Goal: Communication & Community: Answer question/provide support

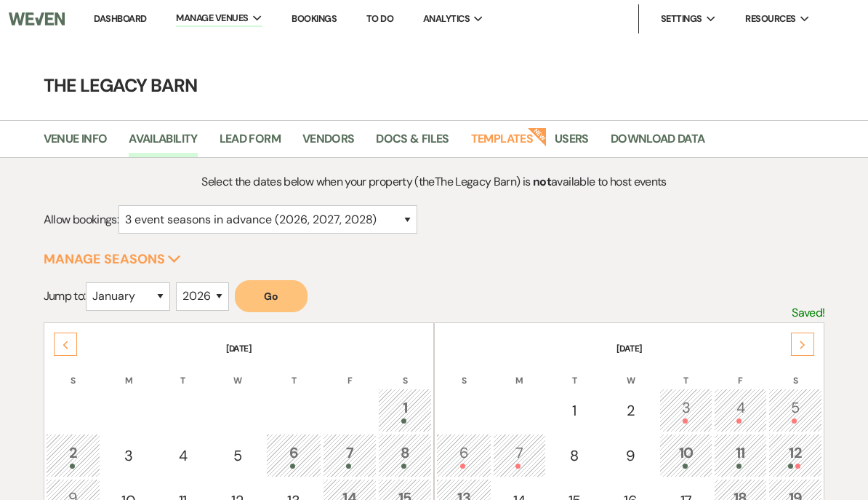
select select "3"
select select "2026"
click at [124, 15] on link "Dashboard" at bounding box center [120, 18] width 52 height 12
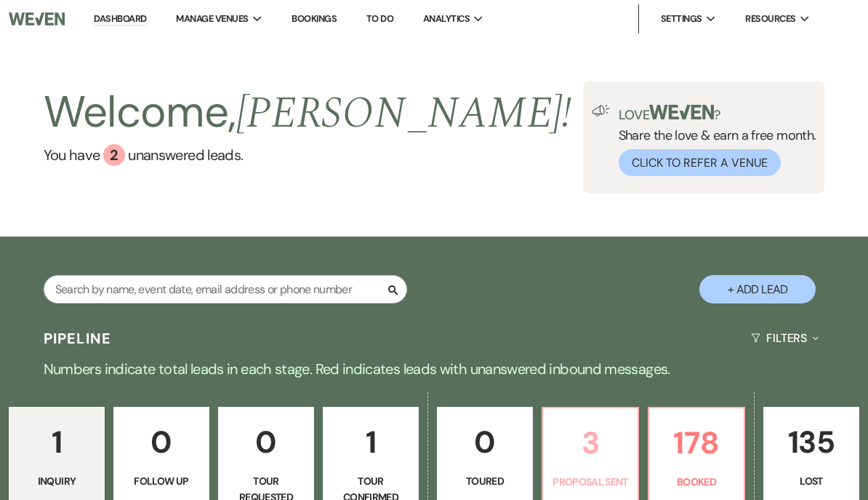
click at [600, 452] on p "3" at bounding box center [590, 442] width 77 height 49
select select "6"
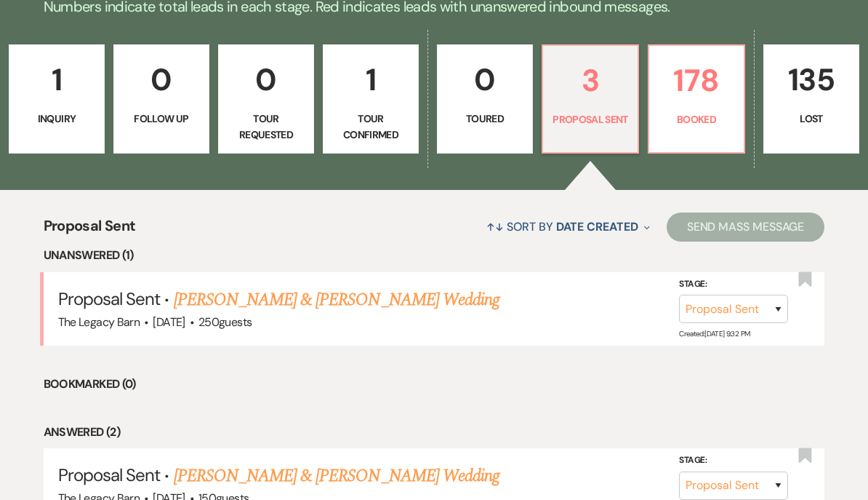
scroll to position [366, 0]
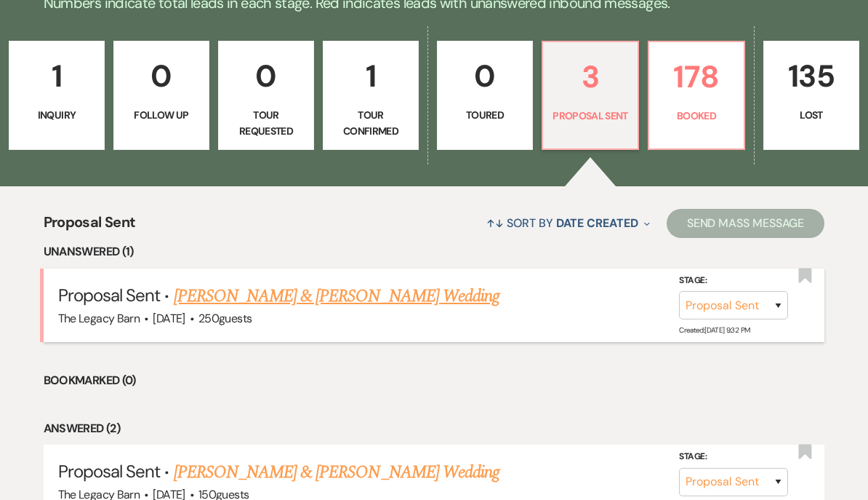
click at [211, 295] on link "[PERSON_NAME] & [PERSON_NAME] Wedding" at bounding box center [337, 296] width 326 height 26
select select "6"
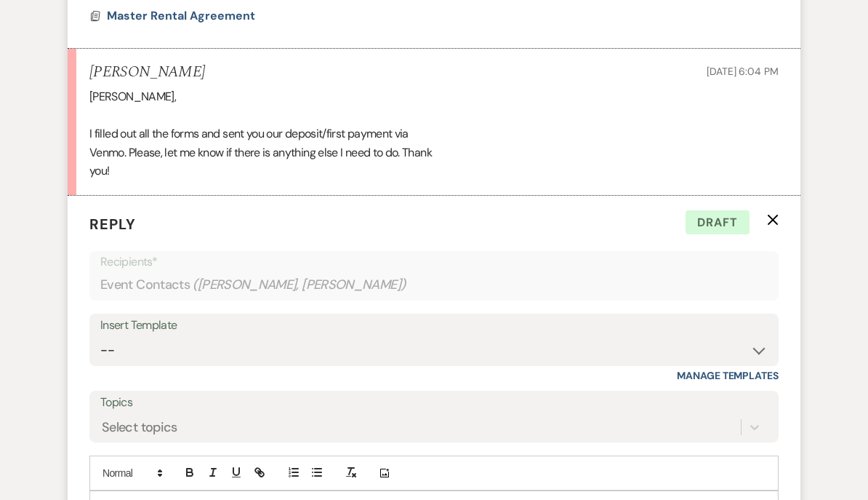
scroll to position [1205, 0]
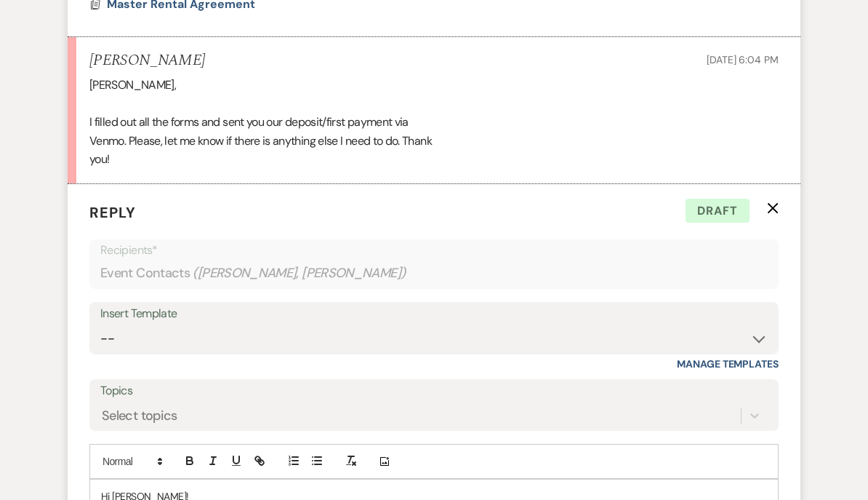
click at [772, 204] on use "button" at bounding box center [773, 209] width 11 height 11
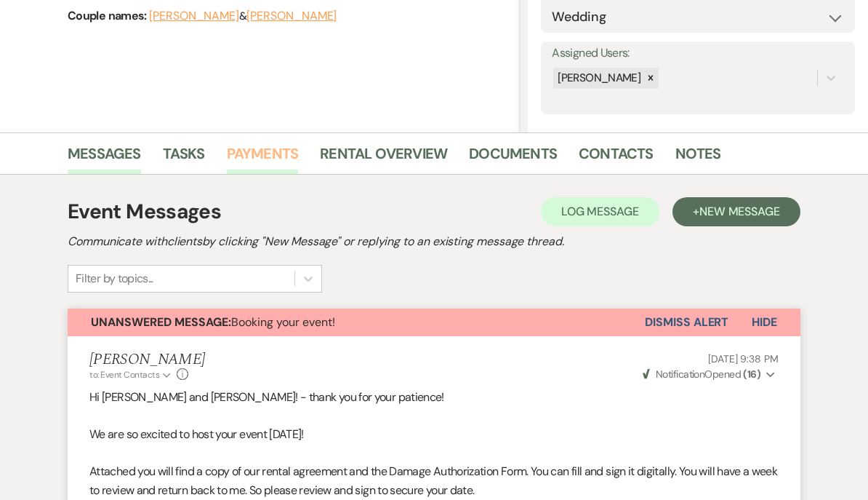
click at [252, 153] on link "Payments" at bounding box center [263, 159] width 72 height 32
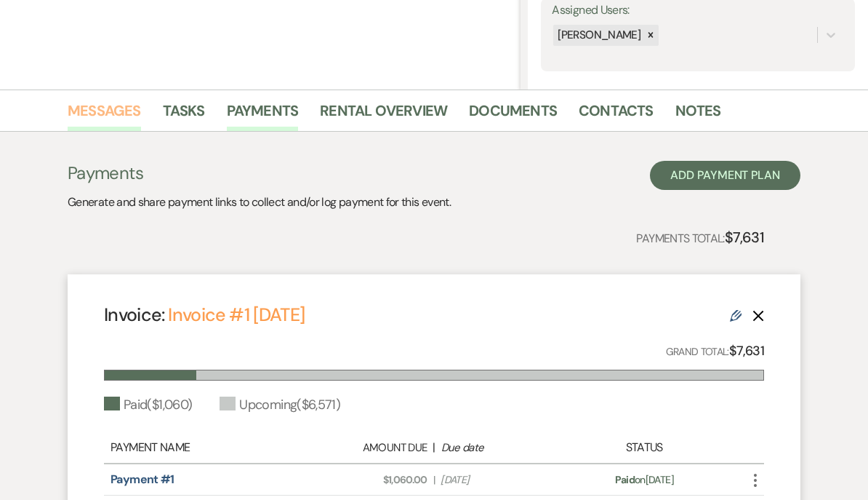
click at [97, 114] on link "Messages" at bounding box center [104, 115] width 73 height 32
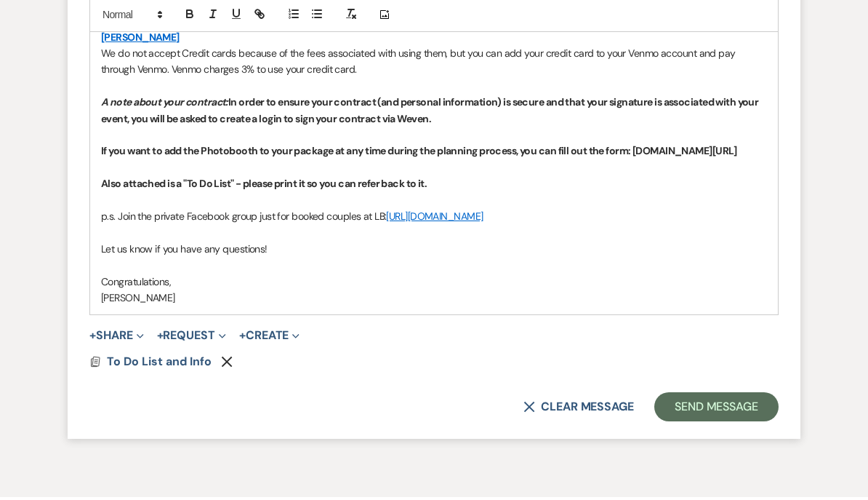
scroll to position [1876, 0]
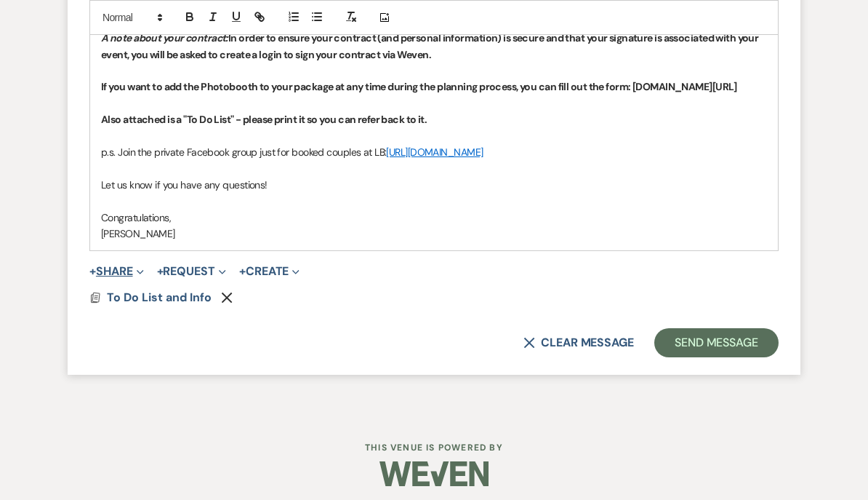
click at [119, 265] on button "+ Share Expand" at bounding box center [116, 271] width 55 height 12
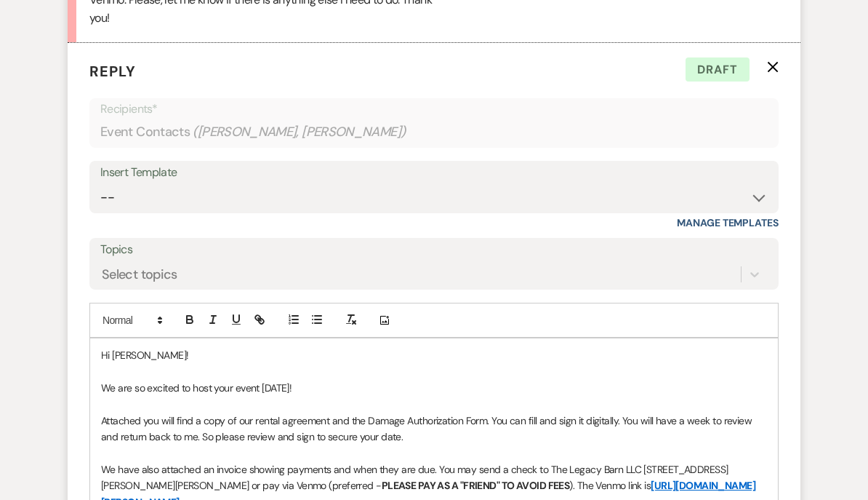
click at [769, 62] on icon "X" at bounding box center [773, 68] width 12 height 12
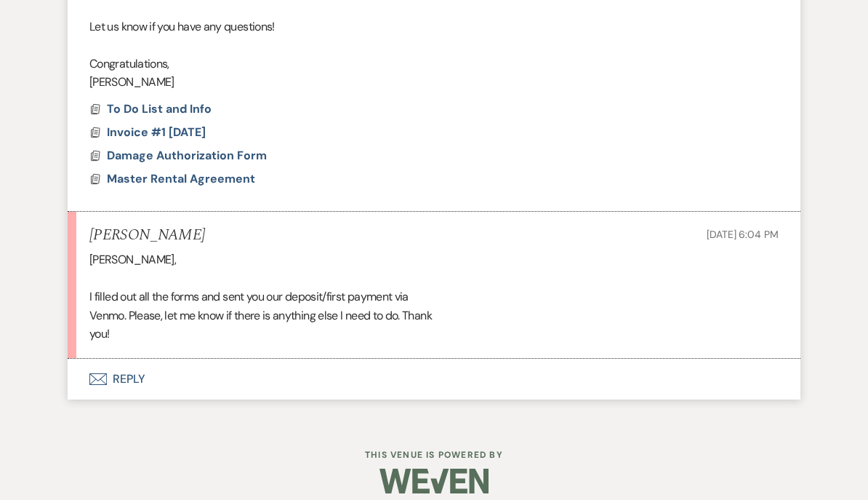
click at [126, 367] on button "Envelope Reply" at bounding box center [434, 379] width 733 height 41
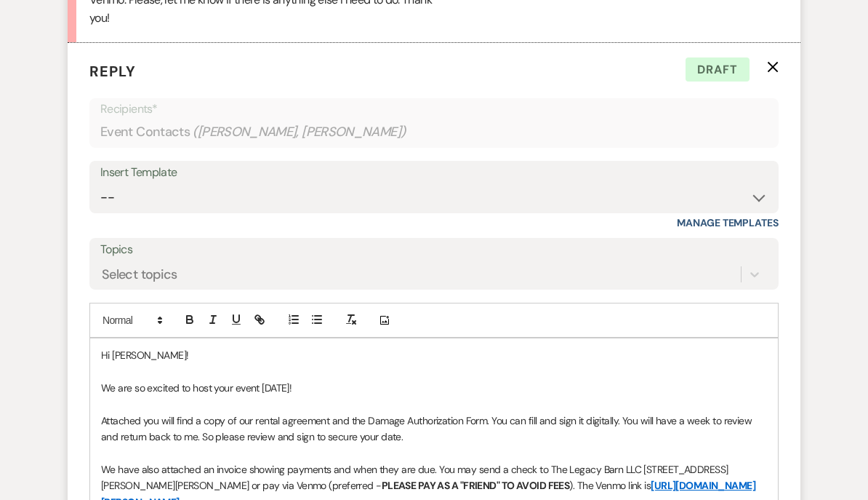
scroll to position [1347, 0]
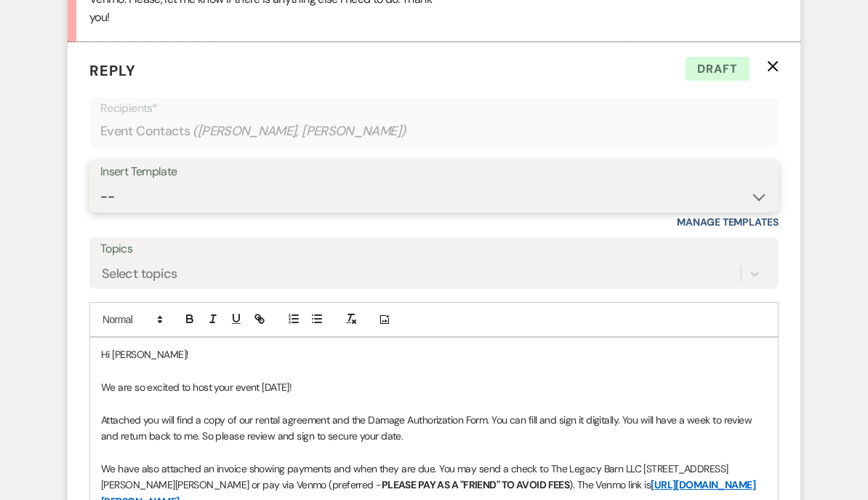
click at [121, 183] on select "-- Documents for Conversion Planning Portal Introduction Initial Inquiry Respon…" at bounding box center [434, 197] width 668 height 28
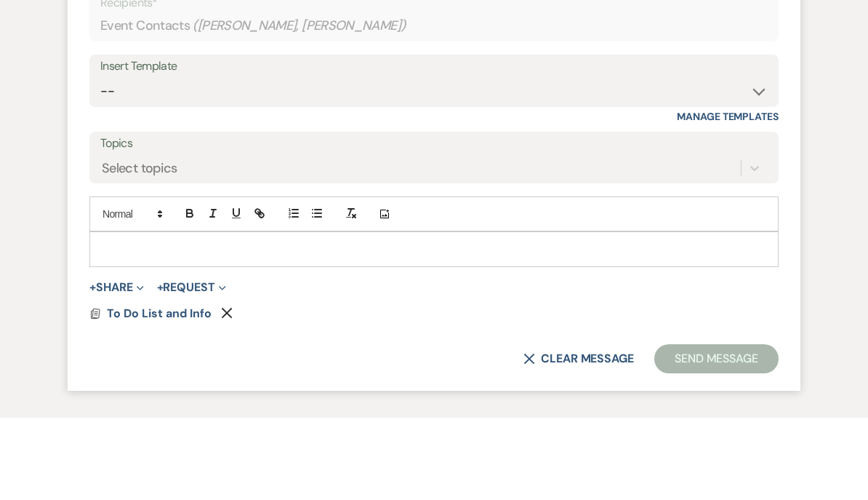
scroll to position [1374, 0]
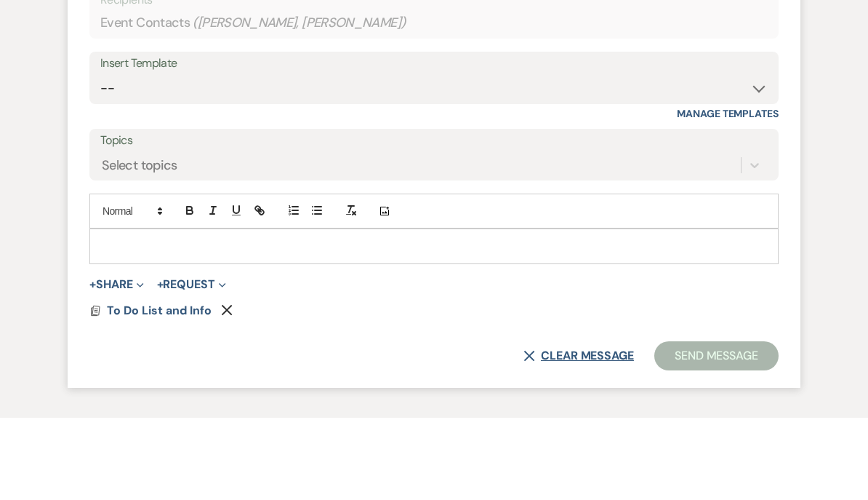
click at [550, 432] on button "X Clear message" at bounding box center [579, 438] width 111 height 12
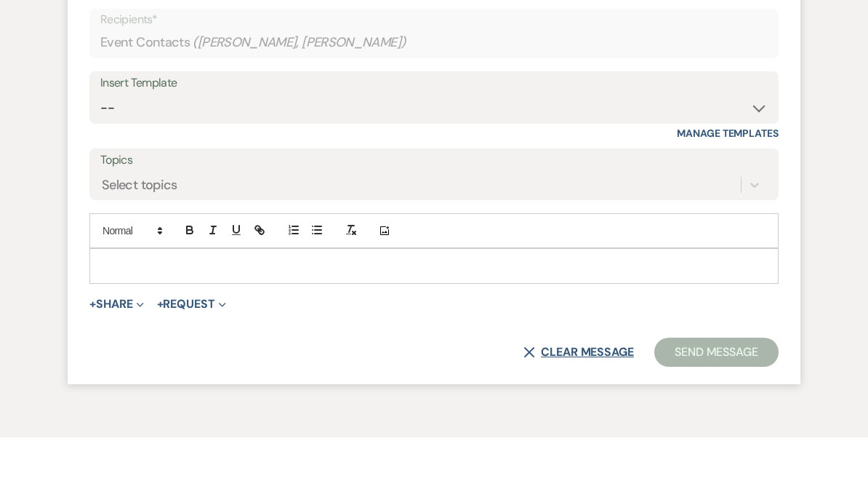
scroll to position [1436, 0]
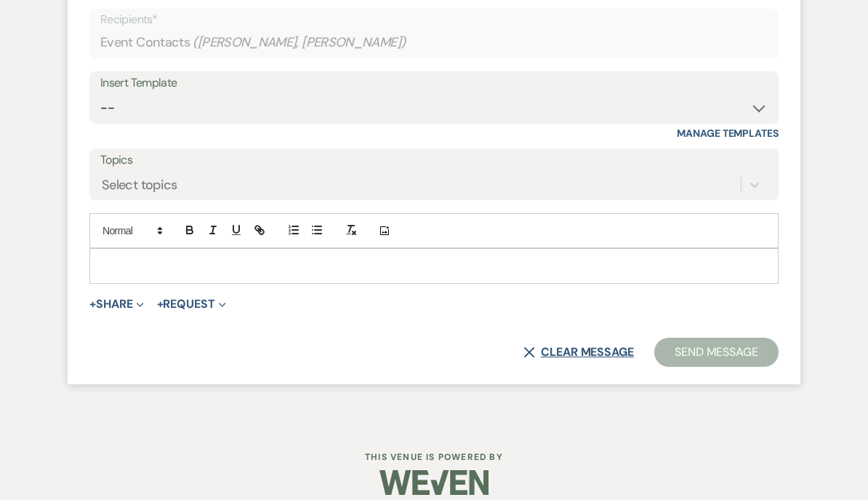
click at [556, 346] on button "X Clear message" at bounding box center [579, 352] width 111 height 12
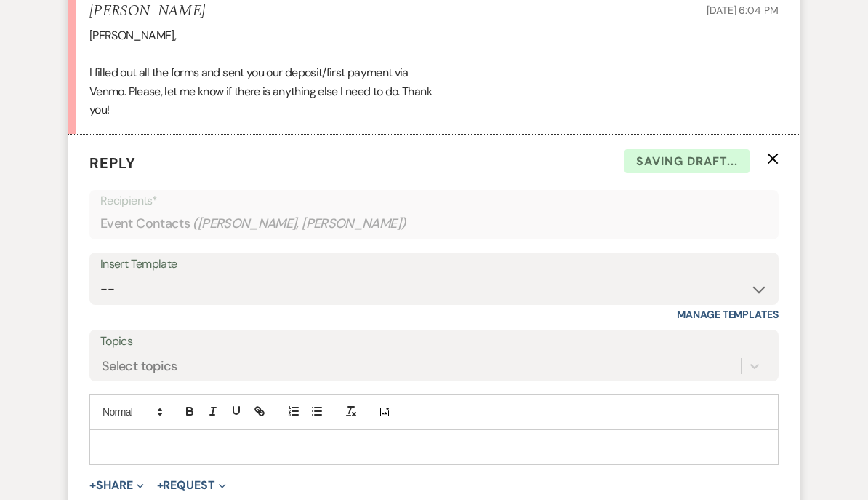
click at [777, 153] on icon "X" at bounding box center [773, 159] width 12 height 12
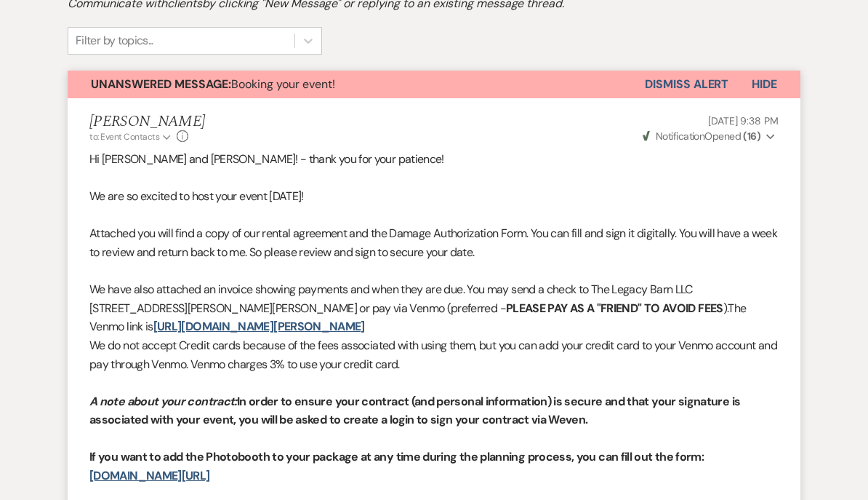
click at [701, 78] on button "Dismiss Alert" at bounding box center [687, 85] width 84 height 28
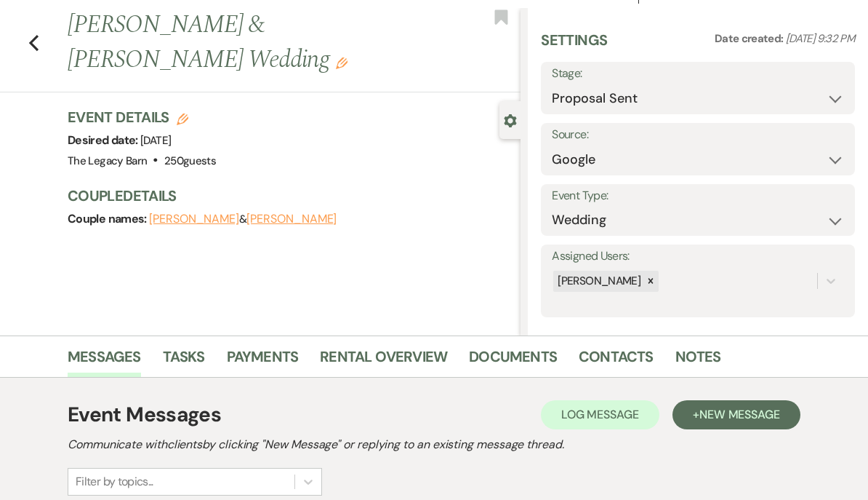
scroll to position [28, 0]
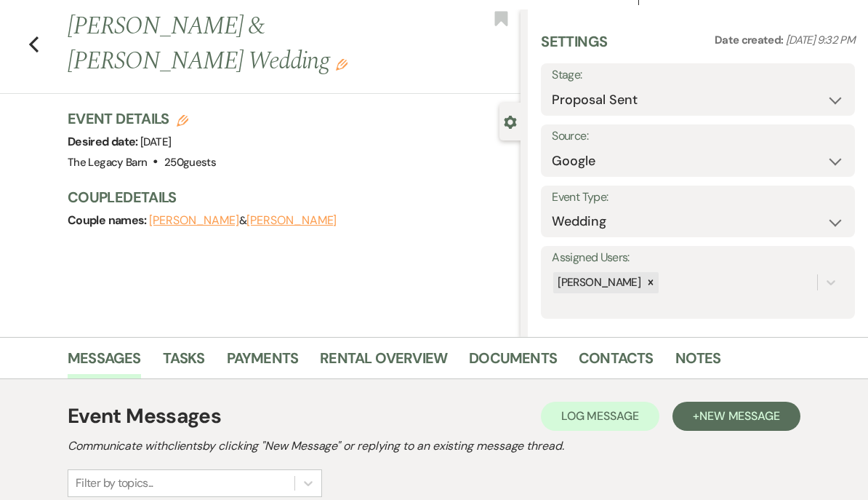
click at [193, 113] on h3 "Event Details Edit" at bounding box center [142, 119] width 148 height 20
click at [180, 119] on icon "Edit" at bounding box center [183, 122] width 12 height 12
select select "756"
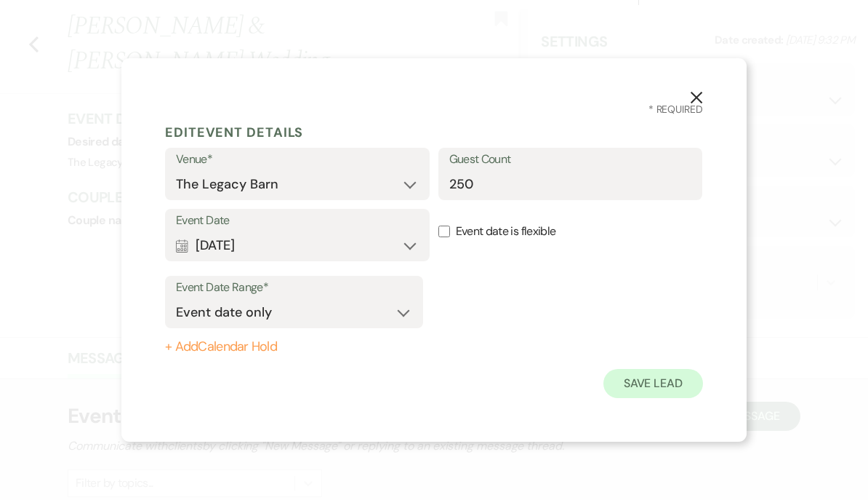
click at [662, 383] on button "Save Lead" at bounding box center [654, 383] width 100 height 29
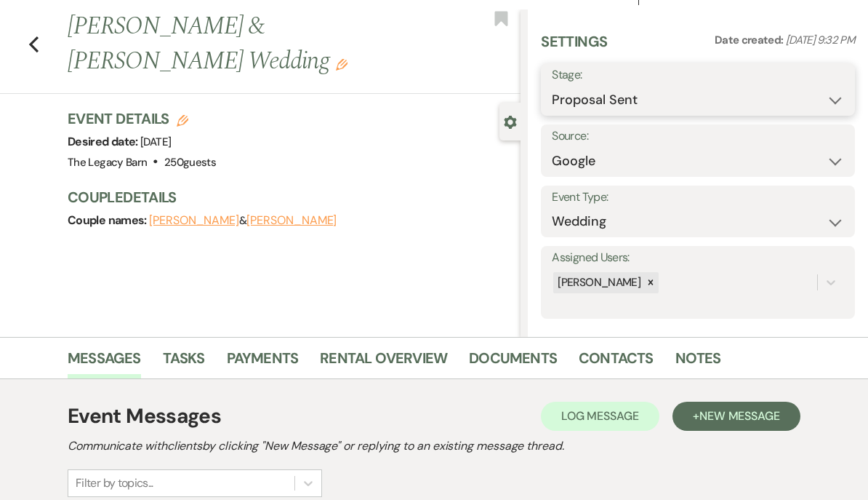
click at [626, 100] on select "Inquiry Follow Up Tour Requested Tour Confirmed Toured Proposal Sent Booked Lost" at bounding box center [698, 100] width 292 height 28
select select "7"
click at [821, 81] on button "Save" at bounding box center [822, 89] width 65 height 29
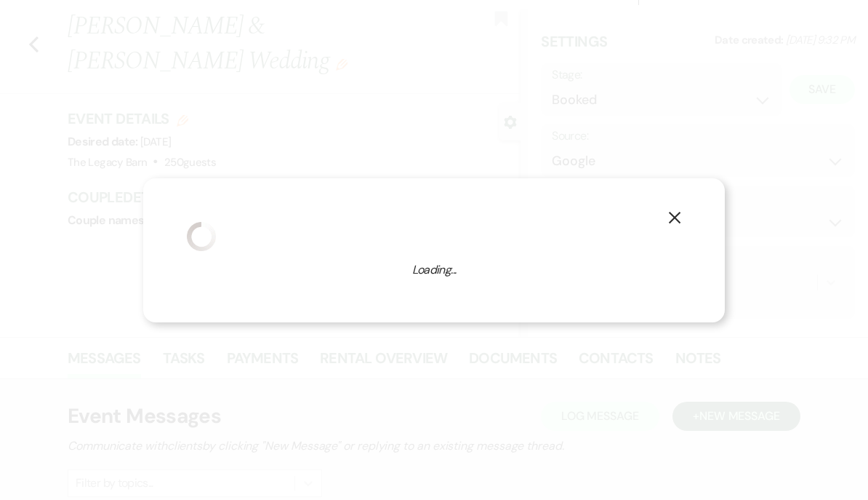
select select "1"
select select "756"
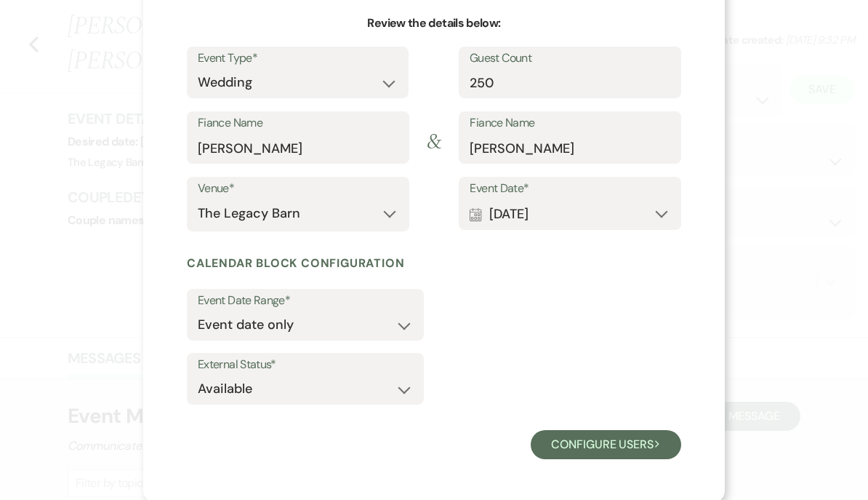
scroll to position [139, 0]
click at [218, 387] on select "Available Unavailable" at bounding box center [305, 389] width 215 height 28
select select "false"
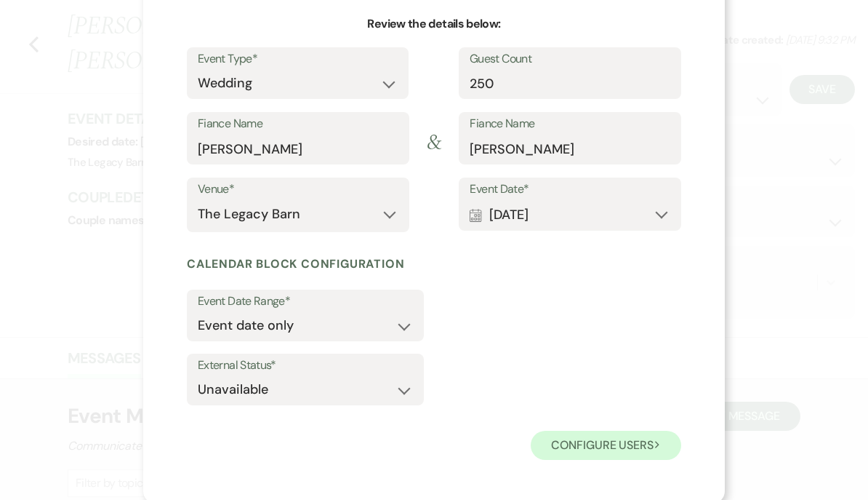
click at [572, 441] on button "Configure users Next" at bounding box center [606, 445] width 151 height 29
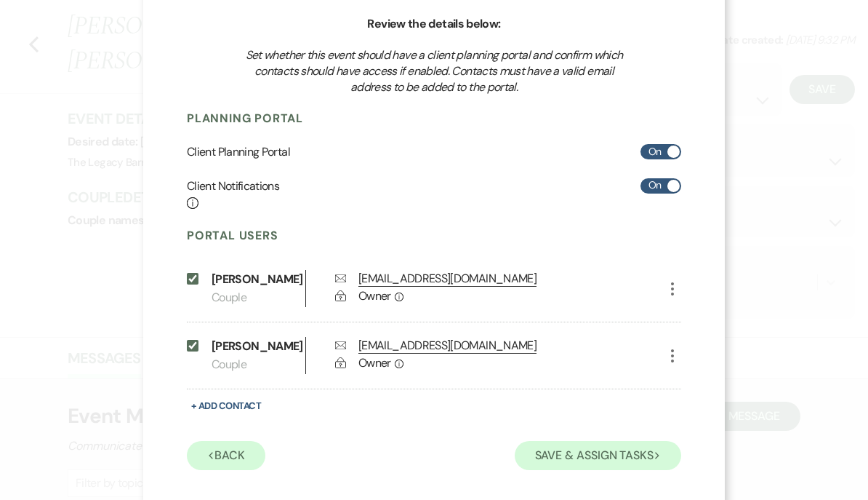
click at [637, 467] on button "Save & Assign Tasks Next" at bounding box center [598, 455] width 167 height 29
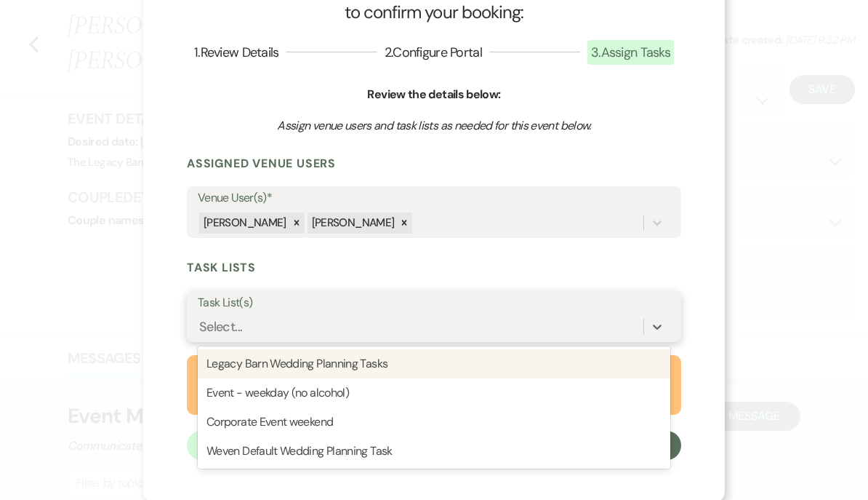
scroll to position [28, 0]
click at [233, 355] on div "Legacy Barn Wedding Planning Tasks" at bounding box center [434, 363] width 473 height 29
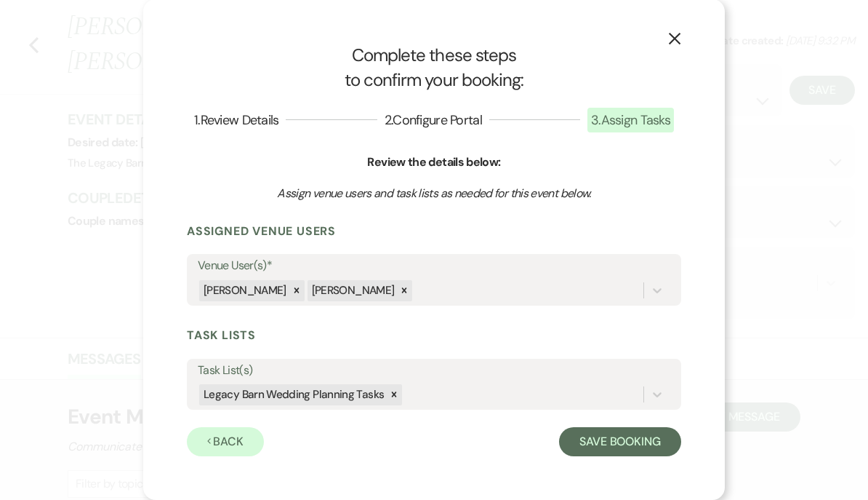
scroll to position [0, 0]
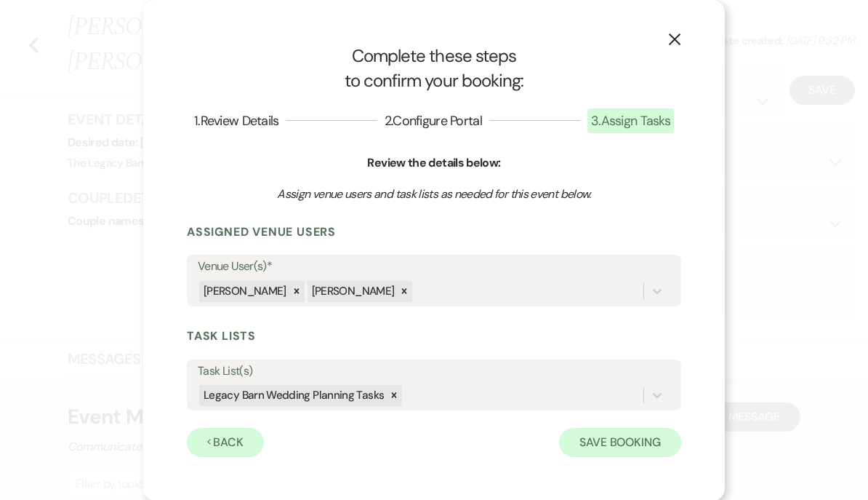
click at [652, 438] on button "Save Booking" at bounding box center [620, 442] width 122 height 29
select select "2996"
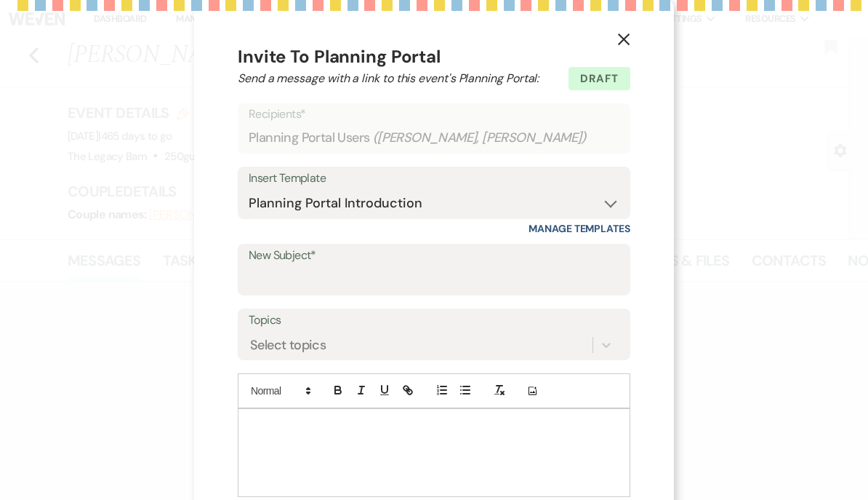
type input "Your Wedding Planning Portal"
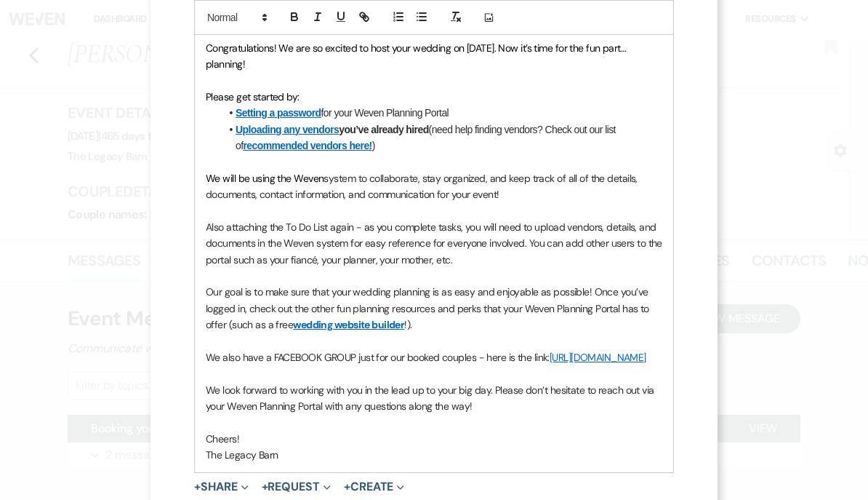
scroll to position [410, 0]
click at [416, 177] on span "system to collaborate, stay organized, and keep track of all of the details, do…" at bounding box center [423, 186] width 434 height 29
click at [201, 171] on div "Hi [PERSON_NAME] and [PERSON_NAME], Congratulations! We are so excited to host …" at bounding box center [434, 235] width 479 height 473
click at [551, 188] on p "Starting out, we will be using the Weven system to collaborate, stay organized,…" at bounding box center [434, 186] width 457 height 33
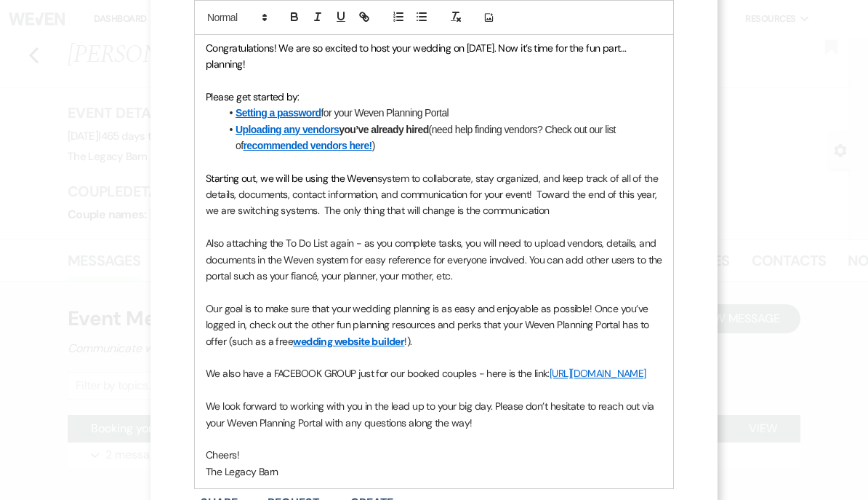
click at [459, 201] on span "system to collaborate, stay organized, and keep track of all of the details, do…" at bounding box center [433, 195] width 455 height 46
click at [484, 196] on p "Starting out, we will be using the Weven system to collaborate, stay organized,…" at bounding box center [434, 194] width 457 height 49
click at [596, 196] on p "Starting out, we will be using the Weven system to collaborate, stay organized,…" at bounding box center [434, 194] width 457 height 49
click at [604, 210] on p "Starting out, we will be using the Weven system to collaborate, stay organized,…" at bounding box center [434, 194] width 457 height 49
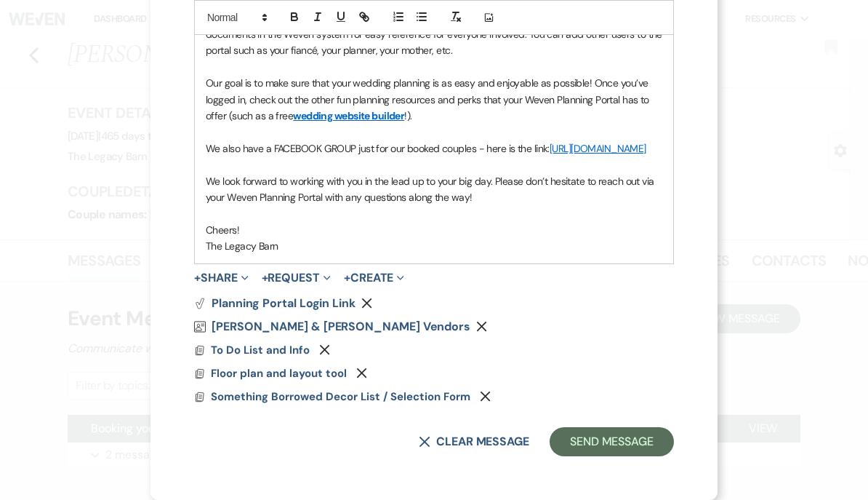
scroll to position [657, 0]
click at [87, 332] on div "X Invite To Planning Portal Send a message with a link to this event's Planning…" at bounding box center [434, 250] width 868 height 500
click at [607, 444] on button "Send Message" at bounding box center [612, 441] width 124 height 29
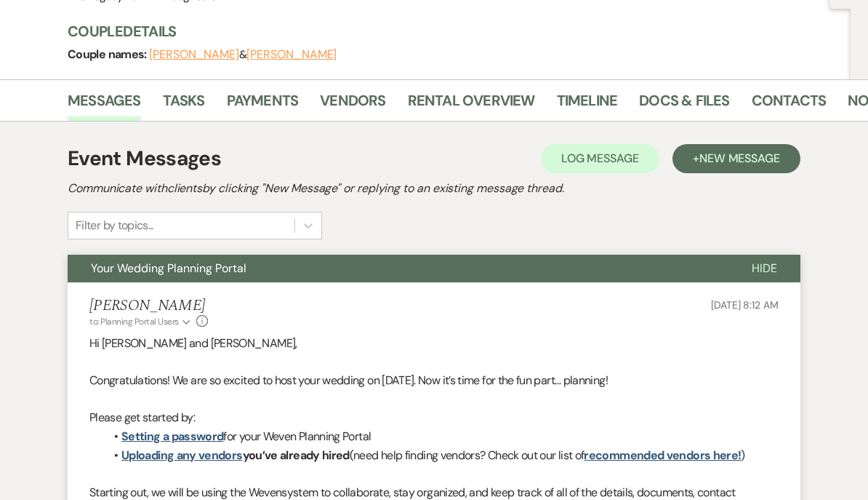
scroll to position [0, 0]
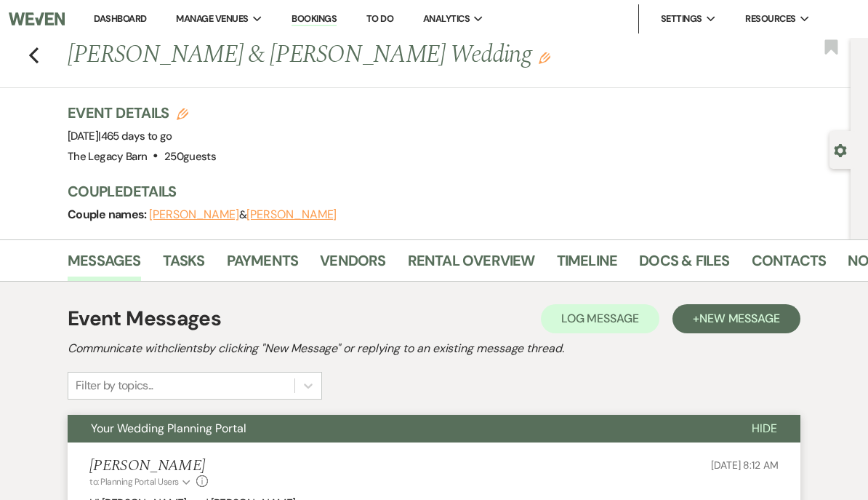
click at [119, 14] on link "Dashboard" at bounding box center [120, 18] width 52 height 12
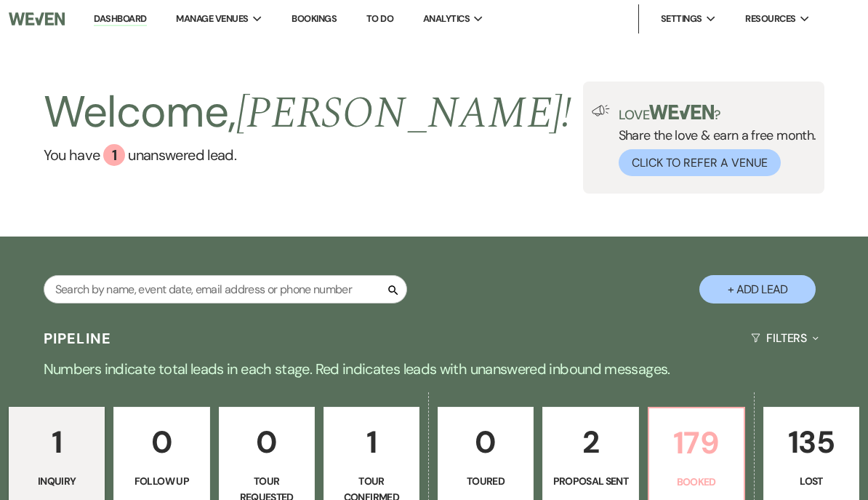
click at [686, 436] on p "179" at bounding box center [696, 442] width 77 height 49
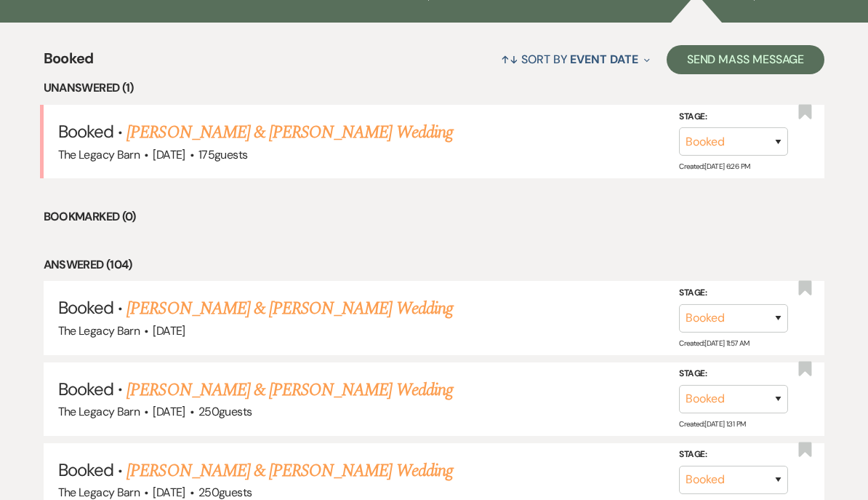
scroll to position [529, 0]
click at [153, 129] on link "[PERSON_NAME] & [PERSON_NAME] Wedding" at bounding box center [290, 132] width 326 height 26
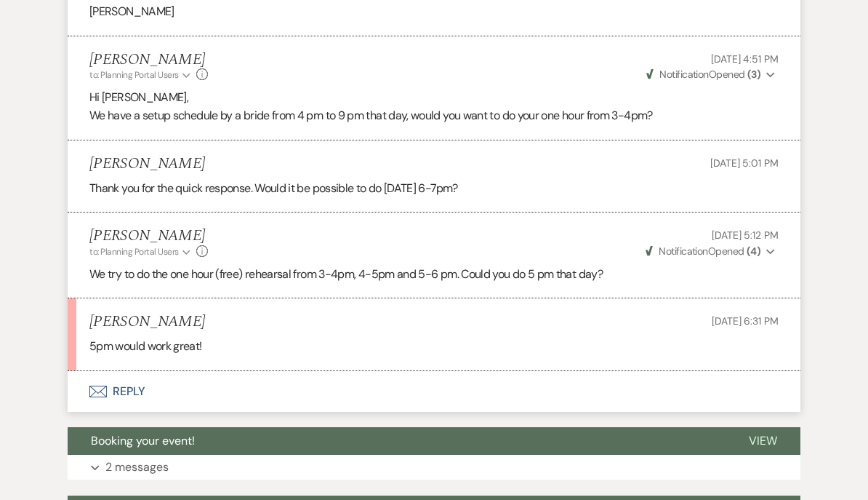
click at [124, 371] on button "Envelope Reply" at bounding box center [434, 391] width 733 height 41
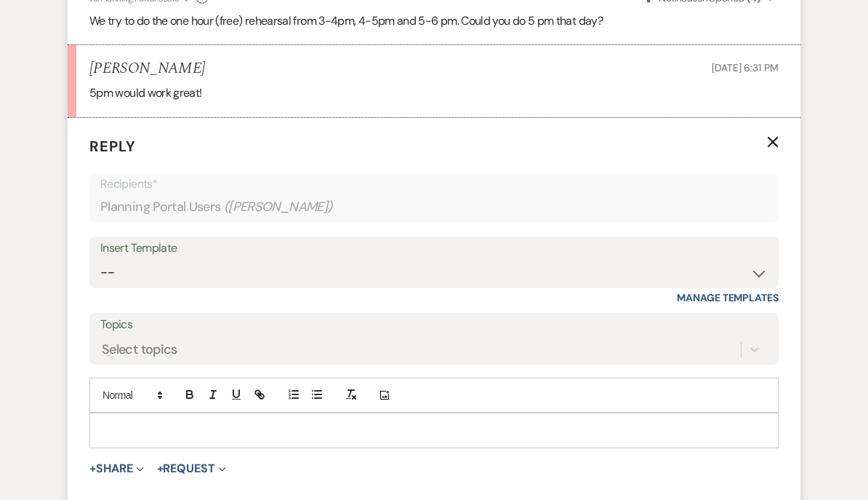
scroll to position [867, 0]
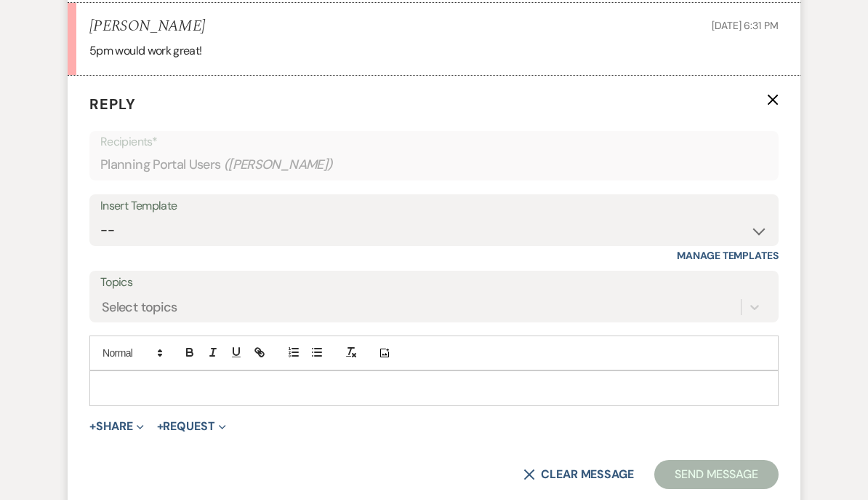
click at [113, 385] on p at bounding box center [434, 388] width 666 height 16
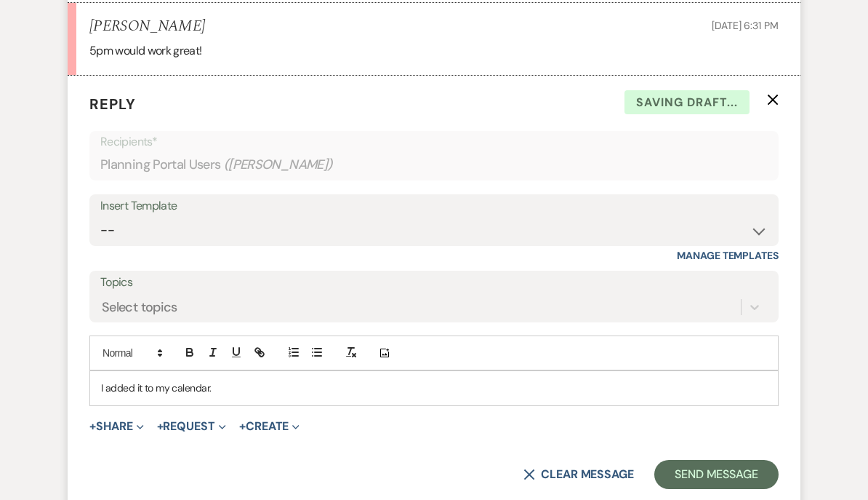
click at [90, 371] on div "I added it to my calendar." at bounding box center [434, 387] width 688 height 33
click at [698, 467] on button "Send Message" at bounding box center [717, 474] width 124 height 29
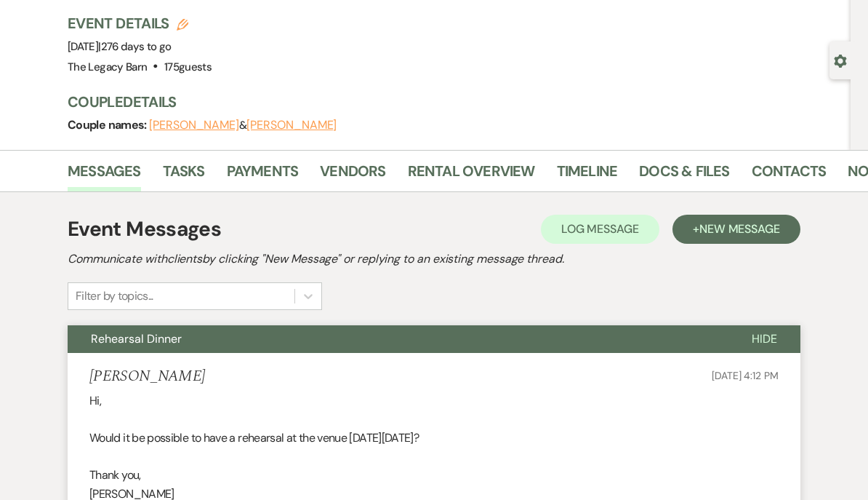
scroll to position [0, 0]
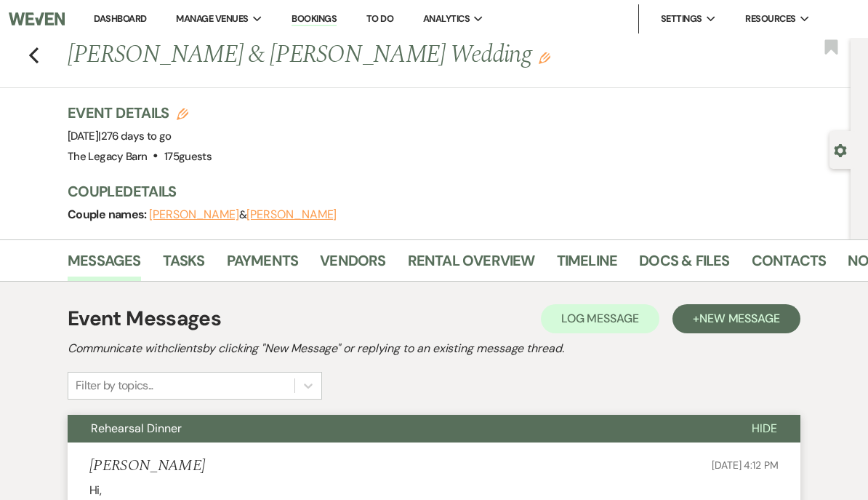
click at [119, 14] on link "Dashboard" at bounding box center [120, 18] width 52 height 12
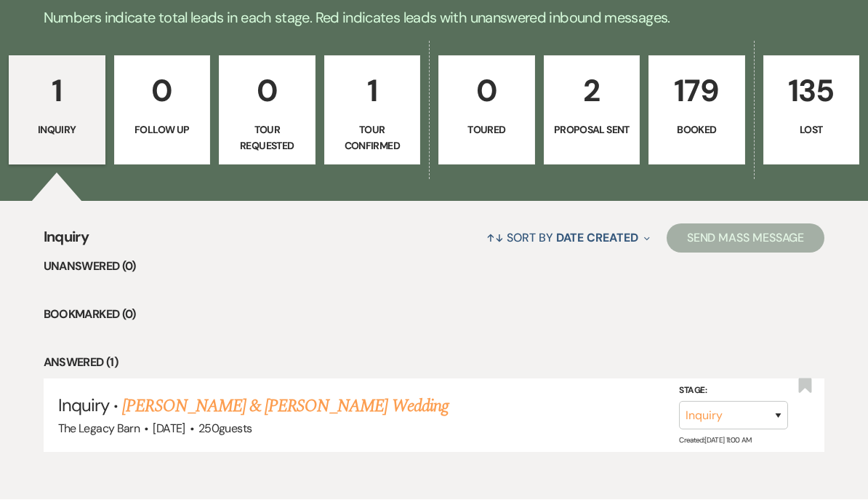
scroll to position [417, 0]
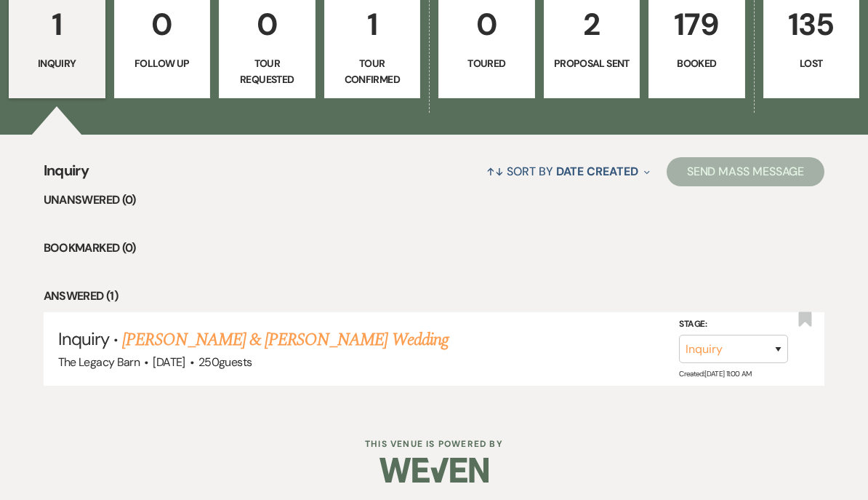
click at [700, 60] on p "Booked" at bounding box center [697, 63] width 78 height 16
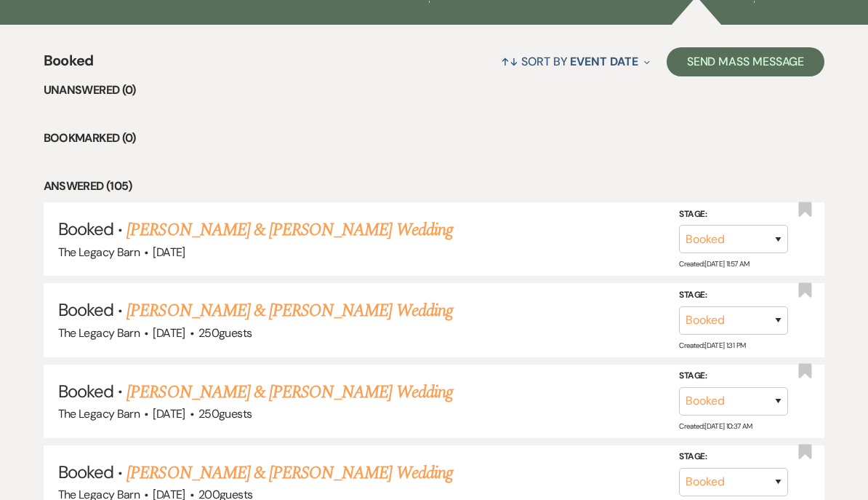
scroll to position [571, 0]
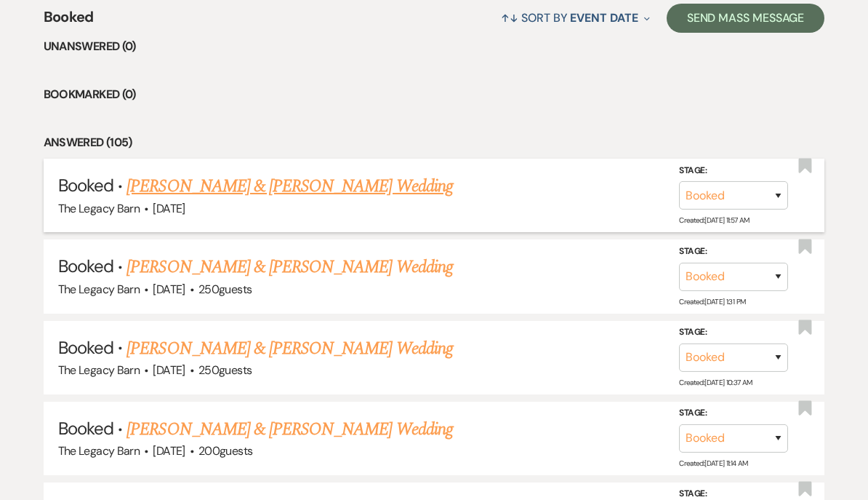
click at [173, 175] on link "[PERSON_NAME] & [PERSON_NAME] Wedding" at bounding box center [290, 186] width 326 height 26
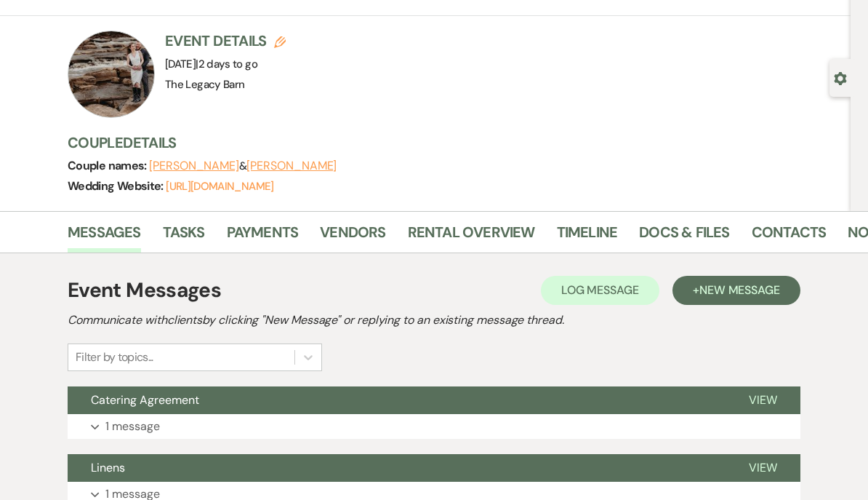
scroll to position [203, 0]
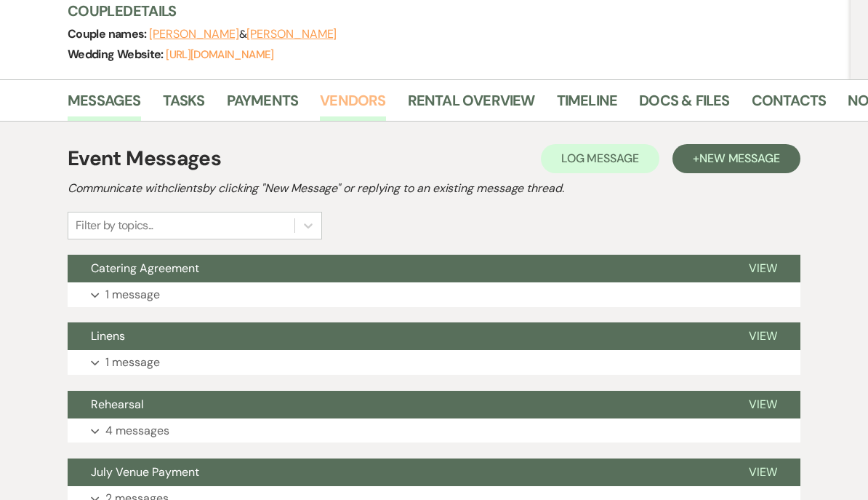
click at [354, 100] on link "Vendors" at bounding box center [352, 105] width 65 height 32
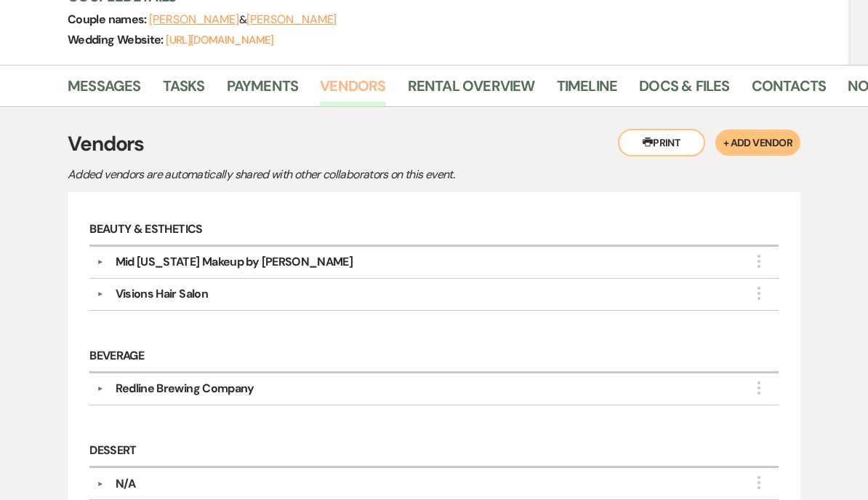
scroll to position [209, 0]
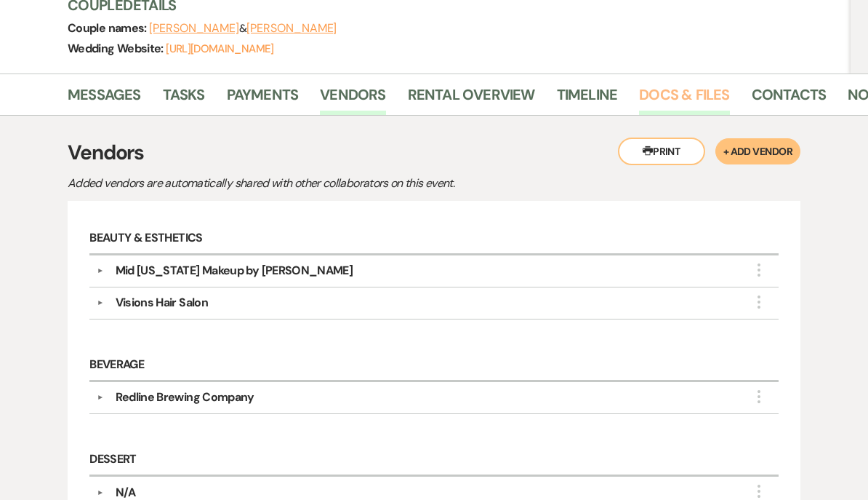
click at [685, 91] on link "Docs & Files" at bounding box center [684, 99] width 90 height 32
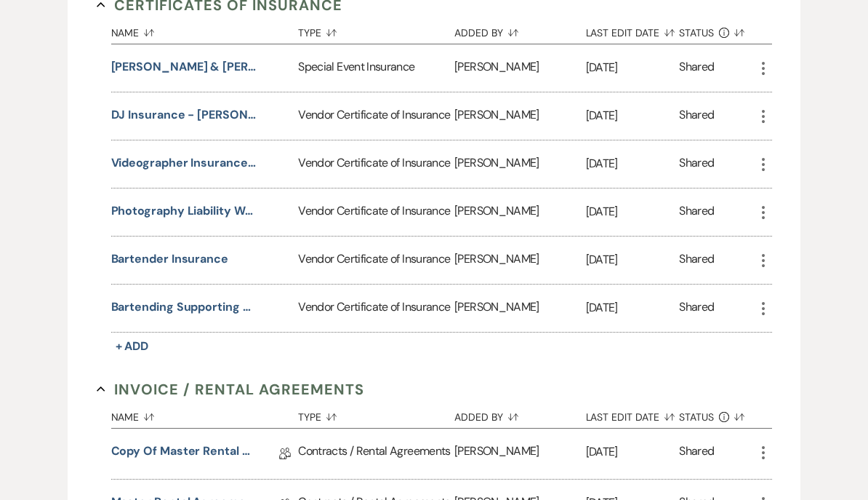
scroll to position [471, 0]
click at [135, 207] on button "Photography Liability Waiver - [PERSON_NAME] Photography" at bounding box center [183, 210] width 145 height 17
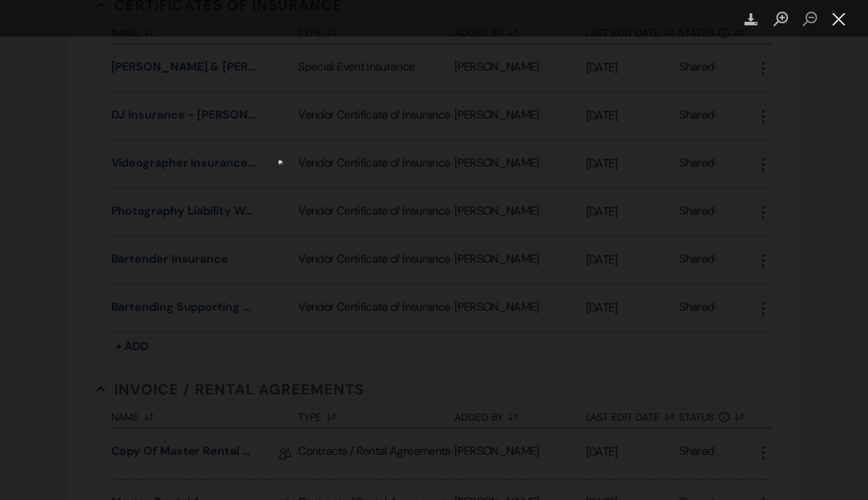
click at [830, 21] on button "Close lightbox" at bounding box center [839, 19] width 29 height 25
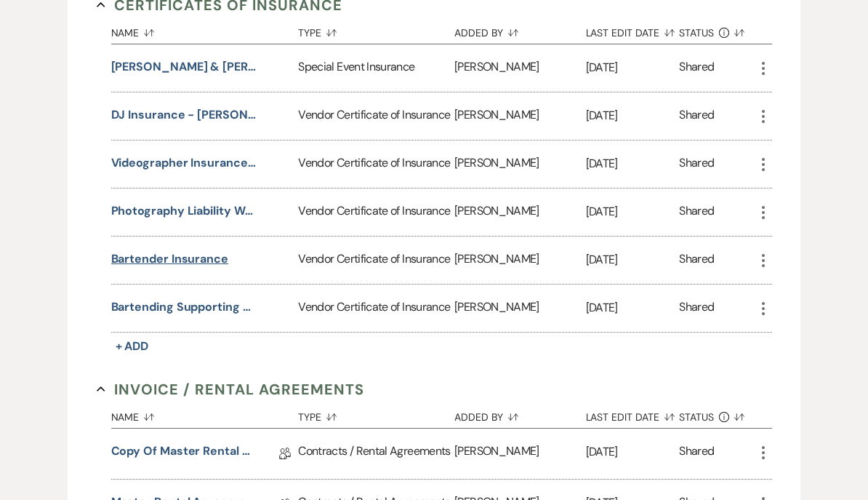
click at [157, 254] on button "Bartender Insurance" at bounding box center [169, 258] width 117 height 17
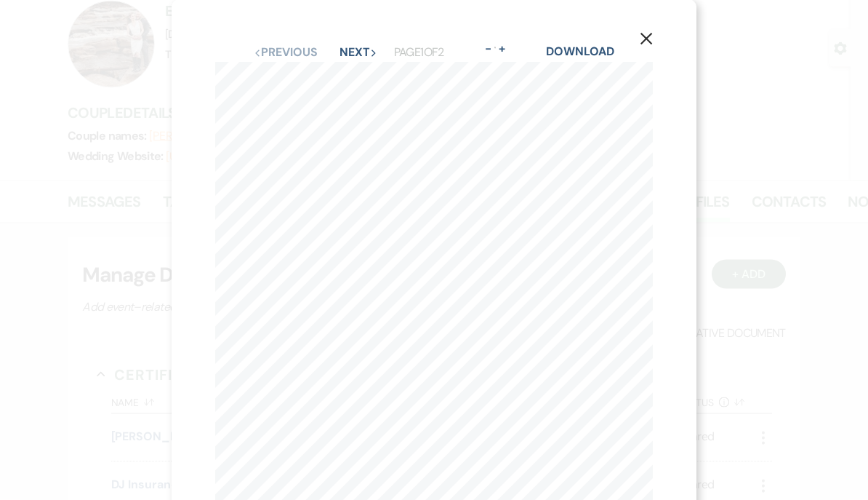
scroll to position [0, 0]
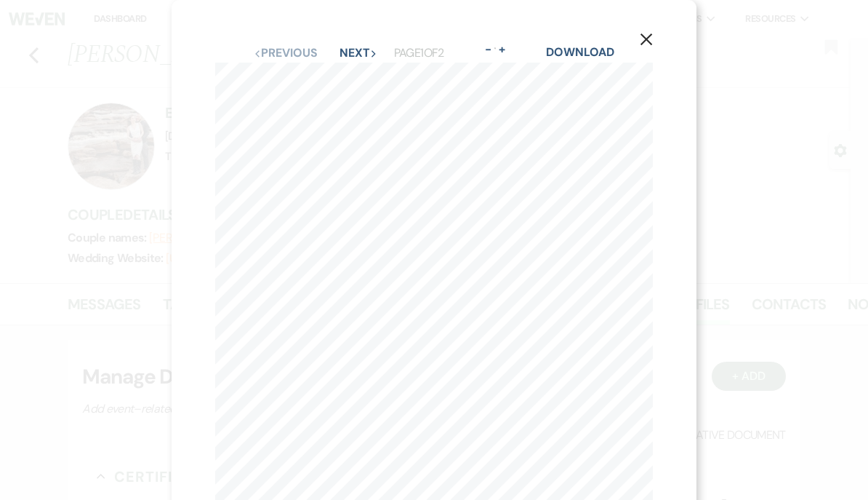
click at [655, 36] on button "X" at bounding box center [646, 39] width 100 height 78
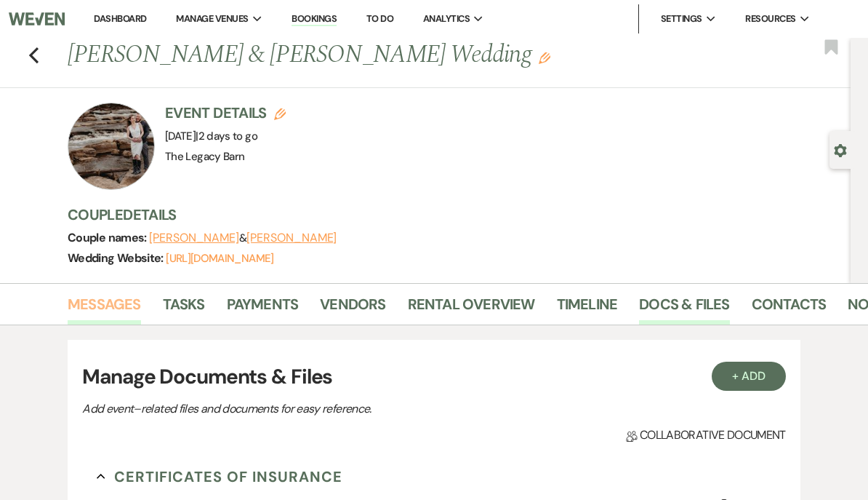
click at [105, 303] on link "Messages" at bounding box center [104, 308] width 73 height 32
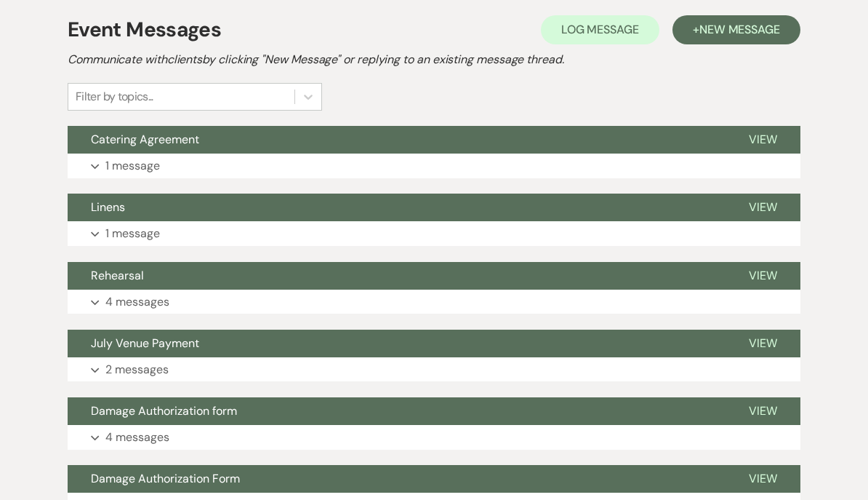
scroll to position [358, 0]
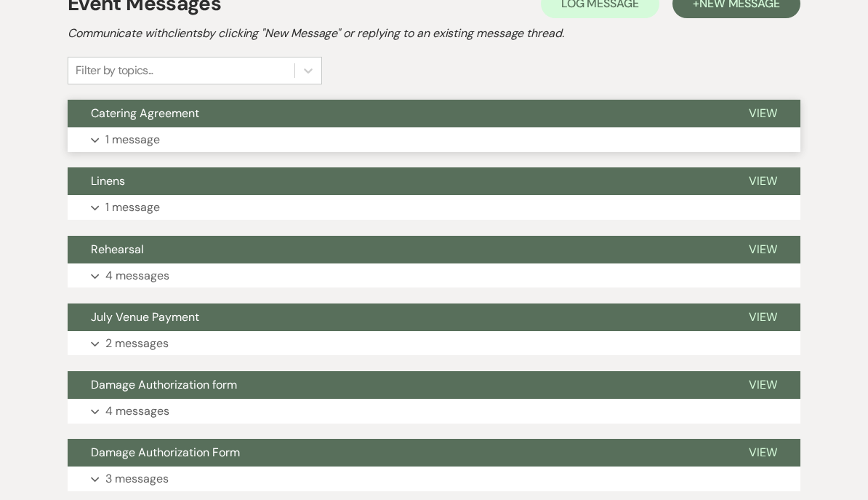
click at [129, 106] on span "Catering Agreement" at bounding box center [145, 113] width 108 height 15
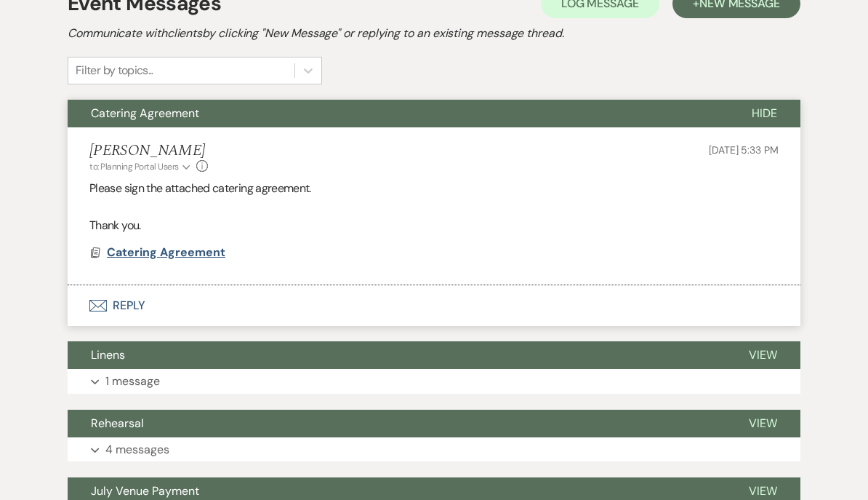
click at [135, 249] on span "Catering Agreement" at bounding box center [166, 251] width 119 height 15
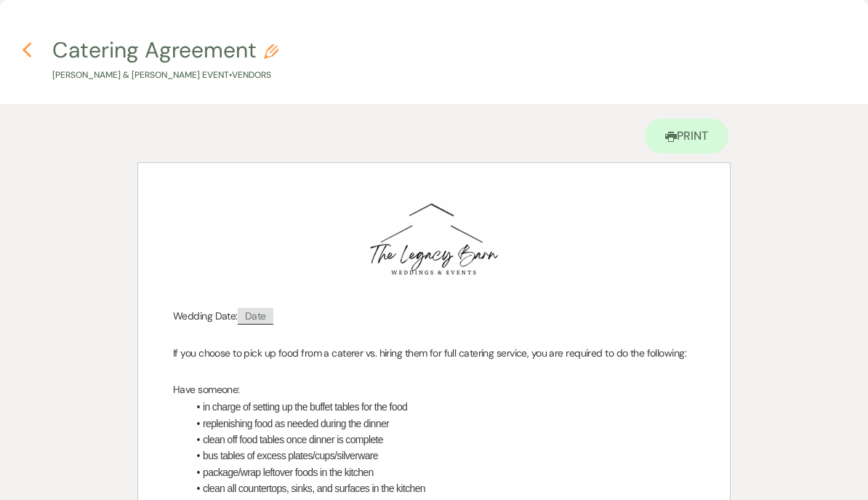
click at [31, 49] on icon "Previous" at bounding box center [27, 49] width 11 height 17
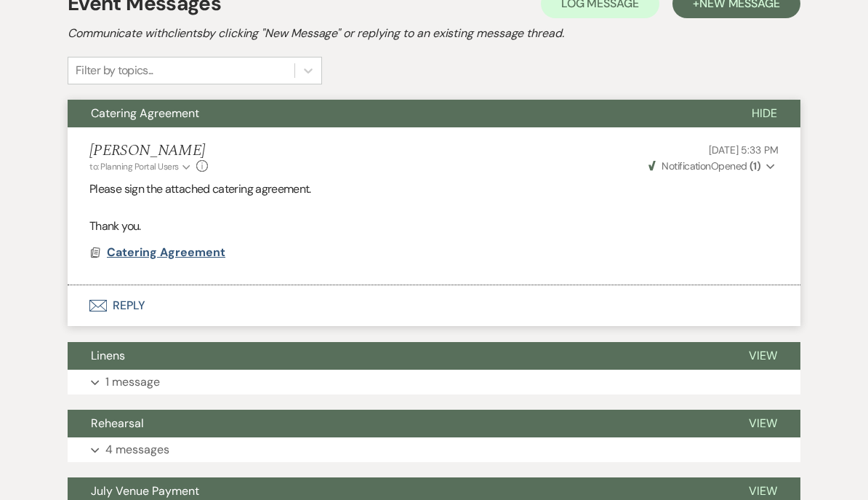
click at [153, 249] on span "Catering Agreement" at bounding box center [166, 251] width 119 height 15
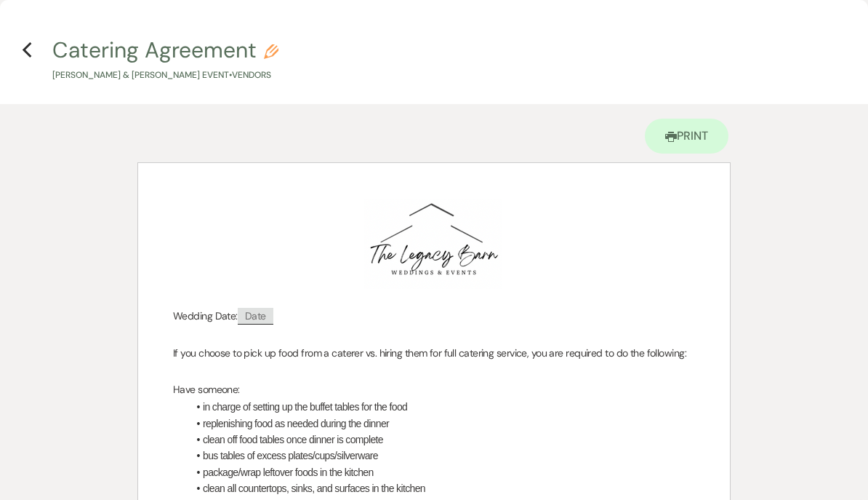
scroll to position [0, 0]
click at [28, 49] on icon "Previous" at bounding box center [27, 49] width 11 height 17
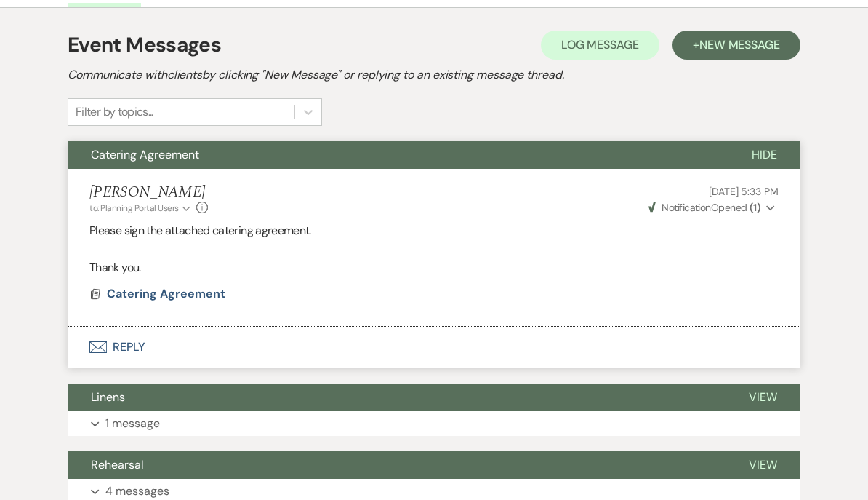
scroll to position [236, 0]
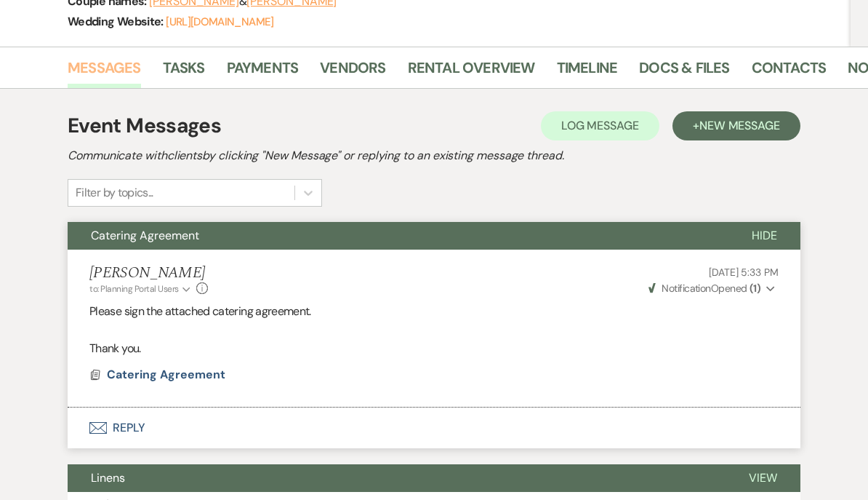
click at [103, 63] on link "Messages" at bounding box center [104, 72] width 73 height 32
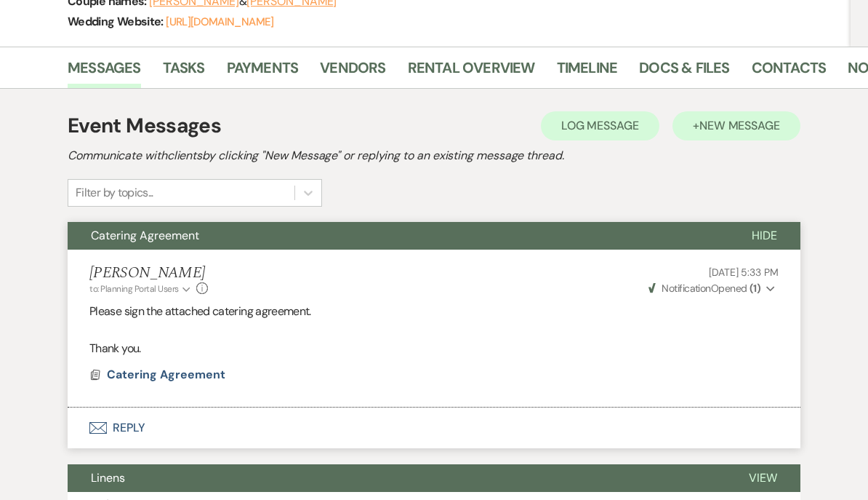
click at [745, 121] on span "New Message" at bounding box center [740, 125] width 81 height 15
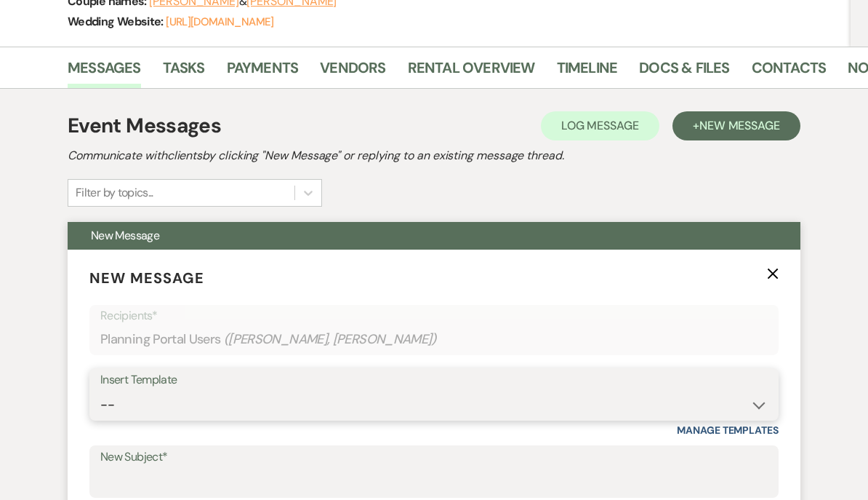
click at [121, 404] on select "-- Documents for Conversion Planning Portal Introduction Initial Inquiry Respon…" at bounding box center [434, 405] width 668 height 28
select select "3917"
type input "Happy Wedding Week!"
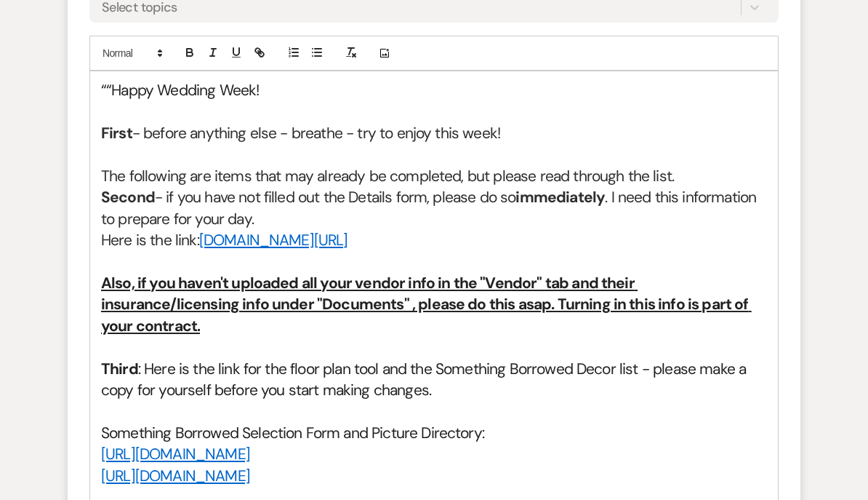
scroll to position [775, 0]
click at [112, 170] on h2 "The following are items that may already be completed, but please read through …" at bounding box center [434, 176] width 666 height 21
click at [113, 169] on h2 "The following are items that may already be completed, but please read through …" at bounding box center [434, 176] width 666 height 21
click at [112, 169] on h2 "The following are items that may already be completed, but please read through …" at bounding box center [434, 176] width 666 height 21
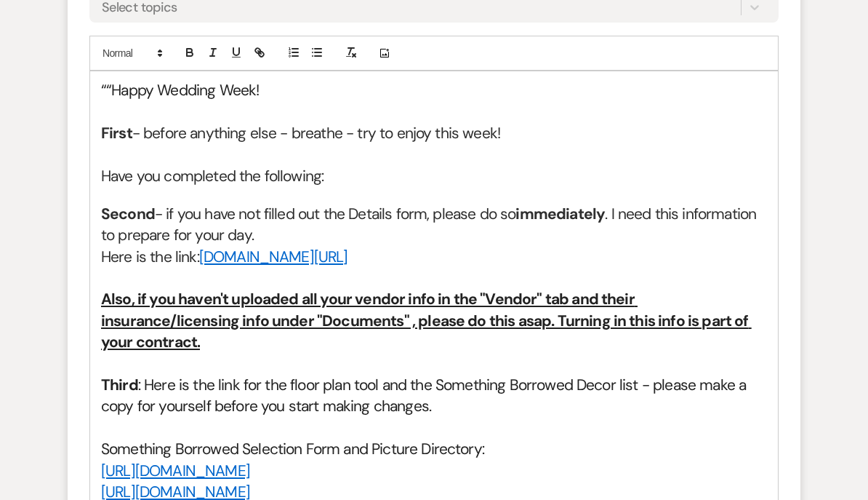
click at [349, 209] on h2 "Second - if you have not filled out the Details form, please do so immediately …" at bounding box center [434, 225] width 666 height 43
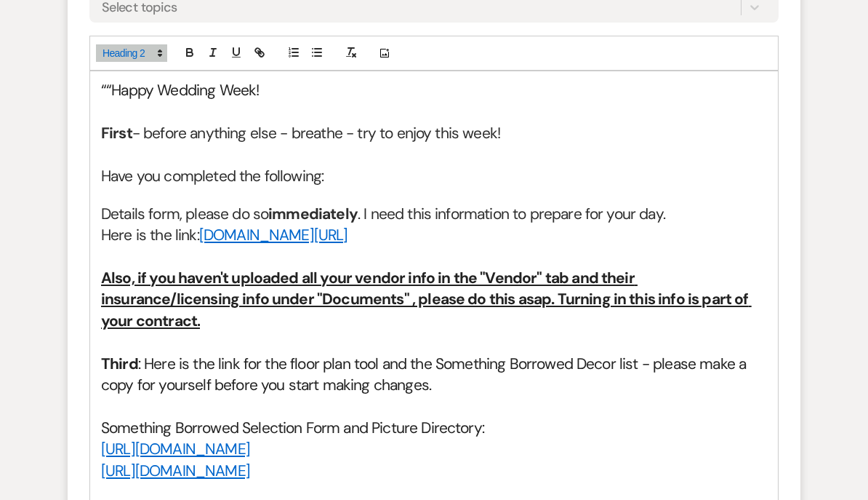
click at [176, 209] on h2 "Details form, please do so immediately . I need this information to prepare for…" at bounding box center [434, 214] width 666 height 21
click at [107, 268] on u "Also, if you haven't uploaded all your vendor info in the "Vendor" tab and thei…" at bounding box center [426, 299] width 651 height 63
click at [105, 273] on u "Also, if you haven't uploaded all your vendor info in the "Vendor" tab and thei…" at bounding box center [426, 299] width 651 height 63
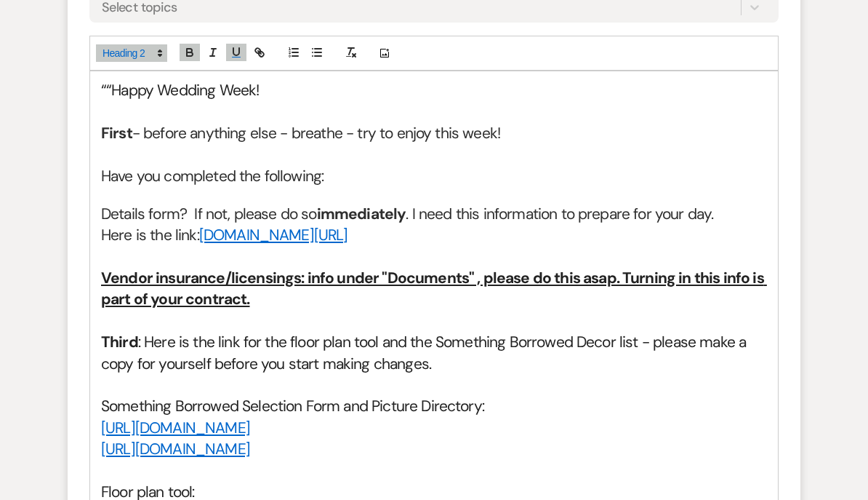
click at [473, 278] on u "Vendor insurance/licensings: info under "Documents" , please do this asap. Turn…" at bounding box center [434, 288] width 666 height 41
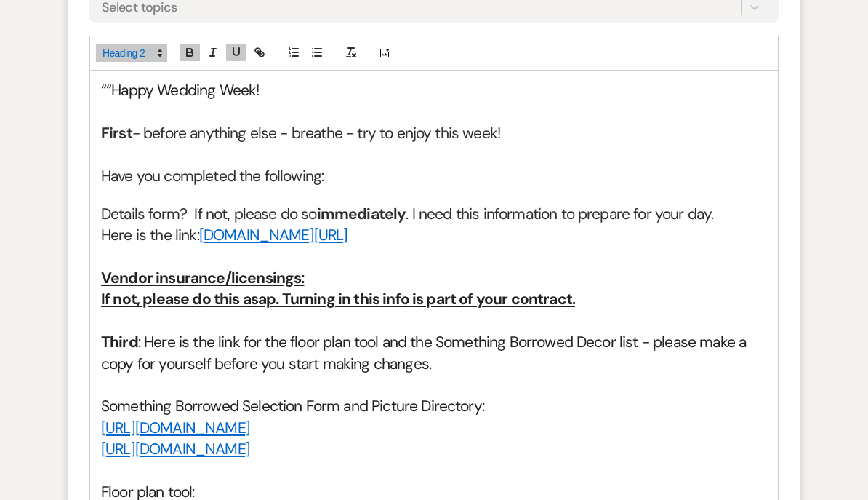
click at [105, 273] on u "Vendor insurance/licensings:" at bounding box center [202, 278] width 203 height 20
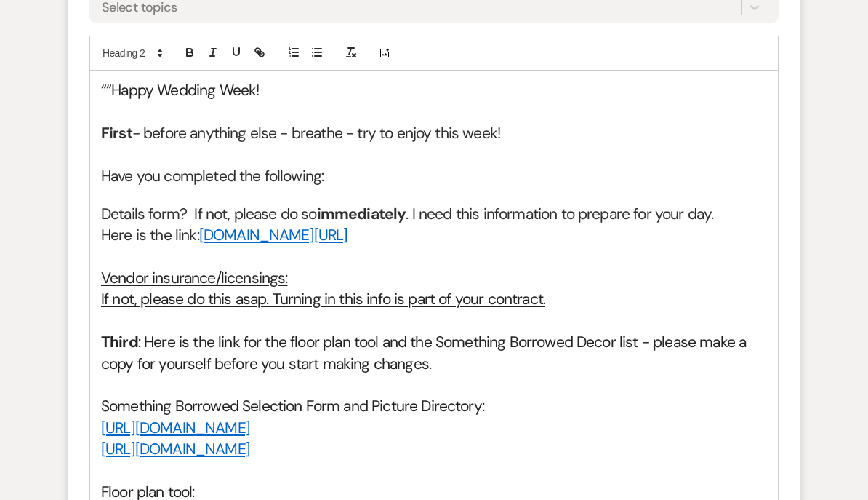
click at [284, 273] on u "Vendor insurance/licensings:" at bounding box center [194, 278] width 186 height 20
click at [293, 270] on h2 "Vendor insurance/licensings:" at bounding box center [434, 278] width 666 height 21
click at [101, 291] on u "If not, please do this asap. Turning in this info is part of your contract." at bounding box center [323, 299] width 444 height 20
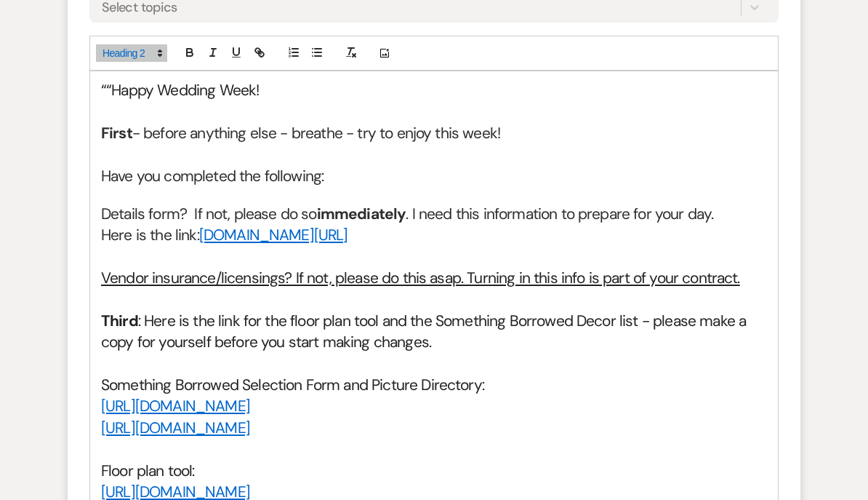
click at [104, 209] on h2 "Details form? If not, please do so immediately . I need this information to pre…" at bounding box center [434, 214] width 666 height 21
click at [102, 269] on u "Vendor insurance/licensings? If not, please do this asap. Turning in this info …" at bounding box center [420, 278] width 639 height 20
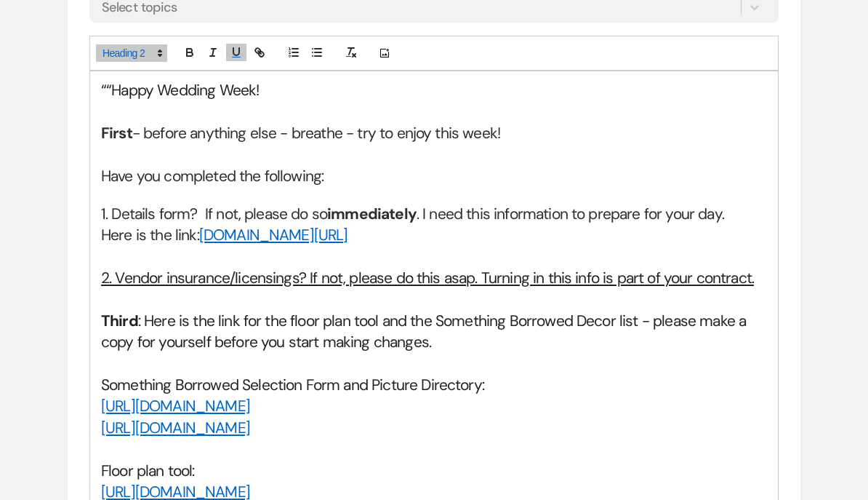
click at [122, 261] on h2 at bounding box center [434, 257] width 666 height 21
click at [108, 273] on u "2. Vendor insurance/licensings? If not, please do this asap. Turning in this in…" at bounding box center [427, 278] width 653 height 20
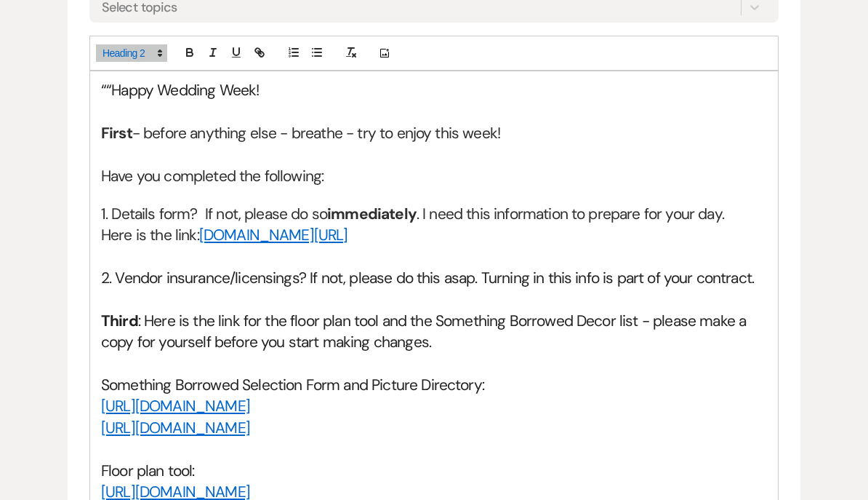
click at [105, 313] on strong "Third" at bounding box center [119, 321] width 37 height 20
click at [111, 315] on strong "Third" at bounding box center [119, 321] width 37 height 20
click at [111, 314] on strong "Third" at bounding box center [119, 321] width 37 height 20
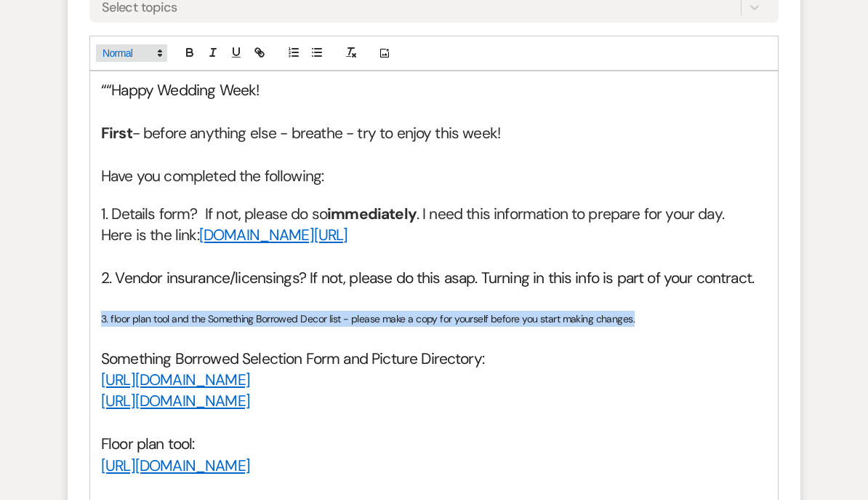
click at [119, 55] on span at bounding box center [131, 52] width 71 height 17
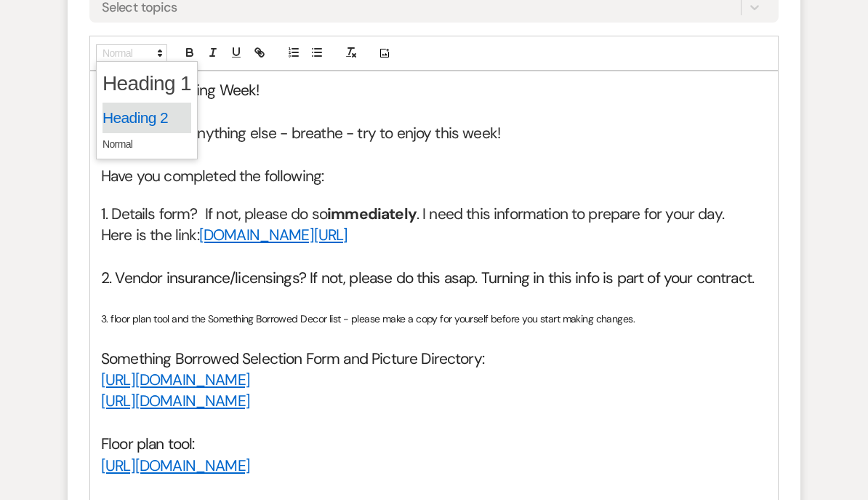
click at [118, 113] on span at bounding box center [147, 118] width 89 height 31
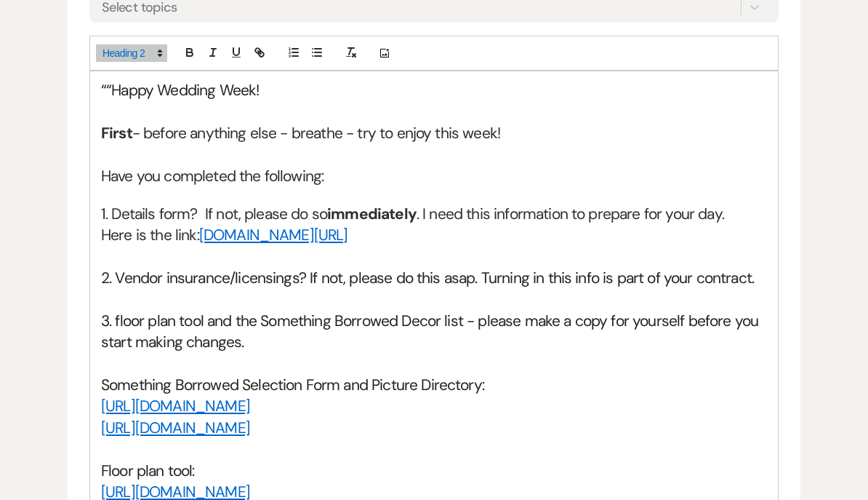
click at [279, 353] on h2 at bounding box center [434, 363] width 666 height 21
click at [119, 315] on span "3. floor plan tool and the Something Borrowed Decor list - please make a copy f…" at bounding box center [431, 331] width 661 height 41
click at [612, 319] on span "3. Floor plan tool and the Something Borrowed Decor list - please make a copy f…" at bounding box center [433, 331] width 664 height 41
click at [461, 313] on span "3. Floor plan tool and the Something Borrowed Decor list - please make a copy o…" at bounding box center [422, 331] width 642 height 41
click at [341, 335] on h2 "3. Floor plan tool and the Something Borrowed Decor list? - please make a copy …" at bounding box center [434, 332] width 666 height 43
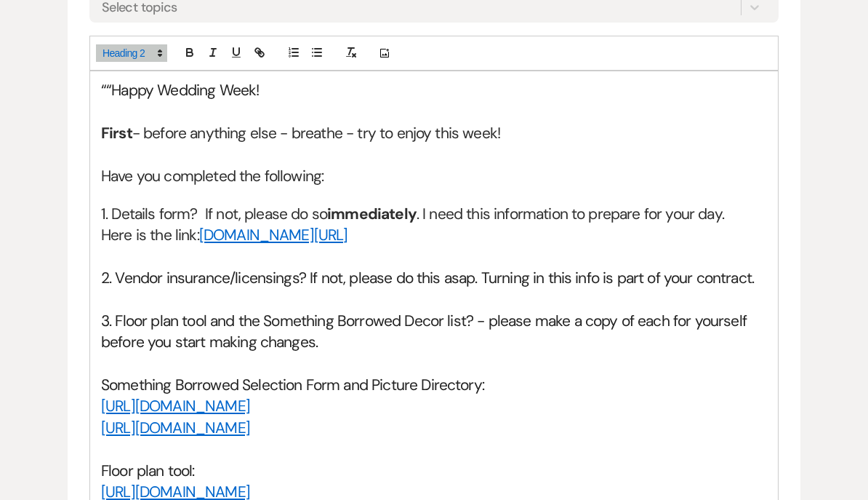
click at [495, 380] on h2 "Something Borrowed Selection Form and Picture Directory:" at bounding box center [434, 385] width 666 height 21
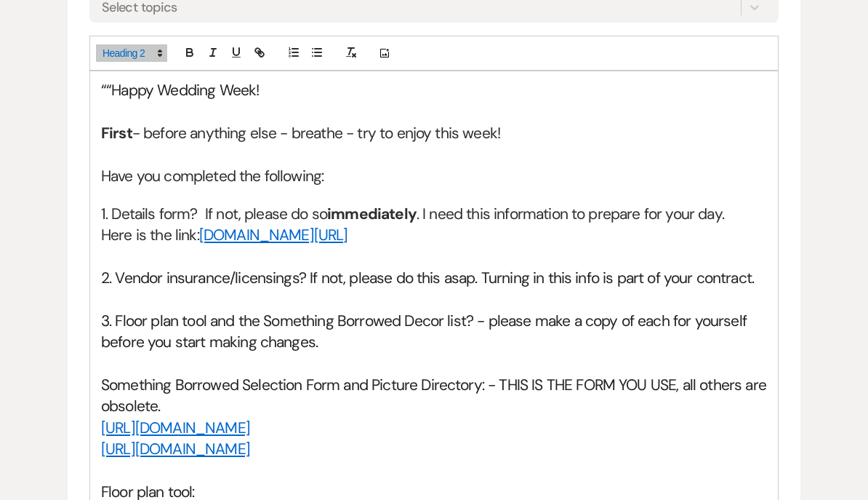
click at [111, 172] on h2 "Have you completed the following:" at bounding box center [434, 176] width 666 height 21
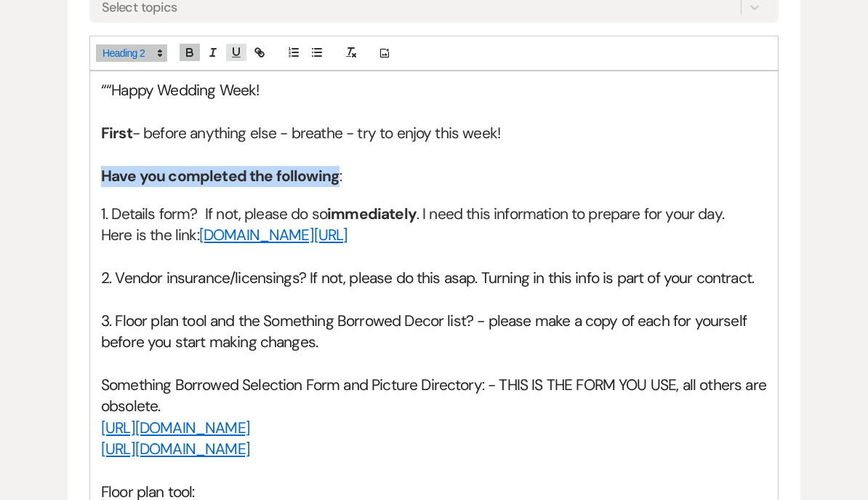
click at [240, 49] on icon "button" at bounding box center [236, 52] width 13 height 13
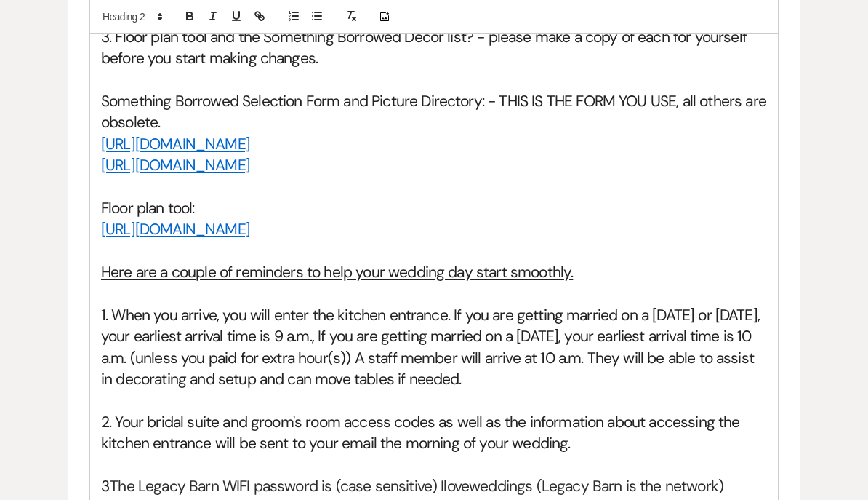
scroll to position [1054, 0]
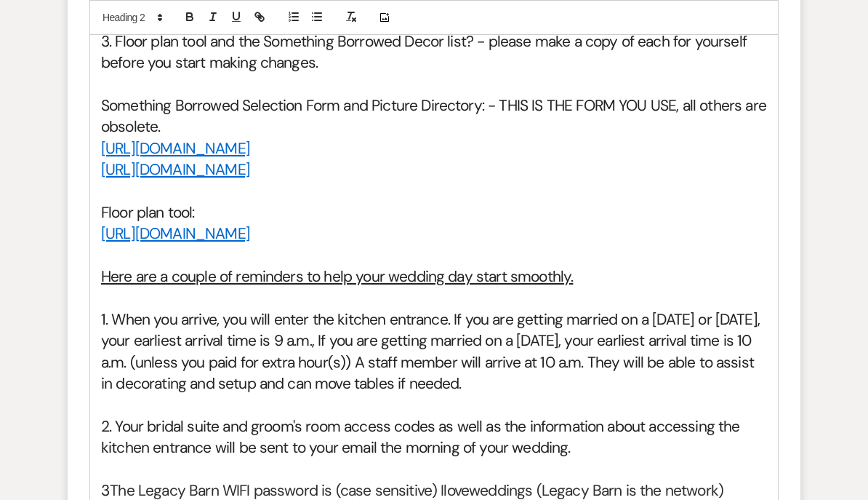
click at [179, 119] on h2 "Something Borrowed Selection Form and Picture Directory: - THIS IS THE FORM YOU…" at bounding box center [434, 116] width 666 height 43
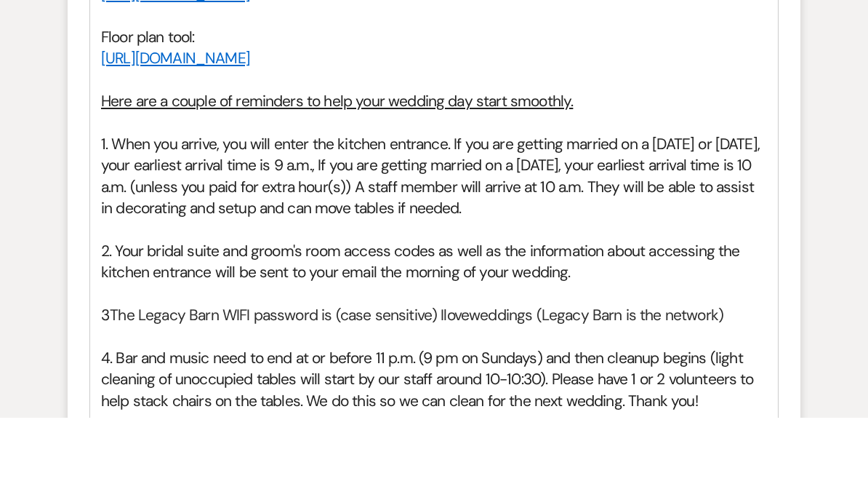
scroll to position [1152, 0]
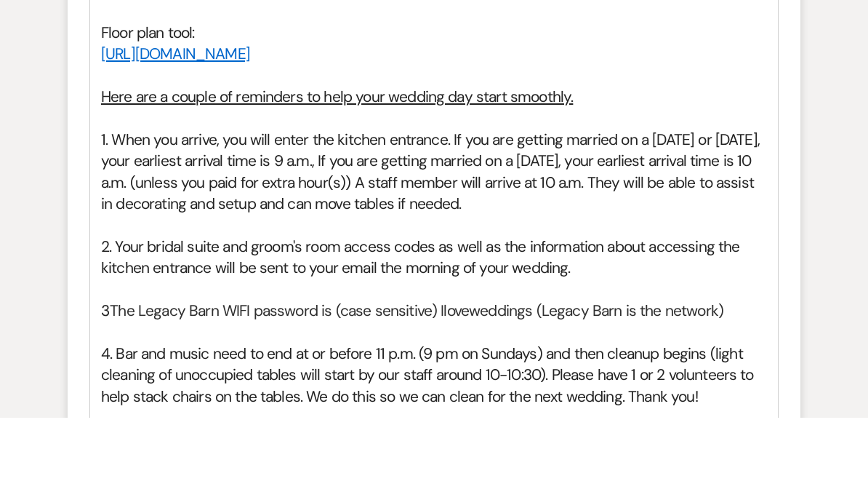
click at [110, 169] on u "Here are a couple of reminders to help your wedding day start smoothly." at bounding box center [337, 179] width 472 height 20
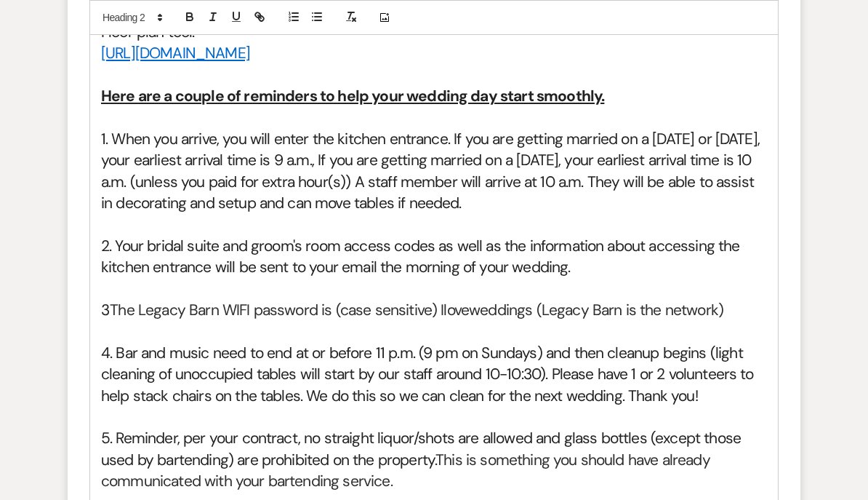
click at [233, 191] on span "1. When you arrive, you will enter the kitchen entrance. If you are getting mar…" at bounding box center [432, 171] width 662 height 84
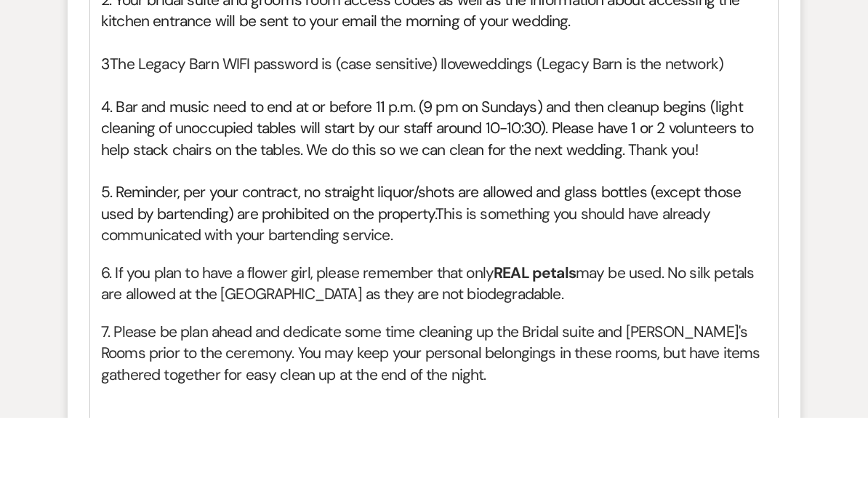
scroll to position [1399, 0]
click at [234, 178] on span "4. Bar and music need to end at or before 11 p.m. (9 pm on Sundays) and then cl…" at bounding box center [429, 209] width 657 height 63
click at [265, 178] on span "4. Bar and music must to end at or before 11 p.m. (9 pm on Sundays) and then cl…" at bounding box center [429, 209] width 657 height 63
click at [391, 178] on span "4. Bar and music must end at or before 11 p.m. (9 pm on Sundays) and then clean…" at bounding box center [429, 209] width 657 height 63
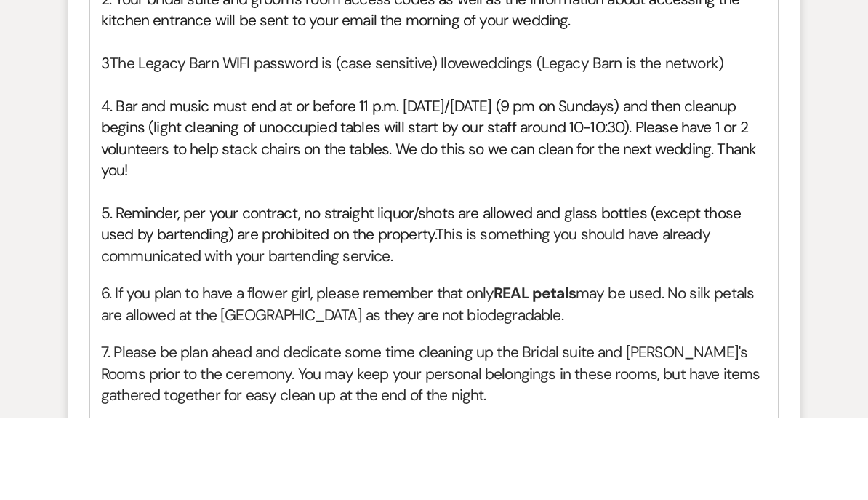
click at [528, 181] on span "4. Bar and music must end at or before 11 p.m. [DATE]/[DATE] (9 pm on Sundays) …" at bounding box center [430, 220] width 659 height 84
click at [132, 296] on h2 "5. Reminder, per your contract, no straight liquor/shots are allowed and glass …" at bounding box center [434, 317] width 666 height 64
click at [442, 285] on h2 "5. Reminder, per your contract, no straight liquor/shots are allowed and glass …" at bounding box center [434, 317] width 666 height 64
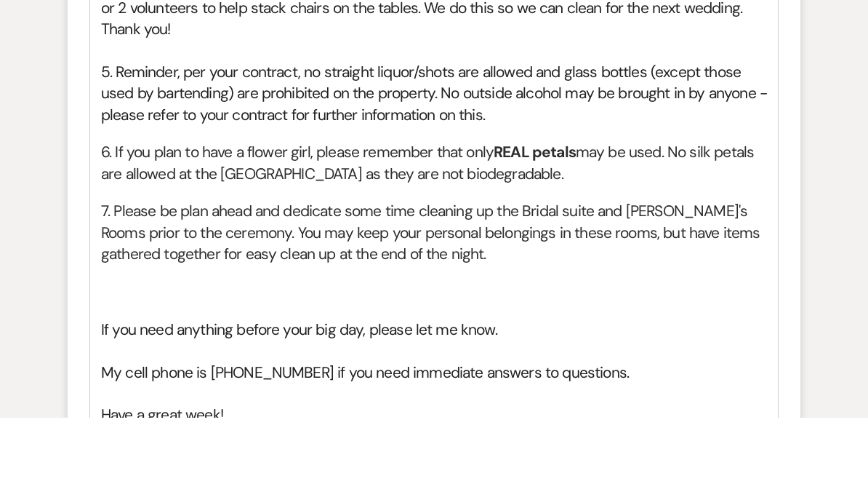
scroll to position [1547, 0]
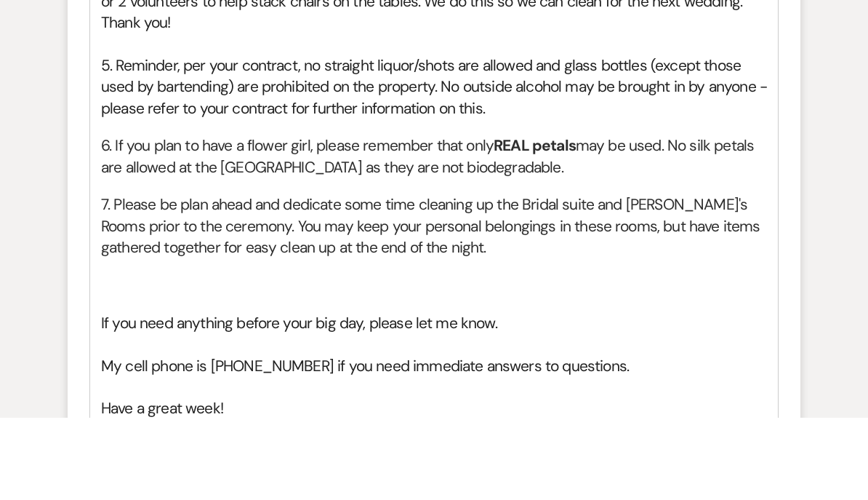
click at [108, 373] on h2 at bounding box center [434, 383] width 666 height 21
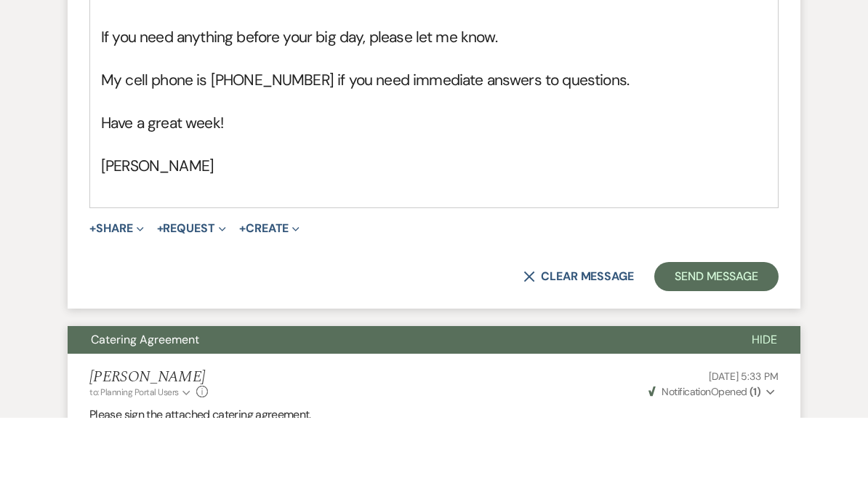
scroll to position [1821, 0]
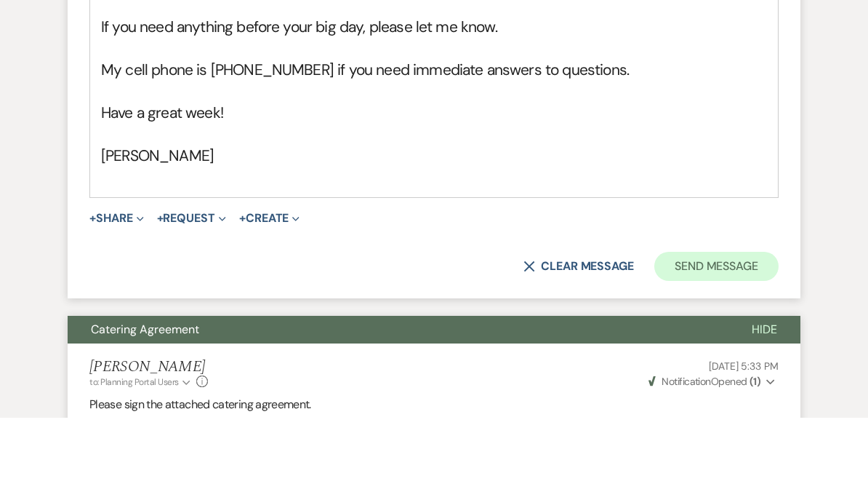
click at [726, 334] on button "Send Message" at bounding box center [717, 348] width 124 height 29
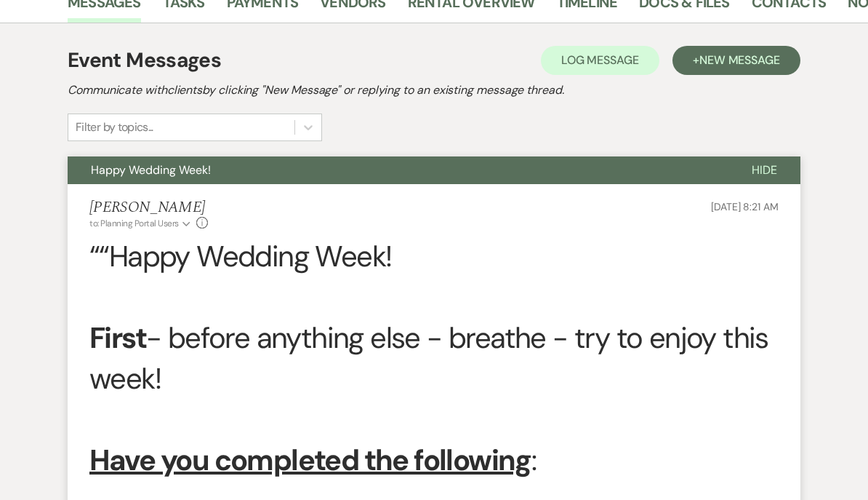
scroll to position [0, 0]
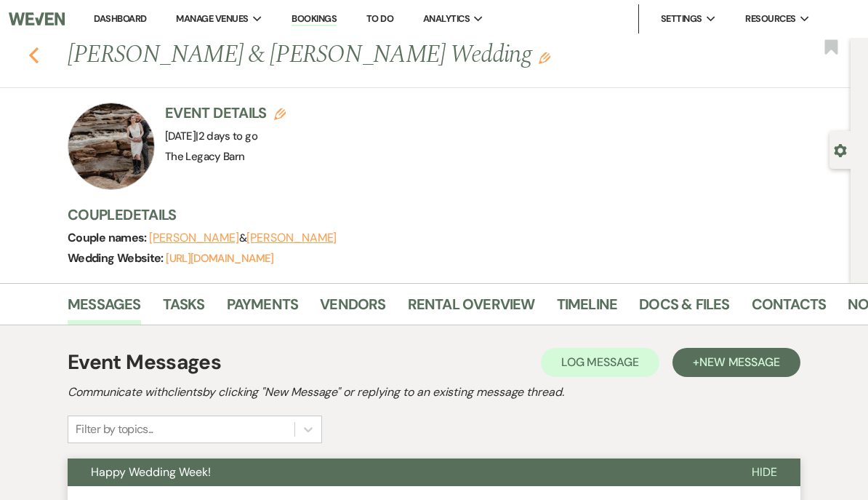
click at [34, 52] on use "button" at bounding box center [33, 55] width 9 height 16
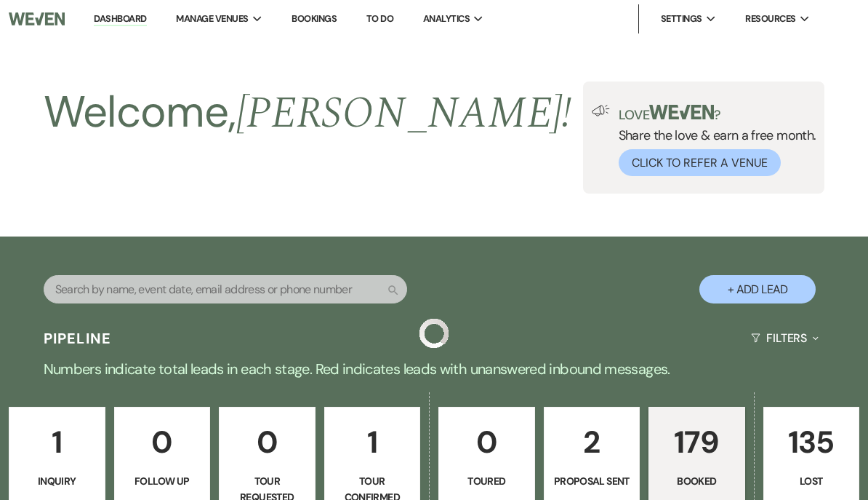
scroll to position [638, 0]
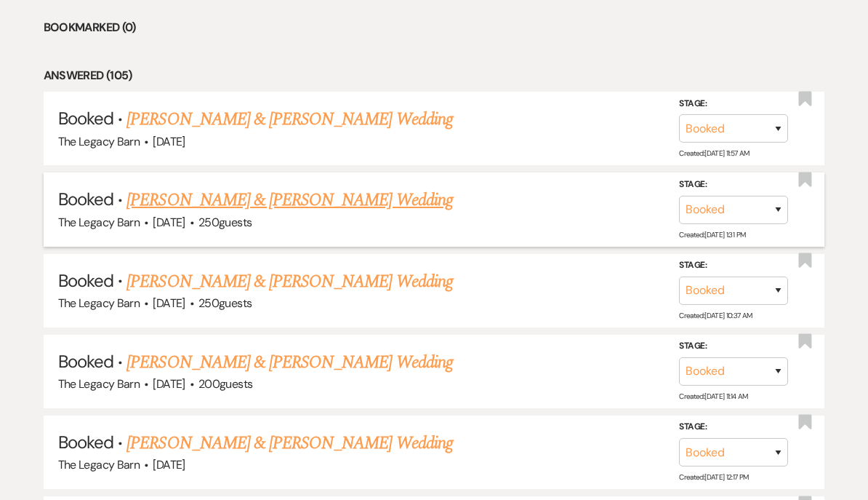
click at [165, 192] on link "[PERSON_NAME] & [PERSON_NAME] Wedding" at bounding box center [290, 200] width 326 height 26
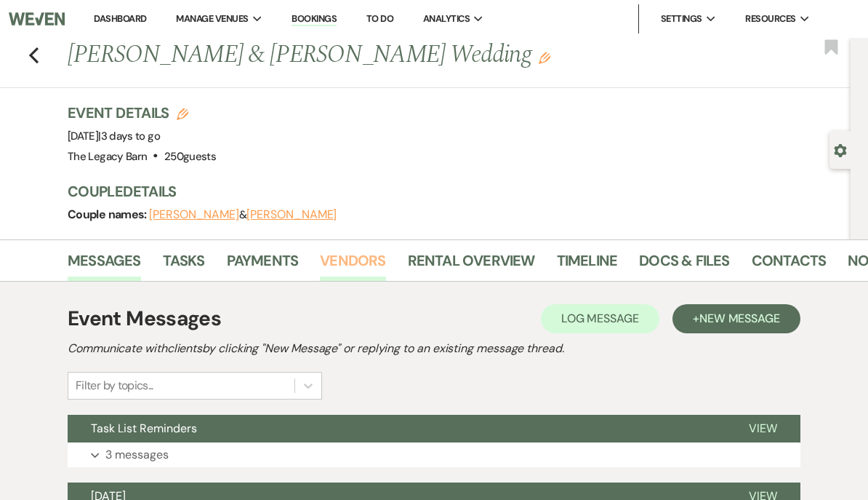
click at [345, 252] on link "Vendors" at bounding box center [352, 265] width 65 height 32
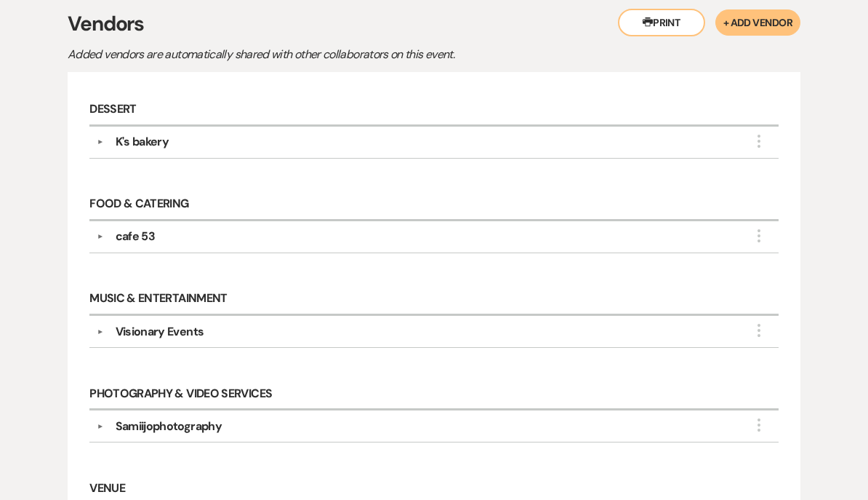
scroll to position [264, 0]
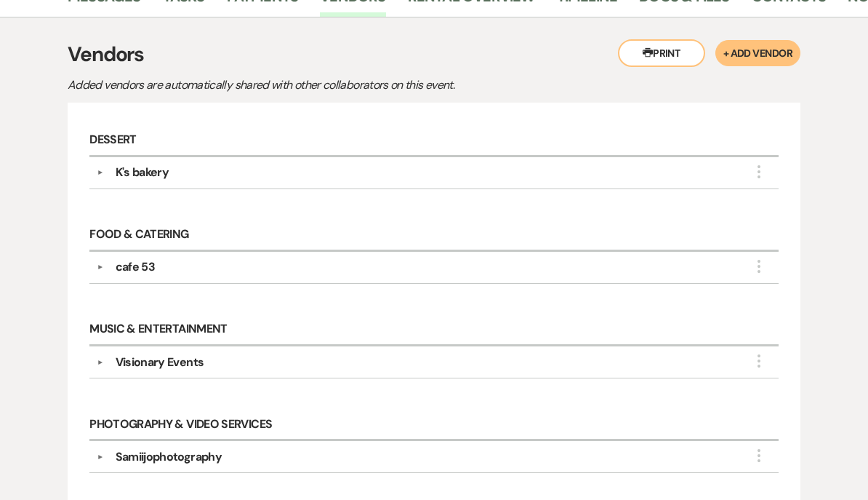
click at [133, 263] on div "cafe 53" at bounding box center [136, 266] width 40 height 17
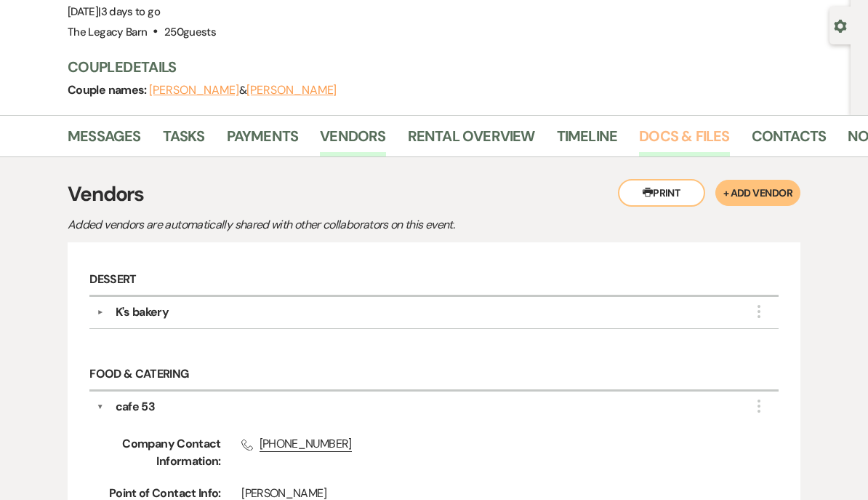
click at [691, 135] on link "Docs & Files" at bounding box center [684, 141] width 90 height 32
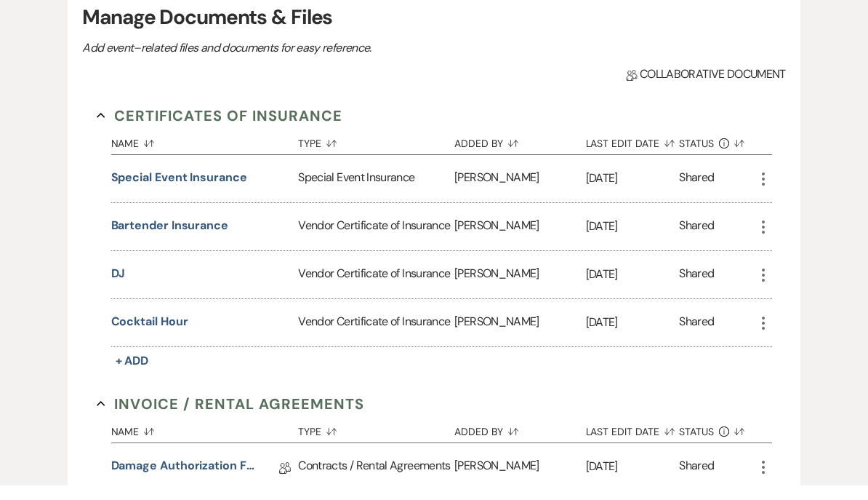
scroll to position [368, 0]
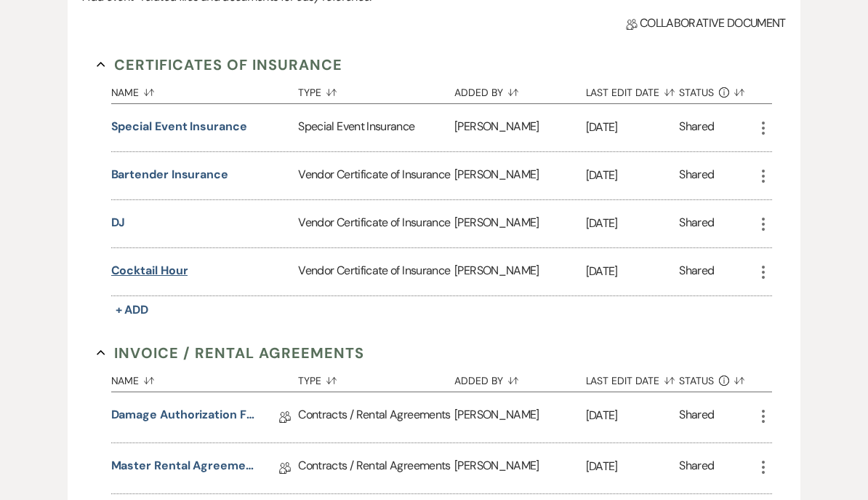
click at [143, 273] on button "Cocktail hour" at bounding box center [149, 270] width 77 height 17
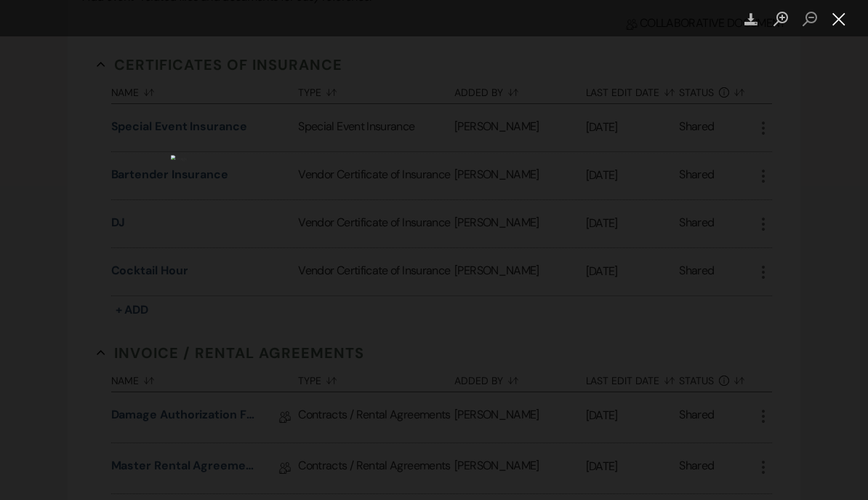
click at [843, 16] on button "Close lightbox" at bounding box center [839, 19] width 29 height 25
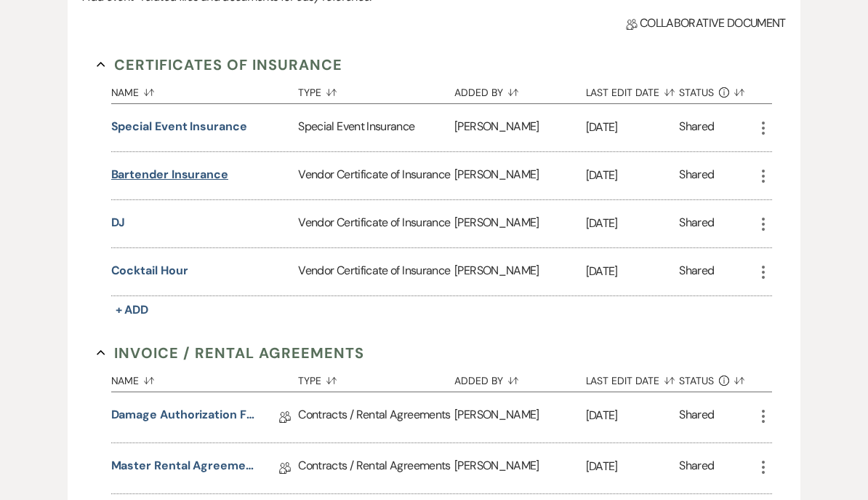
click at [168, 171] on button "Bartender Insurance" at bounding box center [169, 174] width 117 height 17
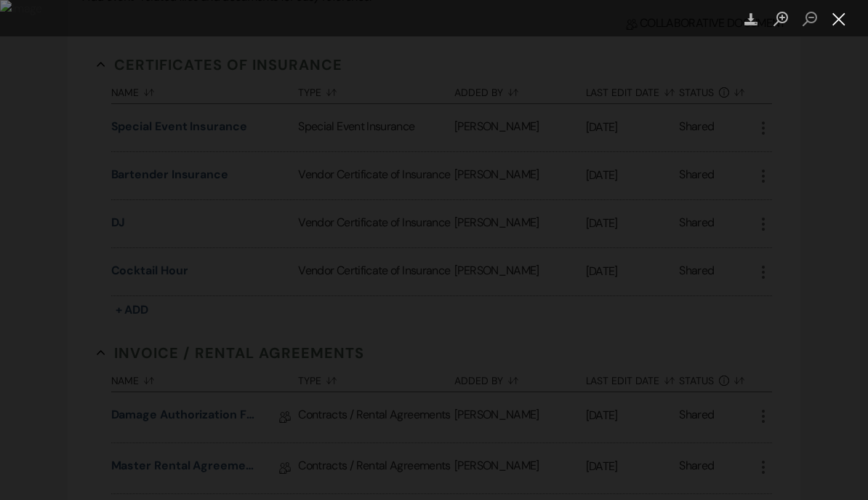
click at [836, 21] on button "Close lightbox" at bounding box center [839, 19] width 29 height 25
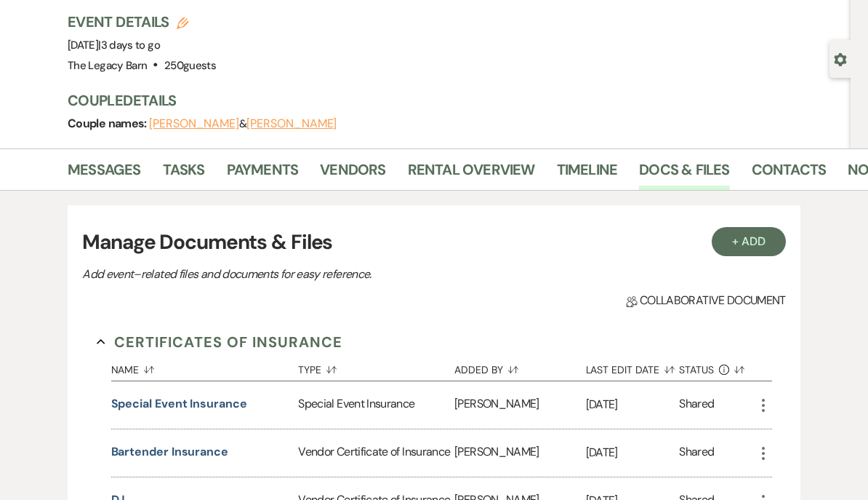
scroll to position [84, 0]
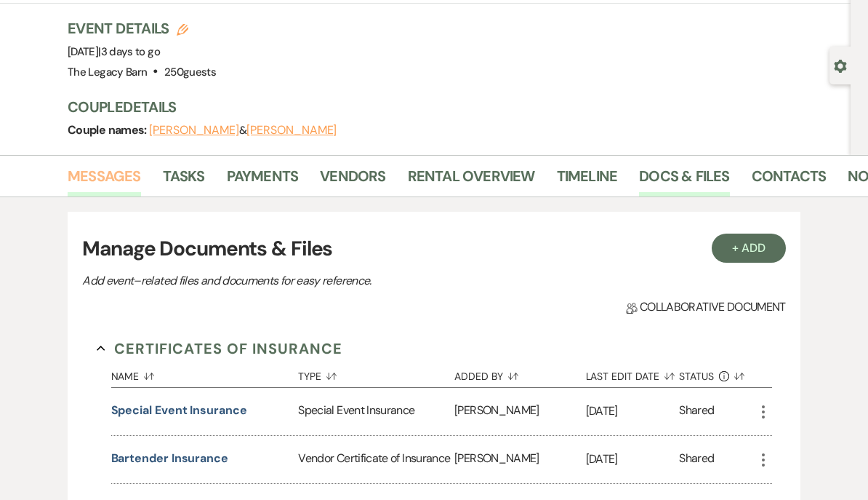
click at [95, 168] on link "Messages" at bounding box center [104, 180] width 73 height 32
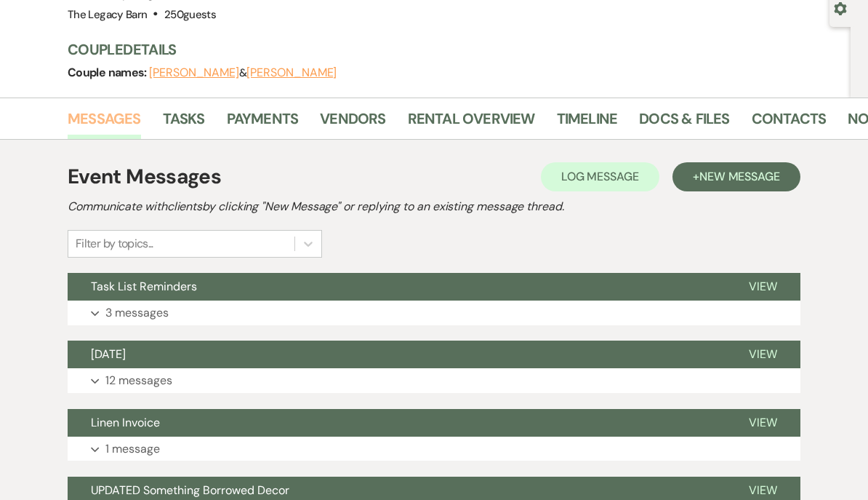
scroll to position [142, 0]
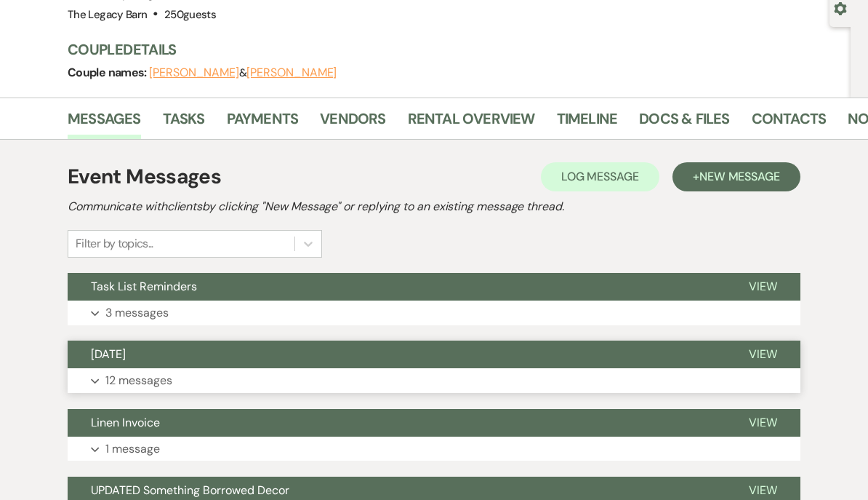
click at [101, 349] on span "[DATE]" at bounding box center [108, 353] width 35 height 15
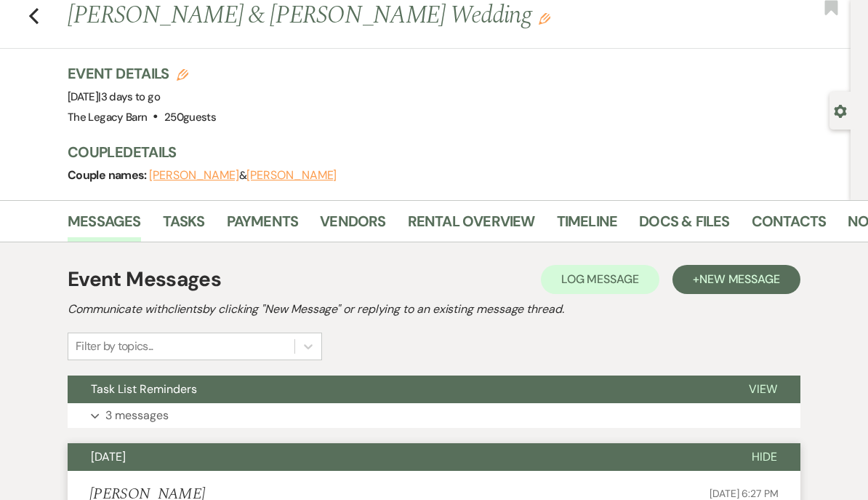
scroll to position [0, 0]
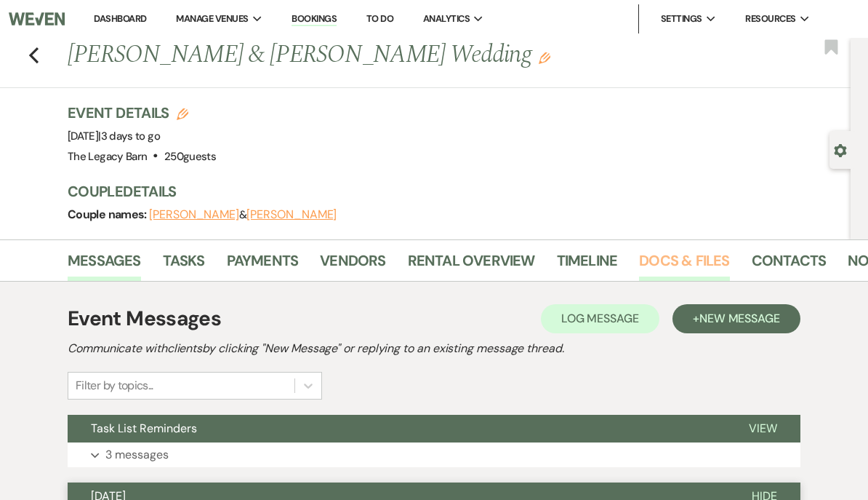
click at [678, 255] on link "Docs & Files" at bounding box center [684, 265] width 90 height 32
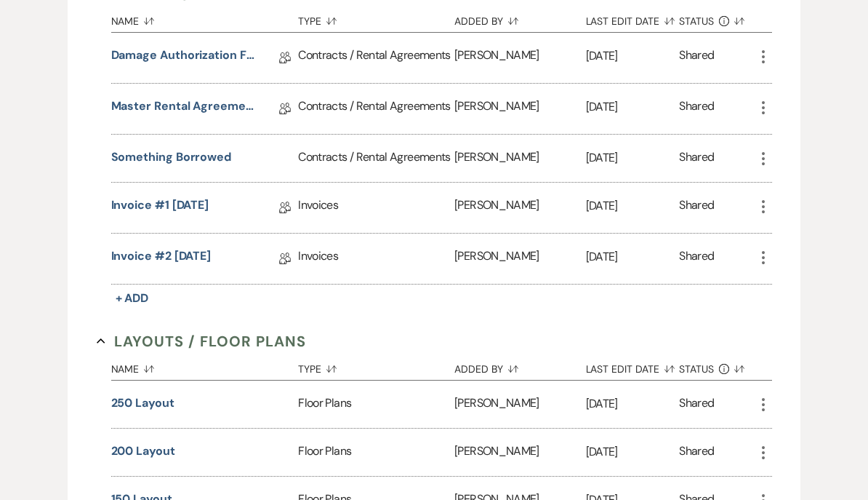
scroll to position [718, 0]
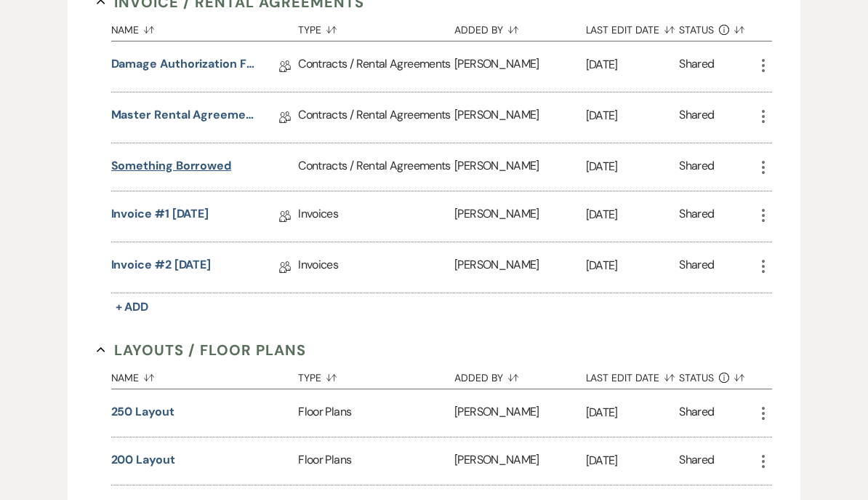
click at [149, 161] on button "Something borrowed" at bounding box center [171, 165] width 121 height 17
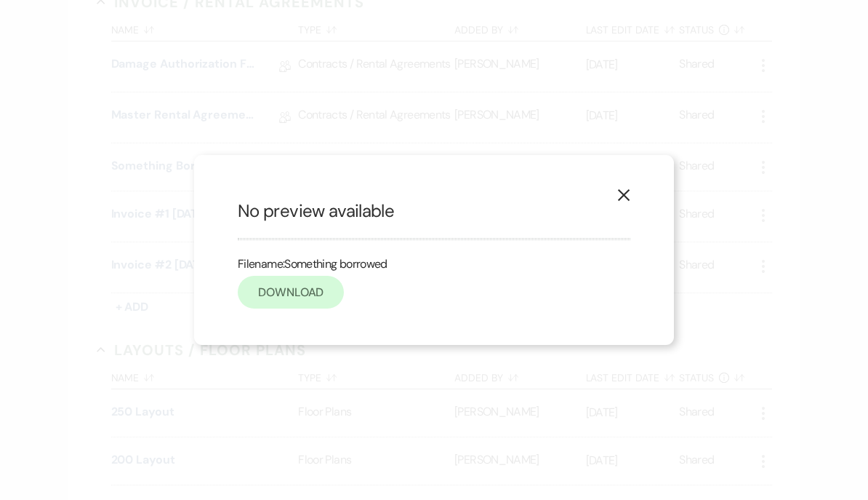
click at [267, 308] on link "Download" at bounding box center [291, 292] width 106 height 33
click at [626, 193] on use "button" at bounding box center [624, 195] width 12 height 12
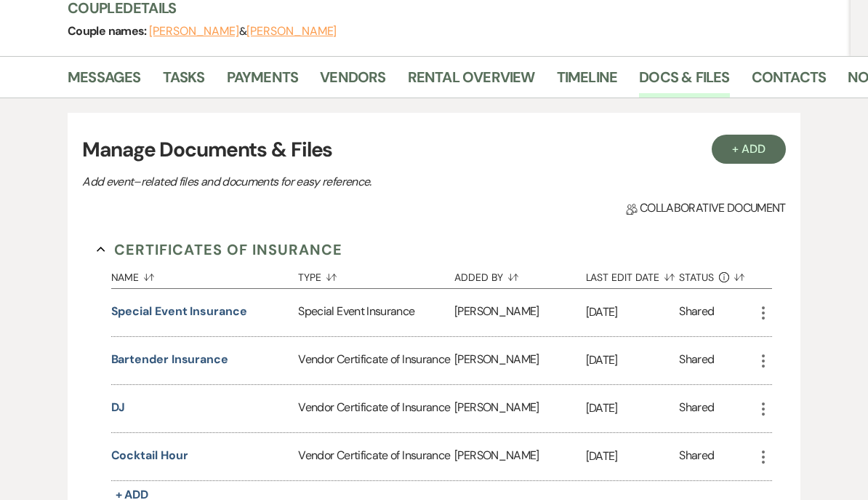
scroll to position [183, 0]
click at [94, 77] on link "Messages" at bounding box center [104, 82] width 73 height 32
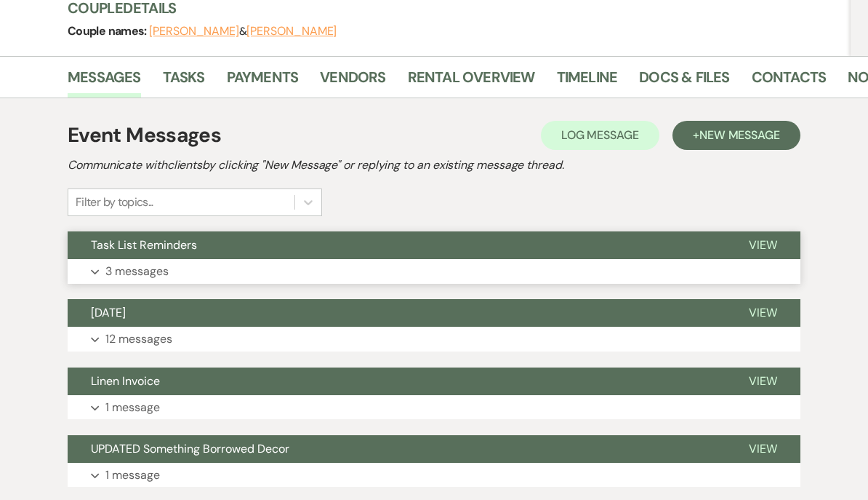
click at [119, 243] on span "Task List Reminders" at bounding box center [144, 244] width 106 height 15
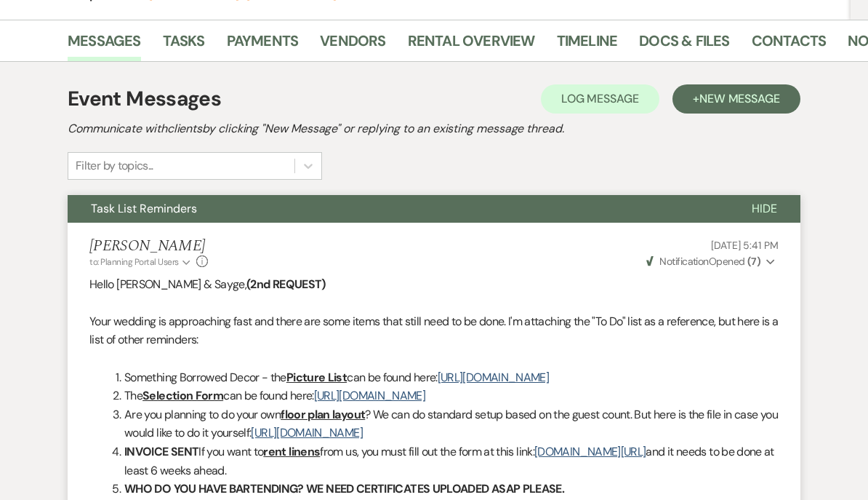
scroll to position [196, 0]
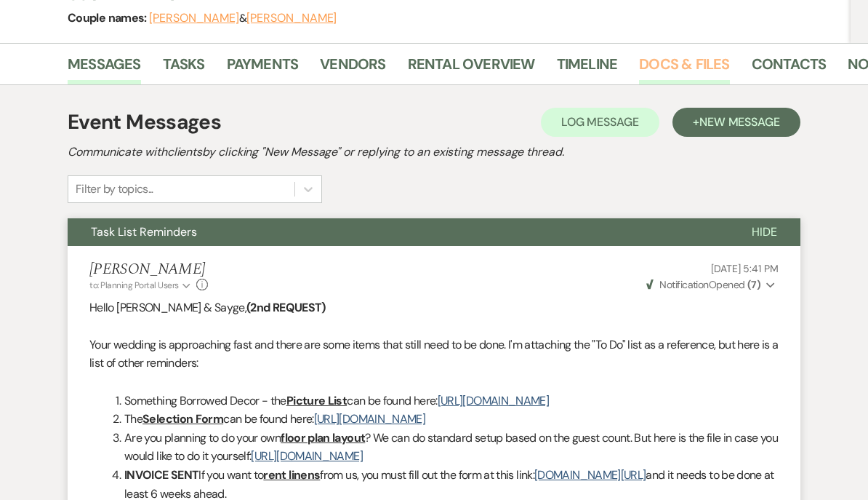
click at [688, 57] on link "Docs & Files" at bounding box center [684, 68] width 90 height 32
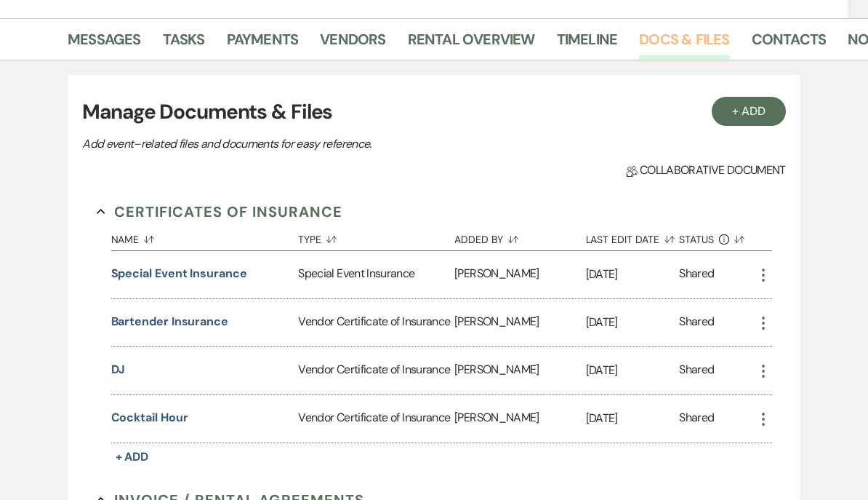
scroll to position [221, 0]
click at [116, 365] on button "DJ" at bounding box center [118, 369] width 15 height 17
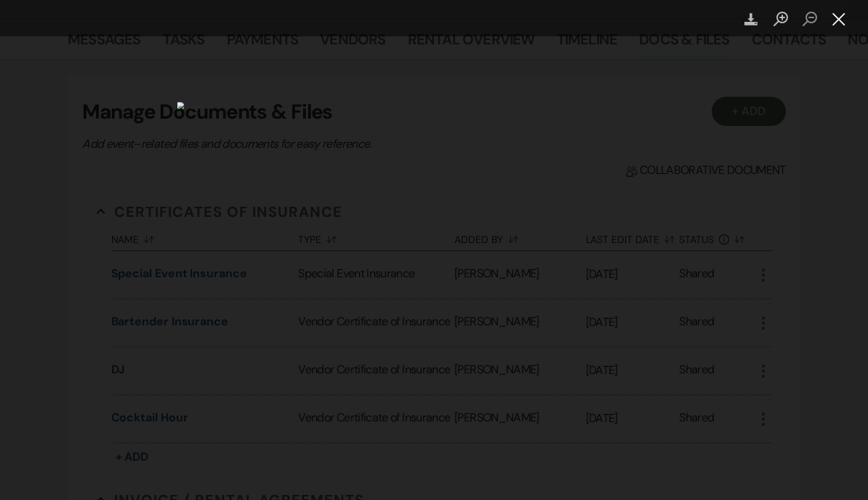
click at [841, 9] on button "Close lightbox" at bounding box center [839, 19] width 29 height 25
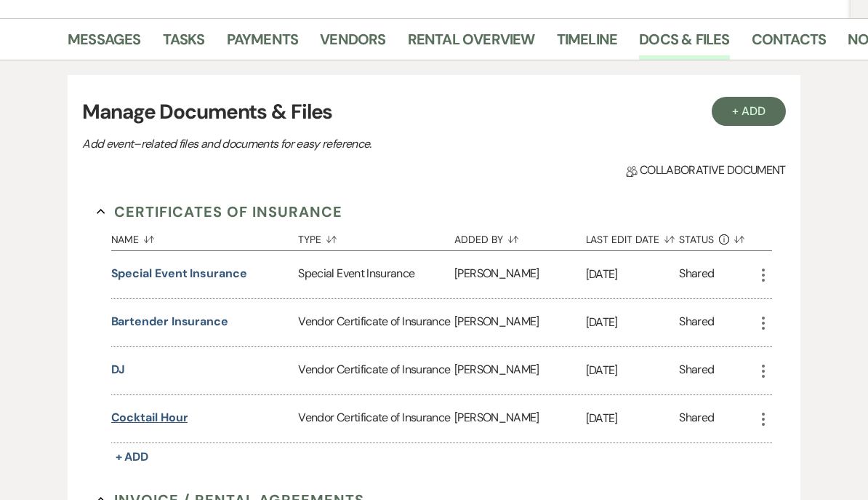
click at [150, 409] on button "Cocktail hour" at bounding box center [149, 417] width 77 height 17
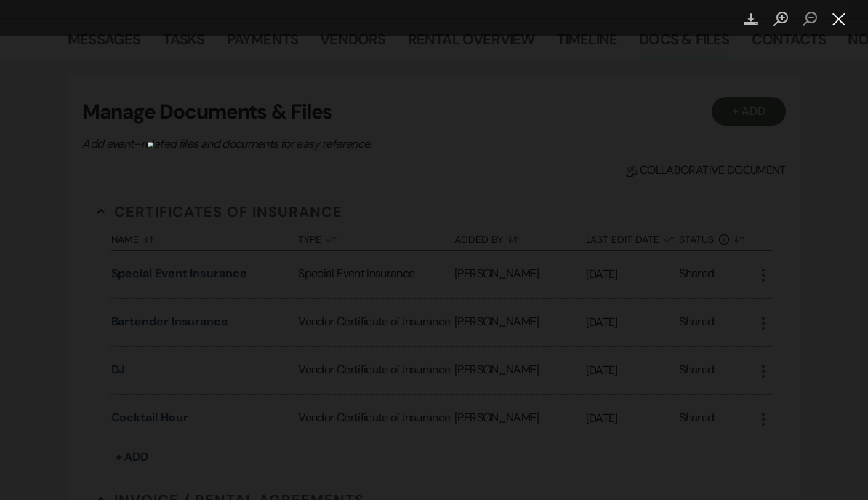
click at [825, 15] on button "Close lightbox" at bounding box center [839, 19] width 29 height 25
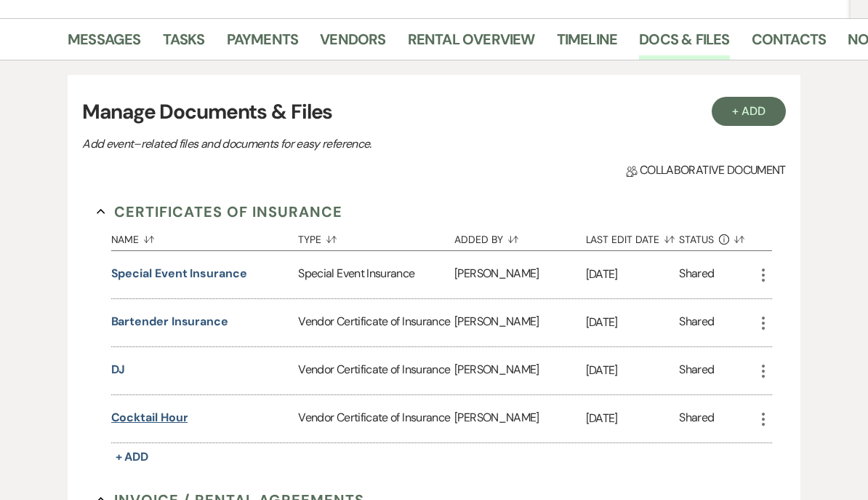
click at [129, 412] on button "Cocktail hour" at bounding box center [149, 417] width 77 height 17
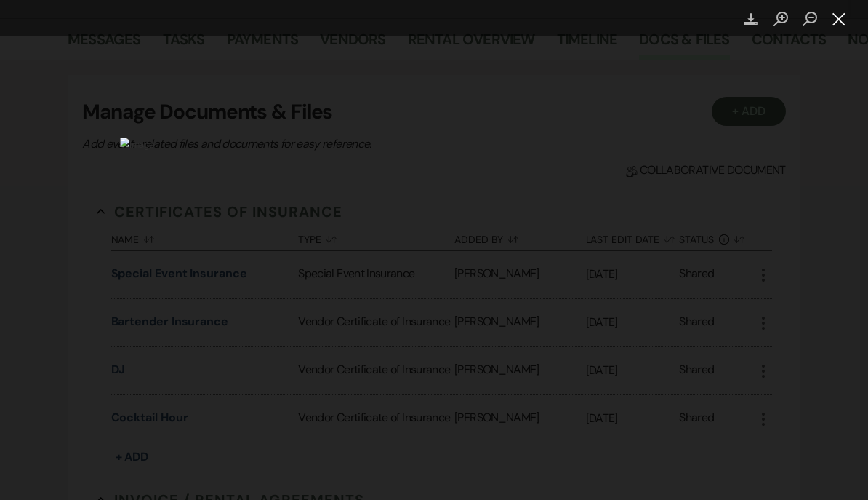
click at [836, 21] on button "Close lightbox" at bounding box center [839, 19] width 29 height 25
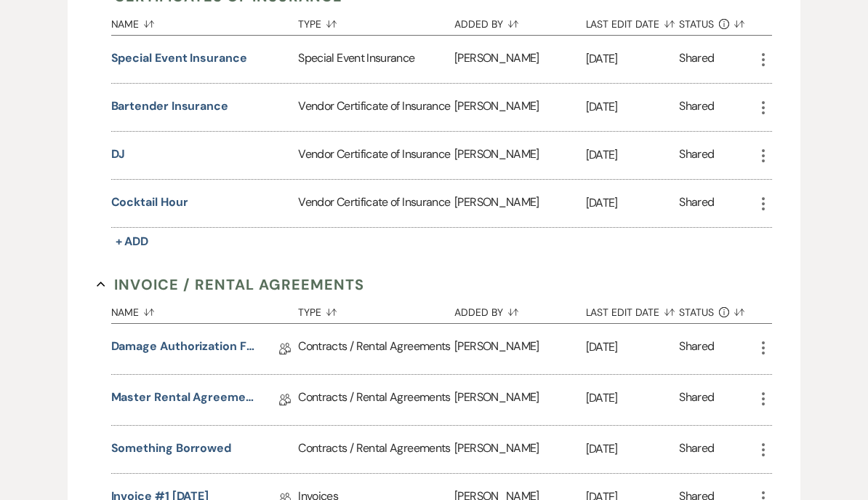
scroll to position [0, 0]
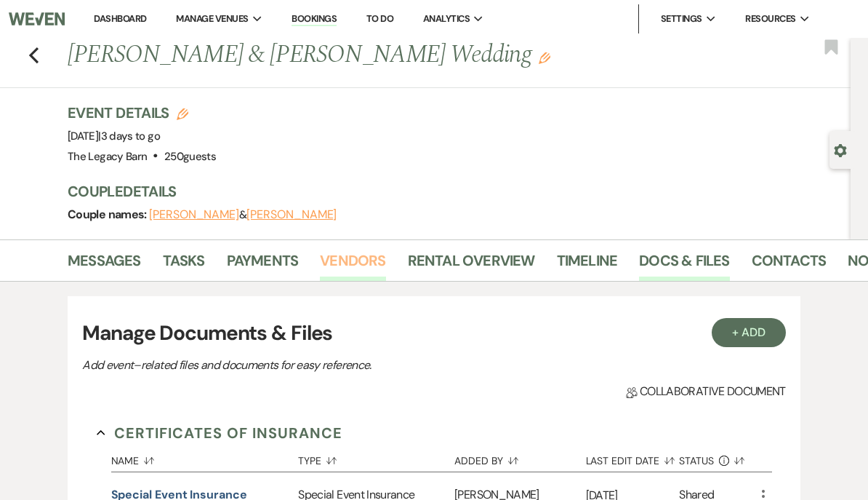
click at [339, 255] on link "Vendors" at bounding box center [352, 265] width 65 height 32
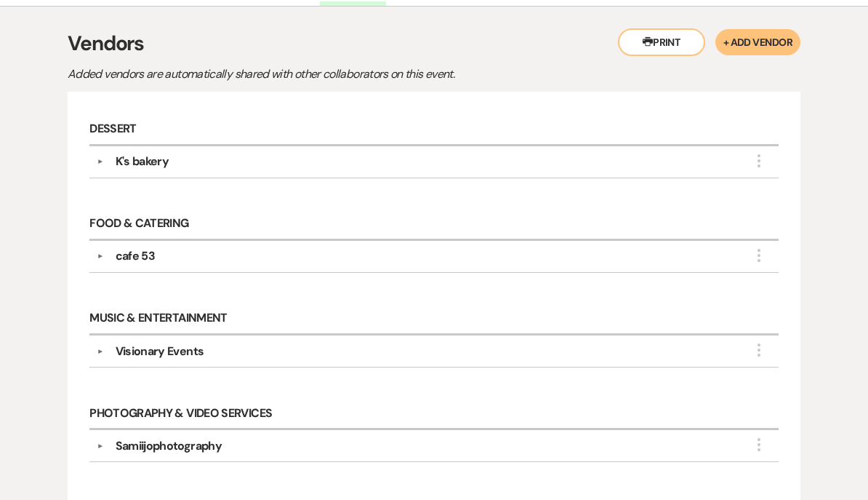
scroll to position [303, 0]
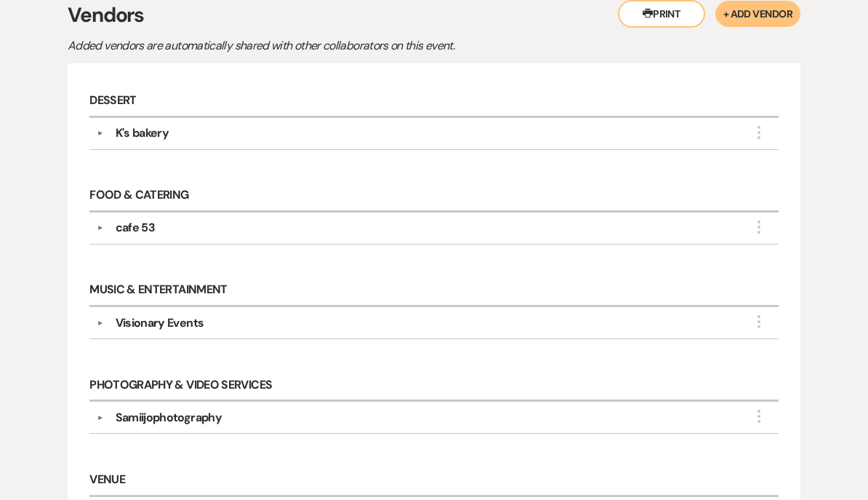
click at [130, 220] on div "cafe 53" at bounding box center [136, 228] width 40 height 17
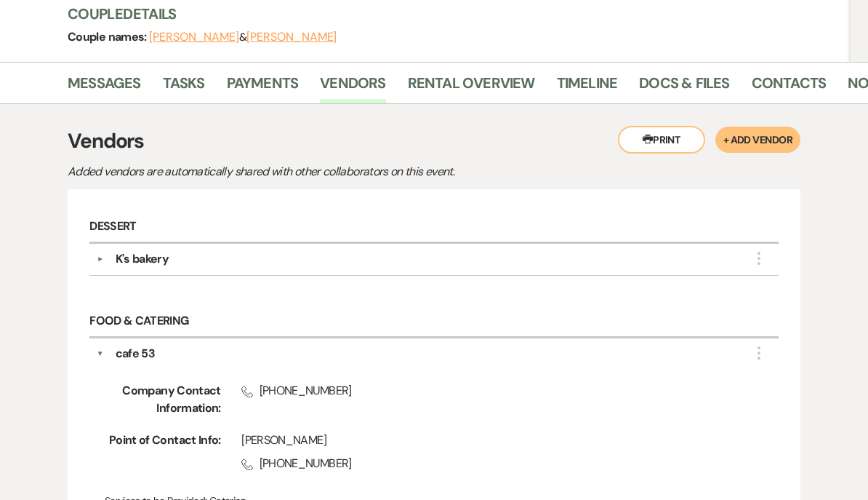
scroll to position [0, 0]
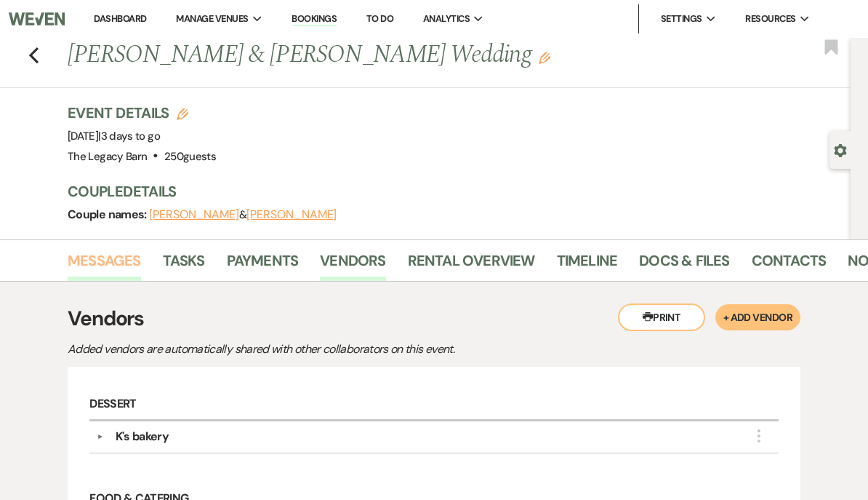
click at [96, 260] on link "Messages" at bounding box center [104, 265] width 73 height 32
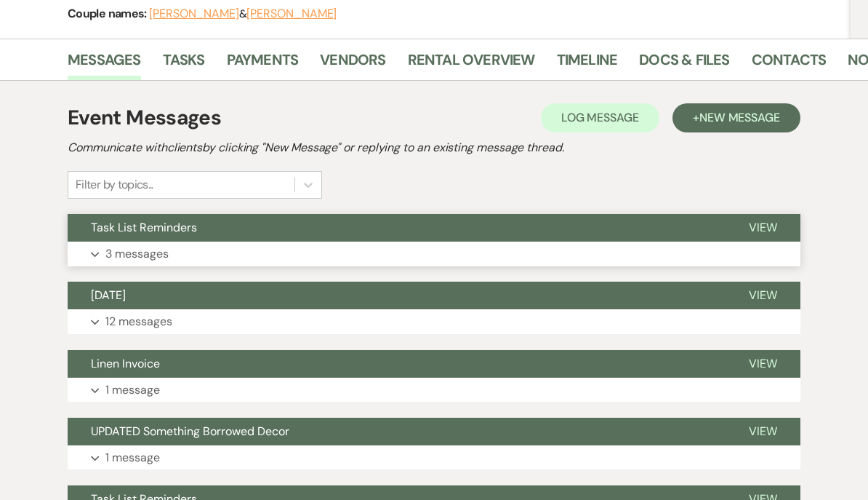
click at [119, 214] on button "Task List Reminders" at bounding box center [397, 228] width 658 height 28
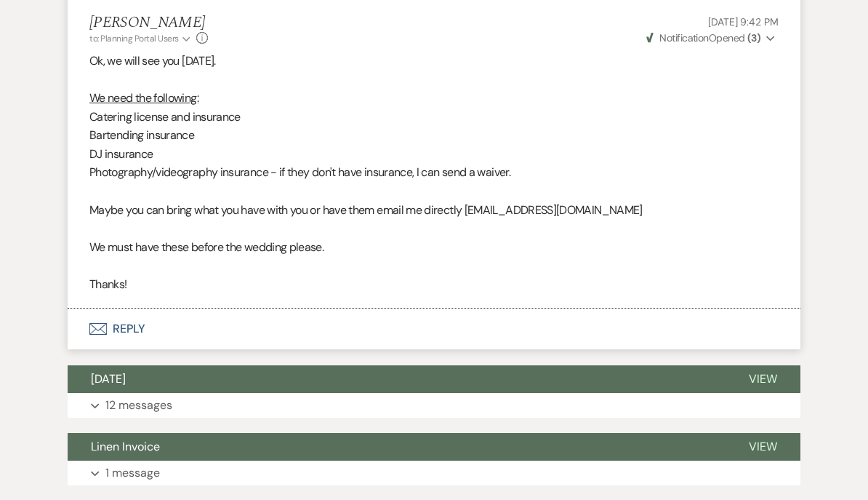
click at [120, 350] on button "Envelope Reply" at bounding box center [434, 329] width 733 height 41
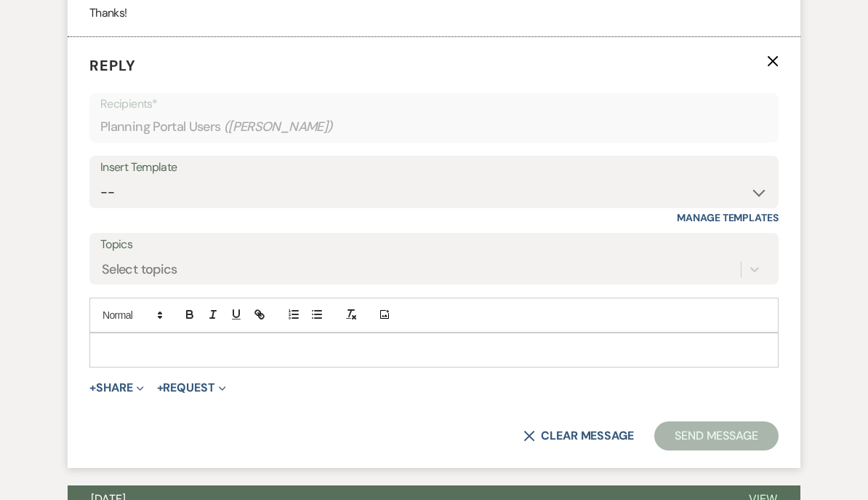
scroll to position [1465, 0]
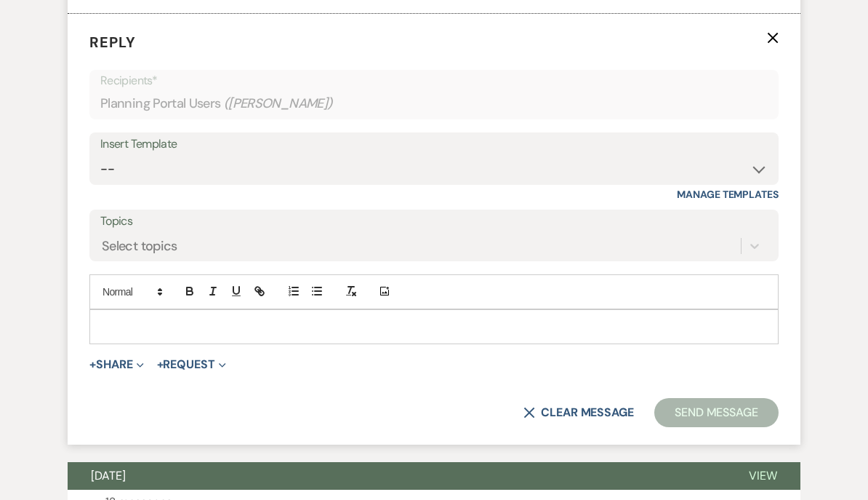
click at [108, 335] on p at bounding box center [434, 327] width 666 height 16
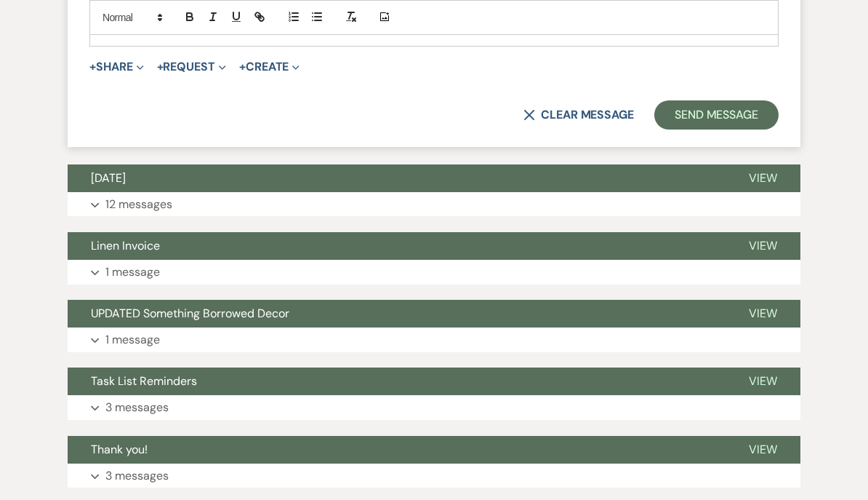
scroll to position [1760, 0]
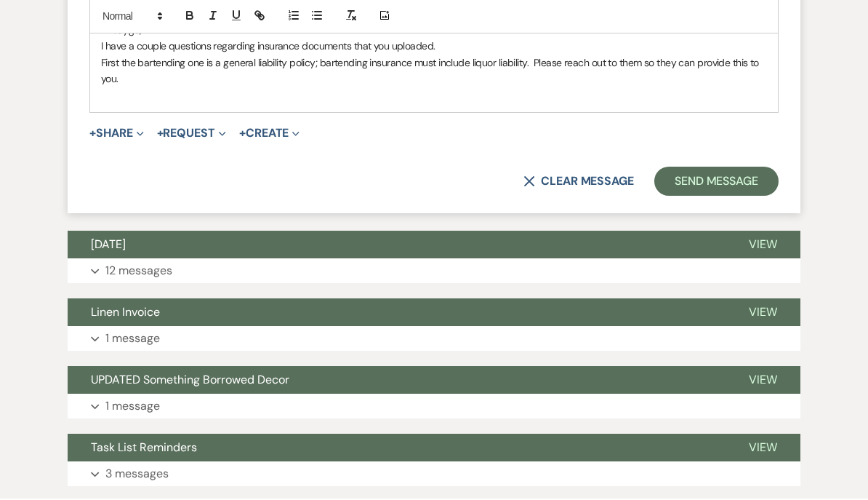
click at [103, 89] on p "First the bartending one is a general liability policy; bartending insurance mu…" at bounding box center [434, 73] width 666 height 33
click at [139, 89] on p "1. First the bartending one is a general liability policy; bartending insurance…" at bounding box center [434, 73] width 666 height 33
click at [95, 114] on div "Hi [PERSON_NAME], I have a couple questions regarding insurance documents that …" at bounding box center [434, 64] width 688 height 99
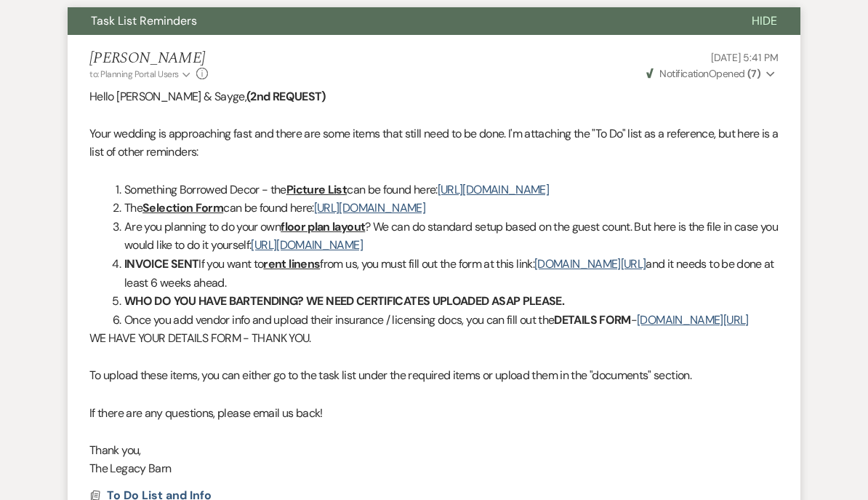
scroll to position [0, 0]
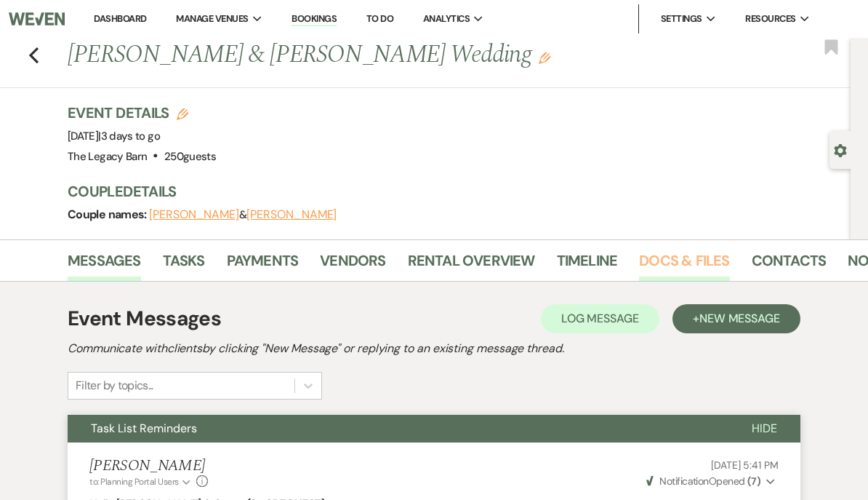
click at [668, 256] on link "Docs & Files" at bounding box center [684, 265] width 90 height 32
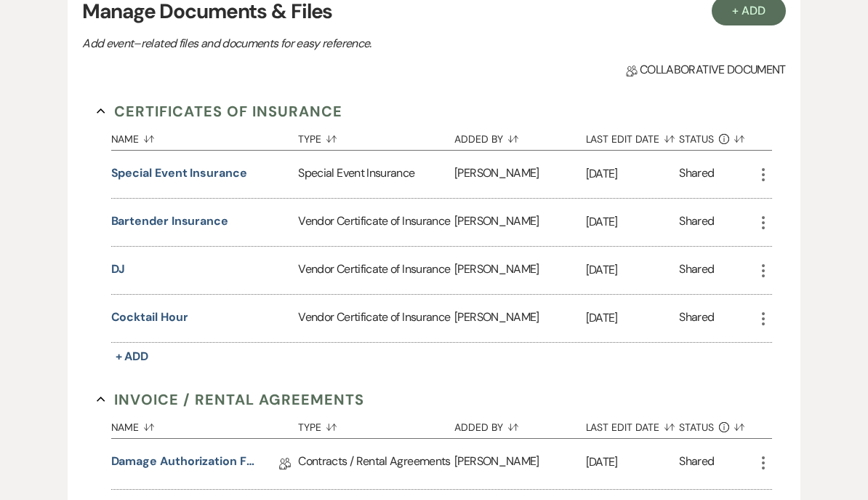
scroll to position [332, 0]
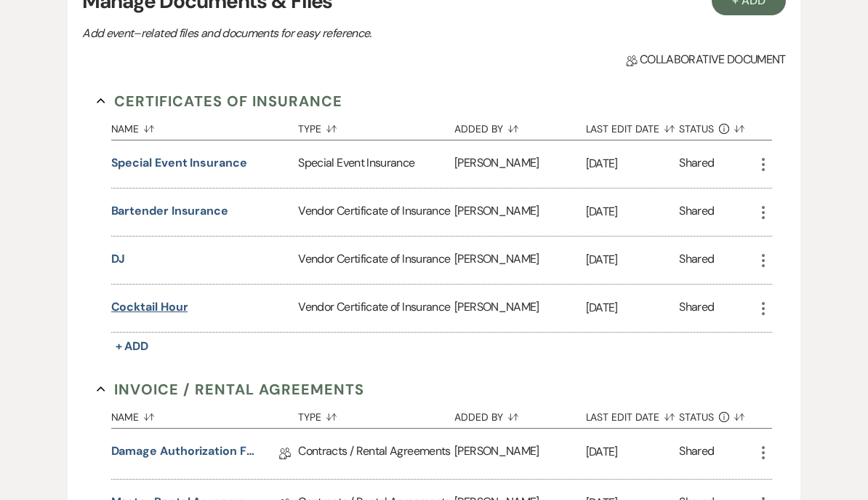
click at [139, 307] on button "Cocktail hour" at bounding box center [149, 306] width 77 height 17
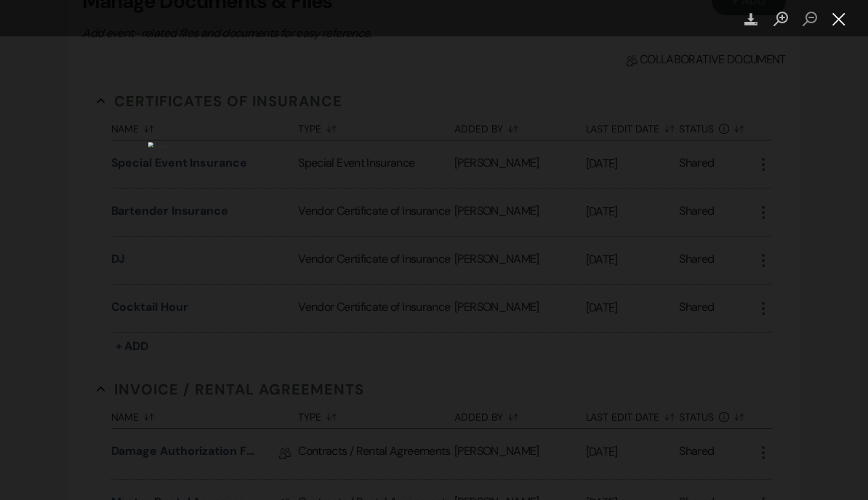
click at [844, 23] on button "Close lightbox" at bounding box center [839, 19] width 29 height 25
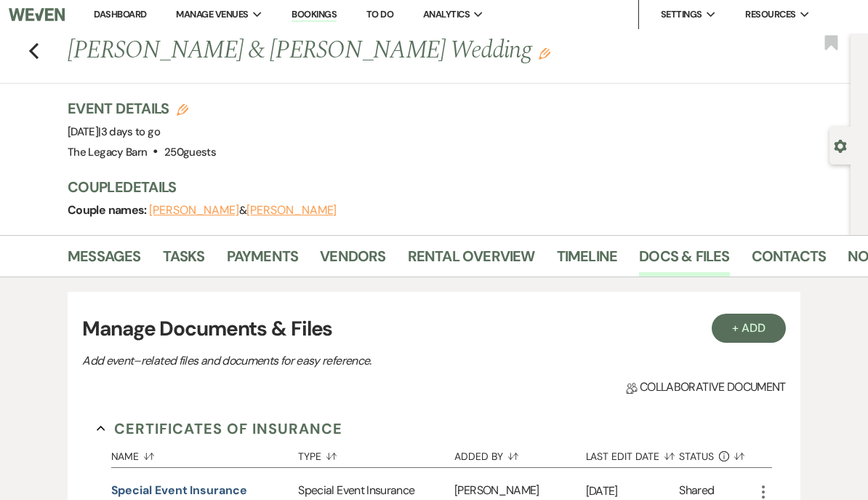
scroll to position [0, 0]
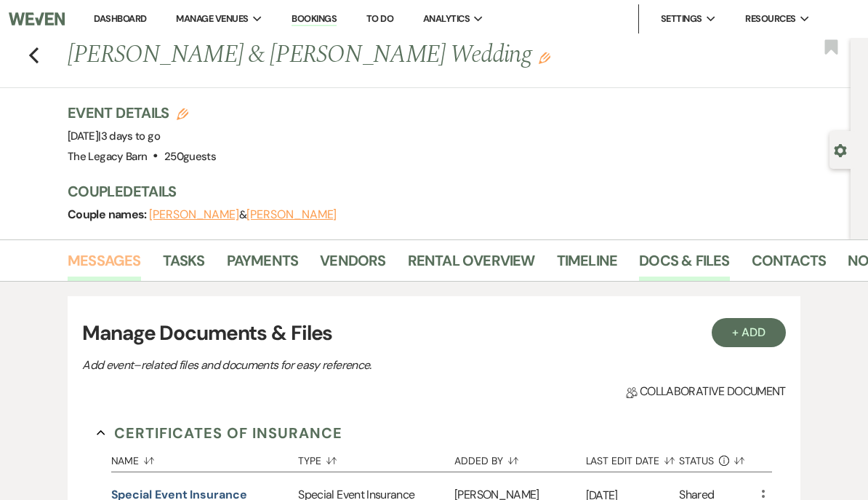
click at [87, 254] on link "Messages" at bounding box center [104, 265] width 73 height 32
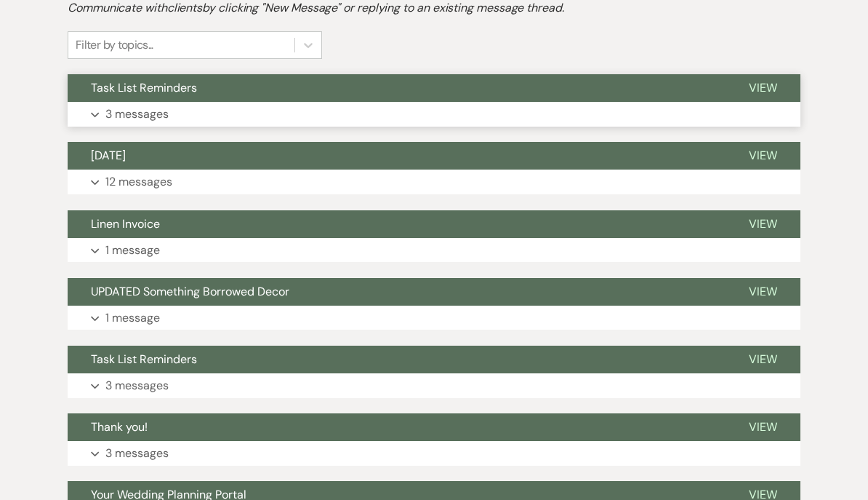
click at [109, 79] on button "Task List Reminders" at bounding box center [397, 88] width 658 height 28
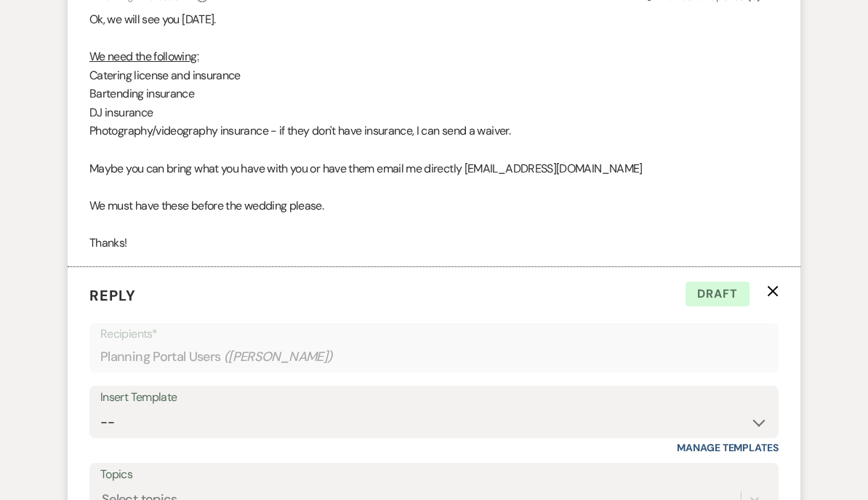
scroll to position [1496, 0]
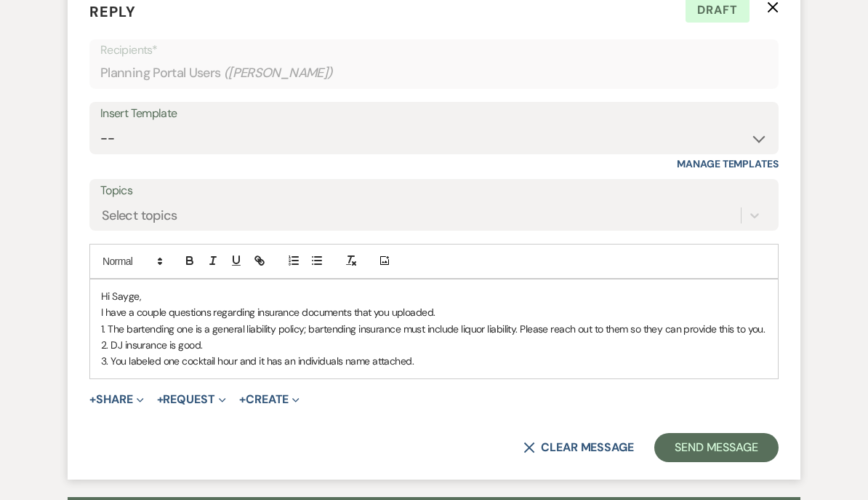
click at [423, 369] on p "3. You labeled one cocktail hour and it has an individuals name attached." at bounding box center [434, 361] width 666 height 16
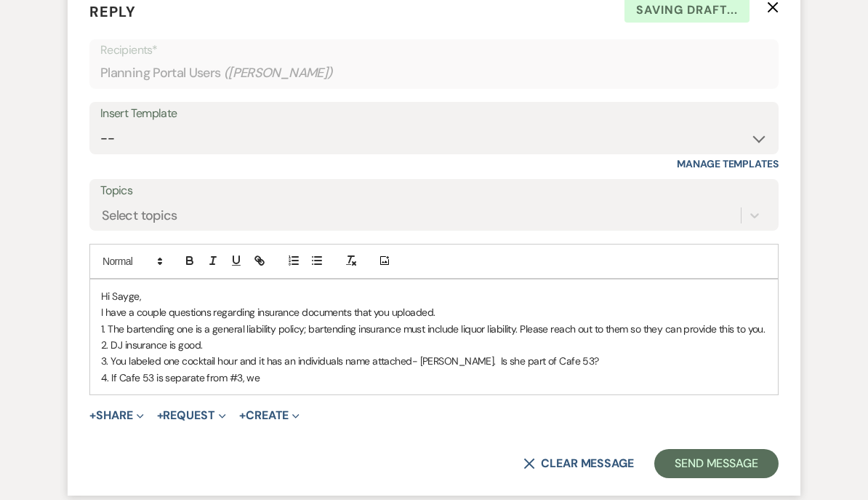
click at [476, 369] on p "3. You labeled one cocktail hour and it has an individuals name attached- [PERS…" at bounding box center [434, 361] width 666 height 16
click at [288, 385] on p "4. If Cafe 53 is separate from #3, we" at bounding box center [434, 377] width 666 height 16
click at [284, 385] on p "4. If Cafe 53 is separate from #3, we need insurance for this." at bounding box center [434, 377] width 666 height 16
click at [393, 385] on p "4. If Cafe 53 is separate from #3, we need the insurance for this." at bounding box center [434, 377] width 666 height 16
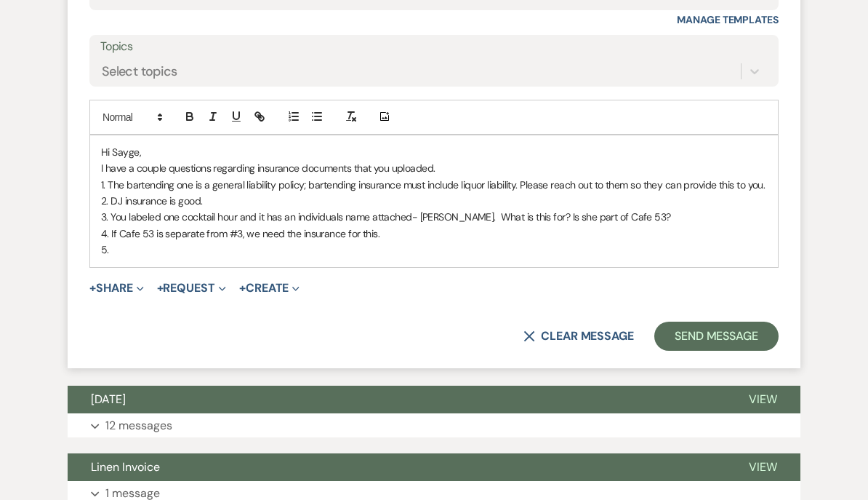
scroll to position [1635, 0]
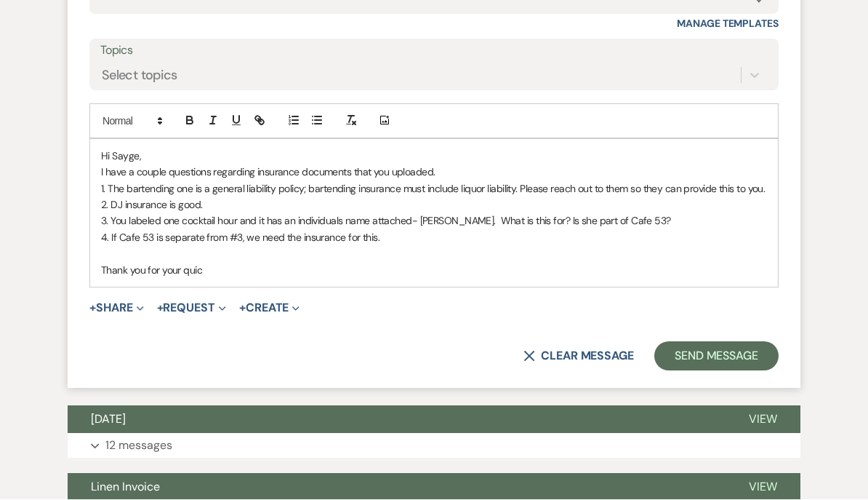
click at [136, 279] on p "Thank you for your quic" at bounding box center [434, 271] width 666 height 16
click at [270, 279] on p "Thank you in advance for your quick" at bounding box center [434, 271] width 666 height 16
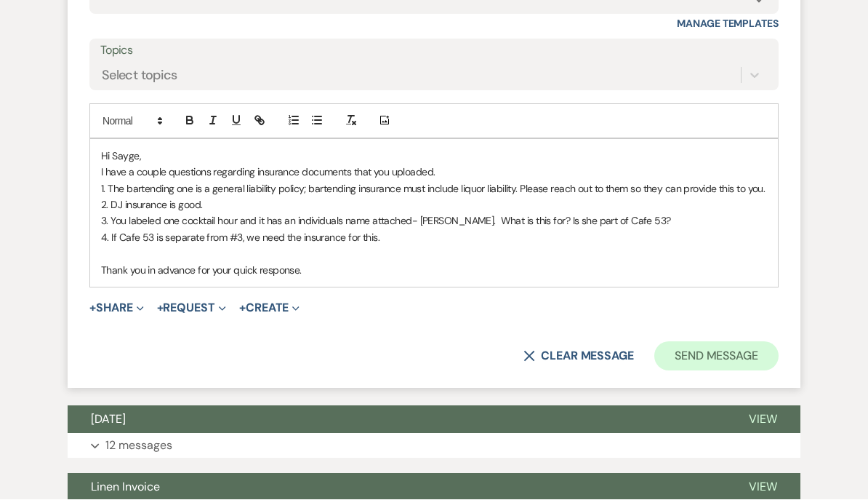
click at [702, 372] on button "Send Message" at bounding box center [717, 357] width 124 height 29
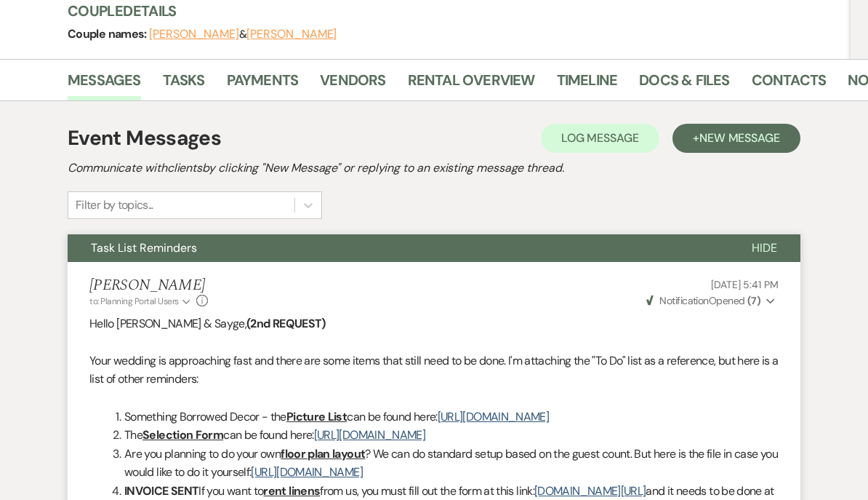
scroll to position [180, 0]
click at [747, 129] on button "+ New Message" at bounding box center [737, 138] width 128 height 29
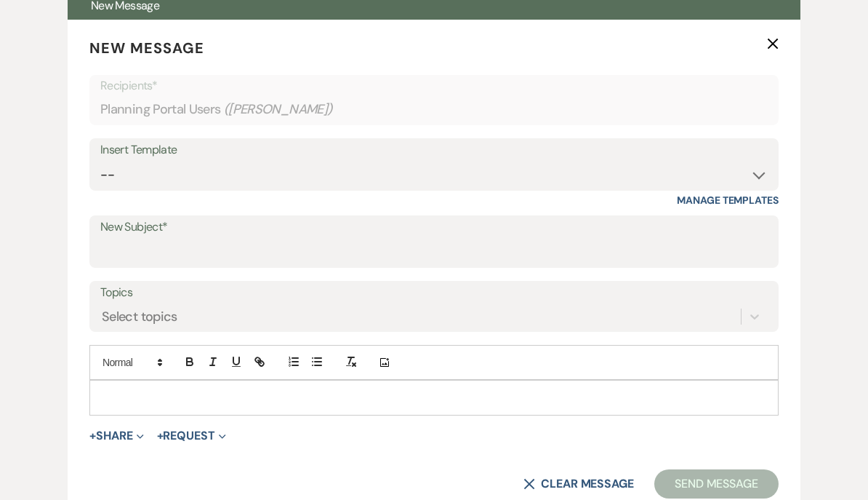
scroll to position [423, 0]
click at [108, 172] on select "-- Documents for Conversion Planning Portal Introduction Initial Inquiry Respon…" at bounding box center [434, 175] width 668 height 28
select select "3917"
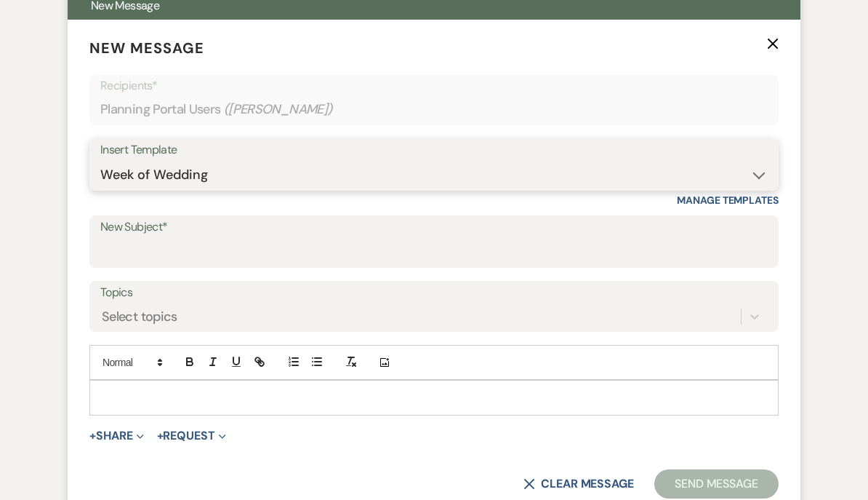
type input "Happy Wedding Week!"
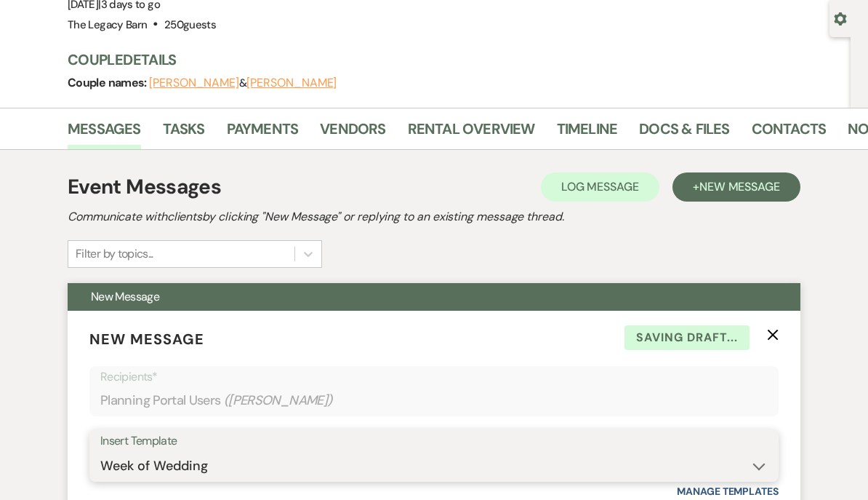
scroll to position [0, 0]
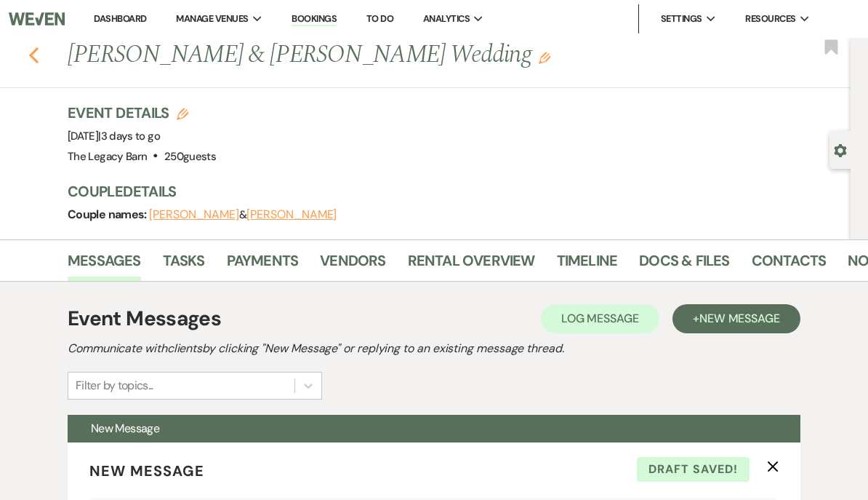
click at [34, 57] on use "button" at bounding box center [33, 55] width 9 height 16
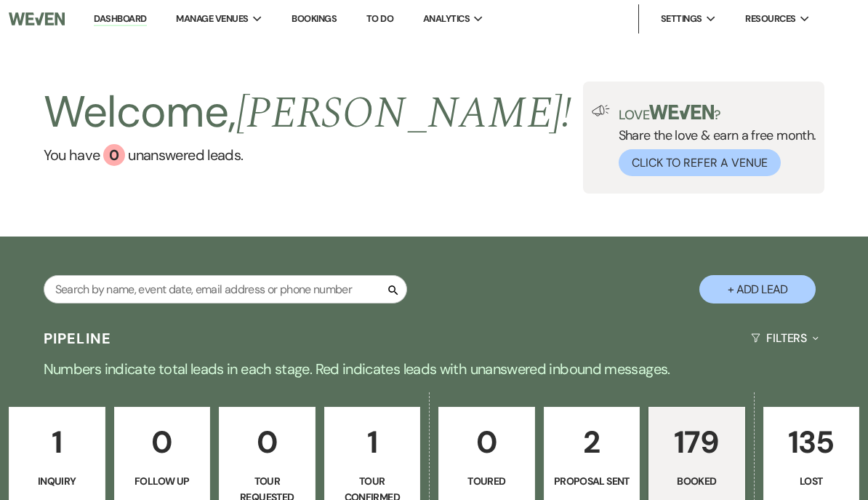
scroll to position [638, 0]
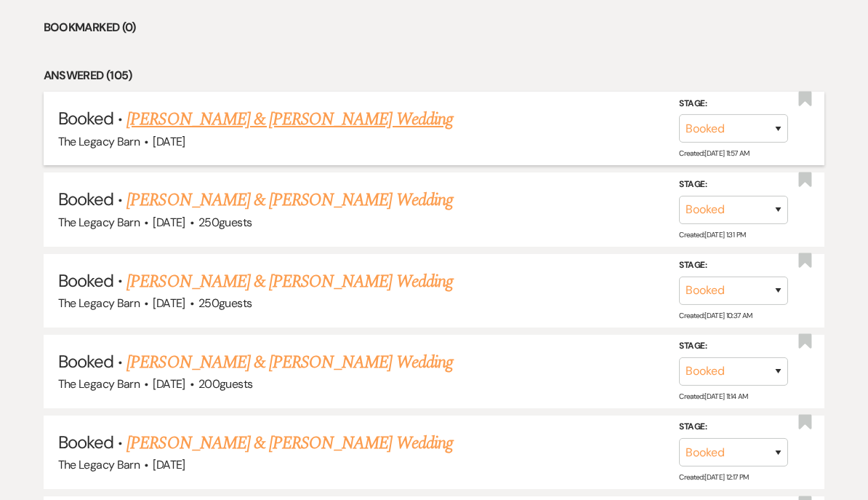
click at [156, 113] on link "[PERSON_NAME] & [PERSON_NAME] Wedding" at bounding box center [290, 119] width 326 height 26
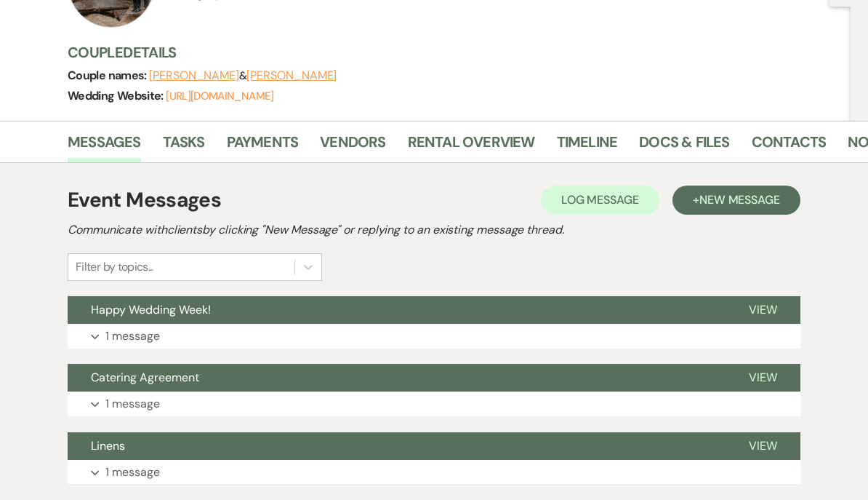
scroll to position [96, 0]
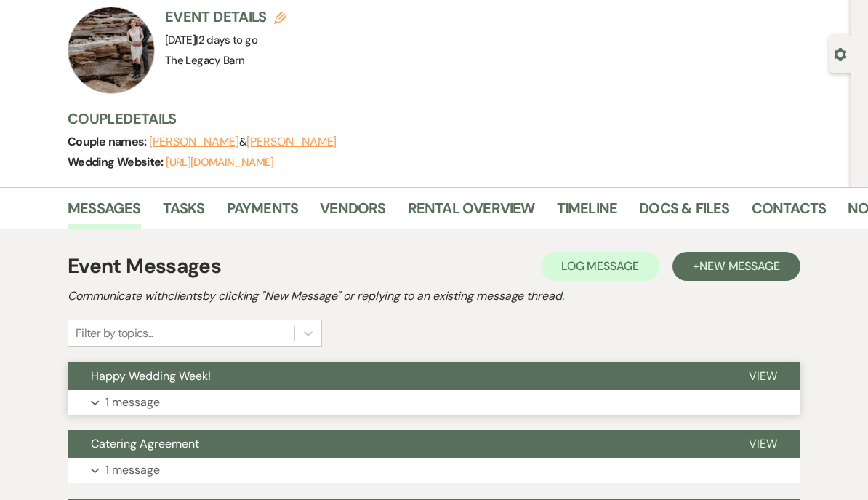
click at [132, 379] on span "Happy Wedding Week!" at bounding box center [151, 375] width 120 height 15
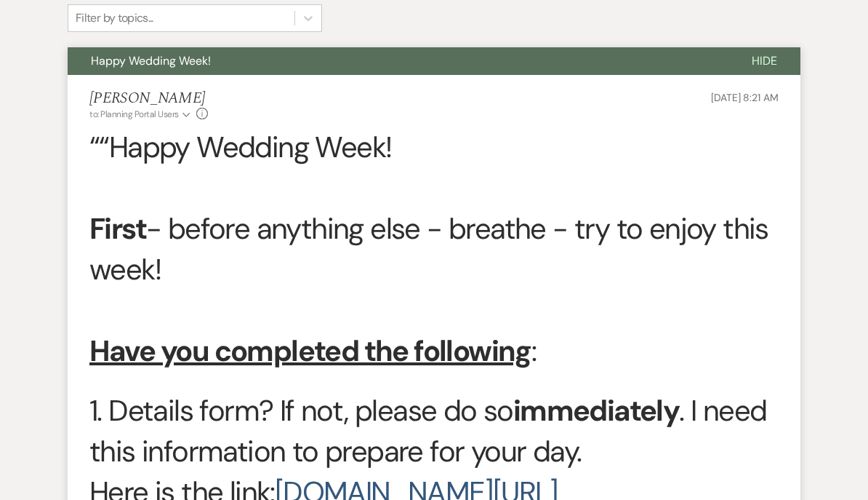
scroll to position [412, 0]
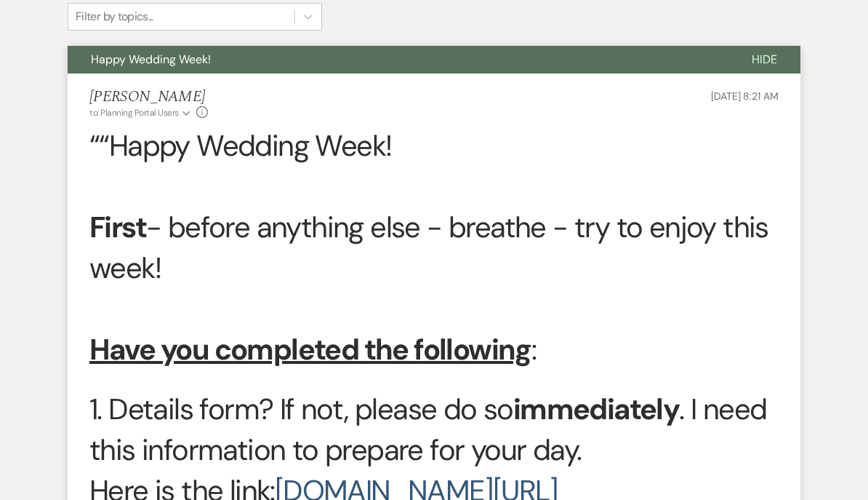
click at [96, 140] on span "““Happy Wedding Week!" at bounding box center [240, 146] width 302 height 38
click at [96, 139] on span "““Happy Wedding Week!" at bounding box center [240, 146] width 302 height 38
click at [97, 142] on span "““Happy Wedding Week!" at bounding box center [240, 146] width 302 height 38
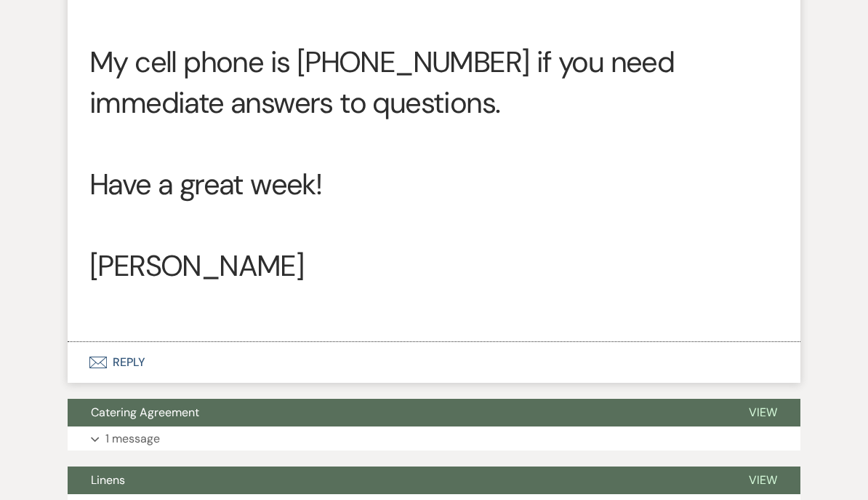
scroll to position [3446, 0]
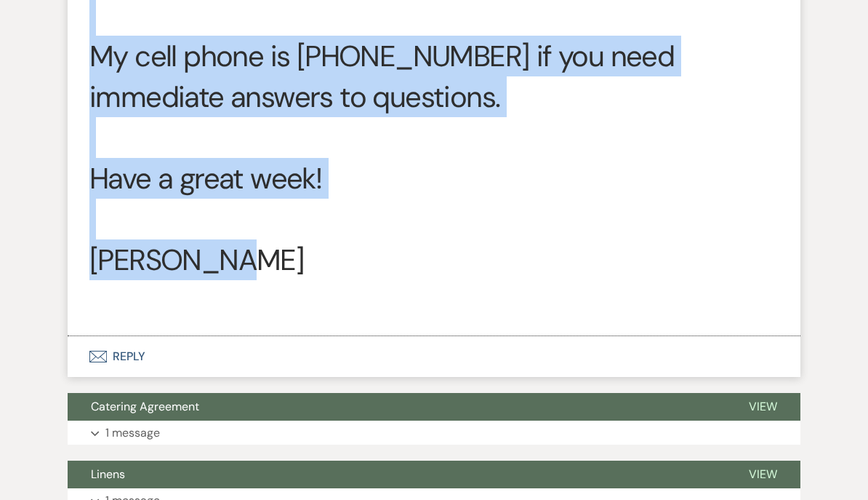
copy div "Happy Wedding Week! First - before anything else - breathe - try to enjoy this …"
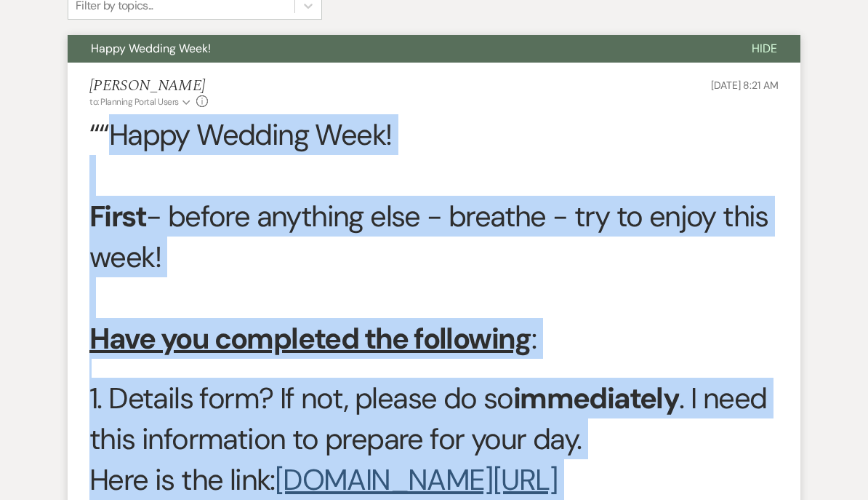
scroll to position [0, 0]
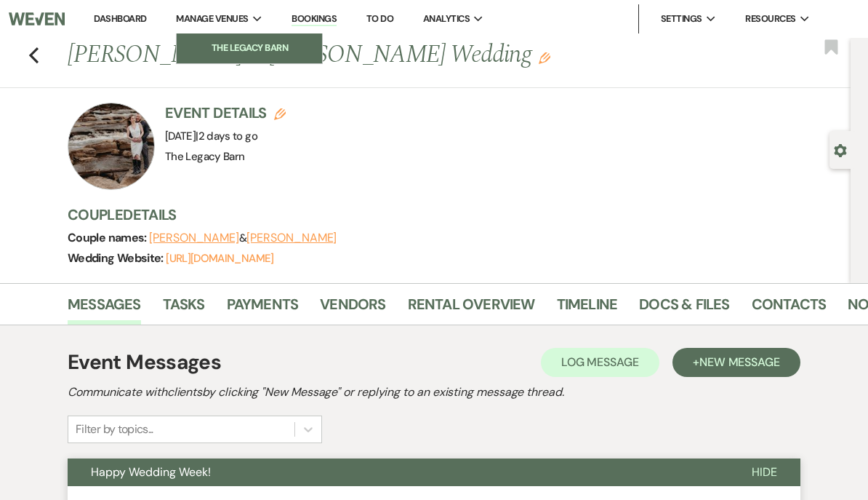
click at [211, 47] on li "The Legacy Barn" at bounding box center [249, 48] width 131 height 15
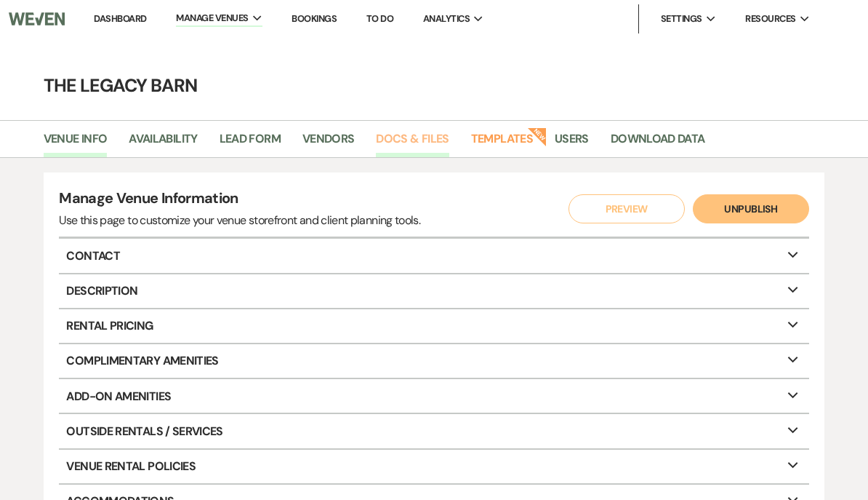
click at [399, 130] on link "Docs & Files" at bounding box center [412, 143] width 73 height 28
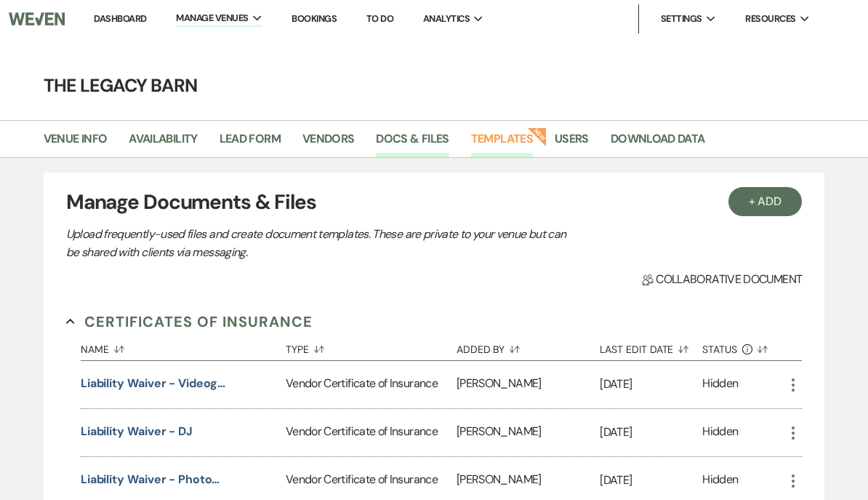
click at [516, 133] on link "Templates" at bounding box center [502, 143] width 62 height 28
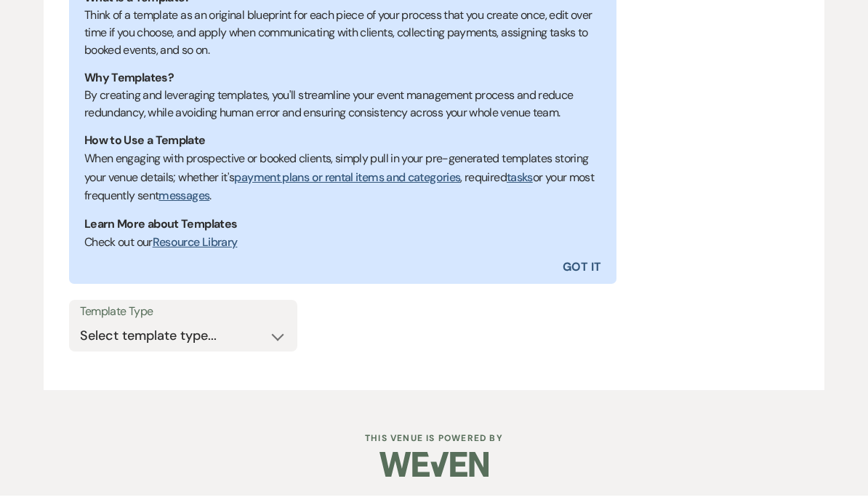
scroll to position [249, 0]
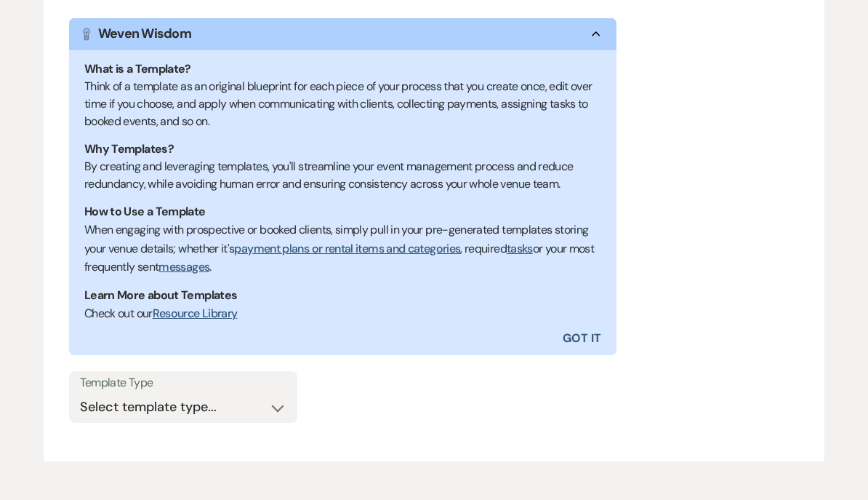
click at [108, 367] on div "Manage Templates Create and edit templates by selecting the template type below…" at bounding box center [435, 192] width 782 height 539
click at [102, 409] on select "Select template type... Task List Message Templates Payment Plan Inventory Item…" at bounding box center [183, 407] width 207 height 28
select select "Message Templates"
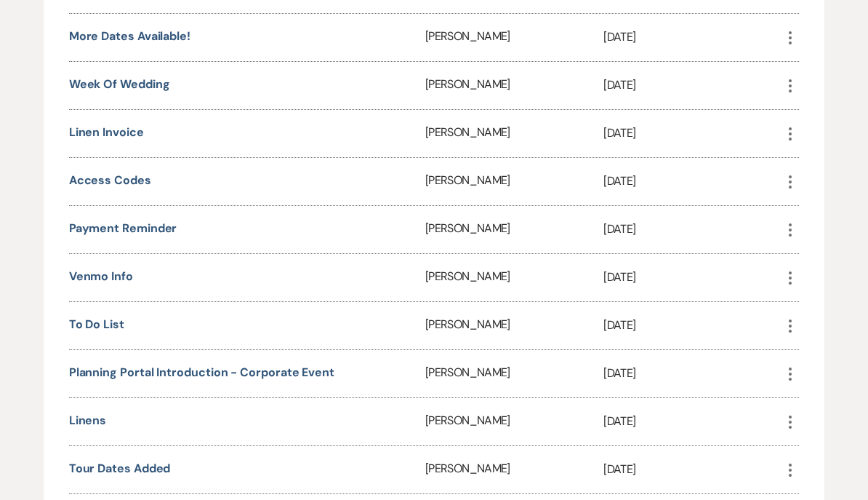
scroll to position [1619, 0]
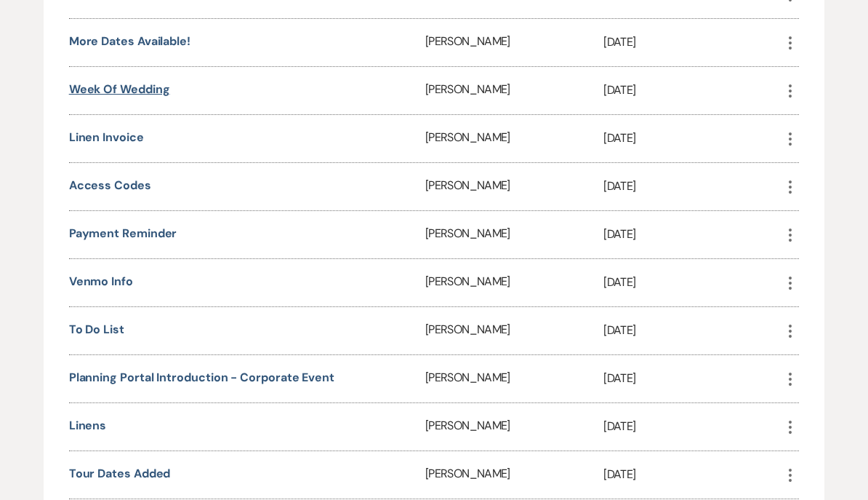
click at [89, 90] on link "Week of Wedding" at bounding box center [119, 88] width 101 height 15
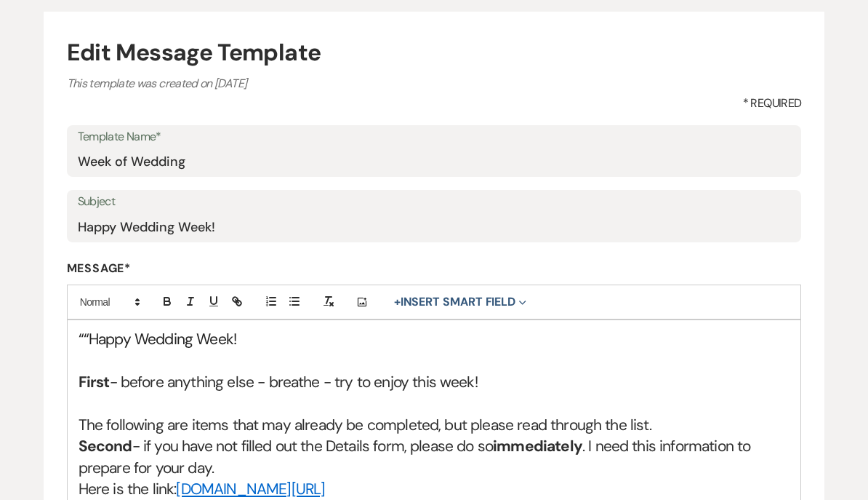
scroll to position [177, 0]
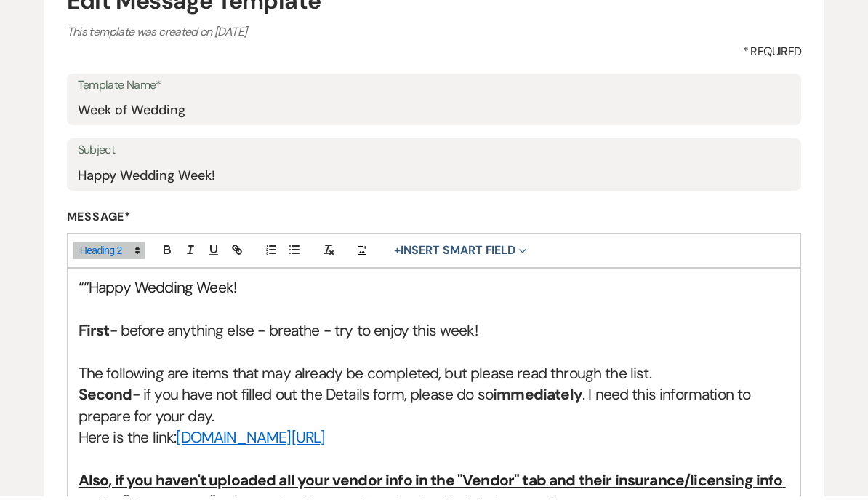
click at [81, 281] on span "““Happy Wedding Week!" at bounding box center [158, 291] width 158 height 20
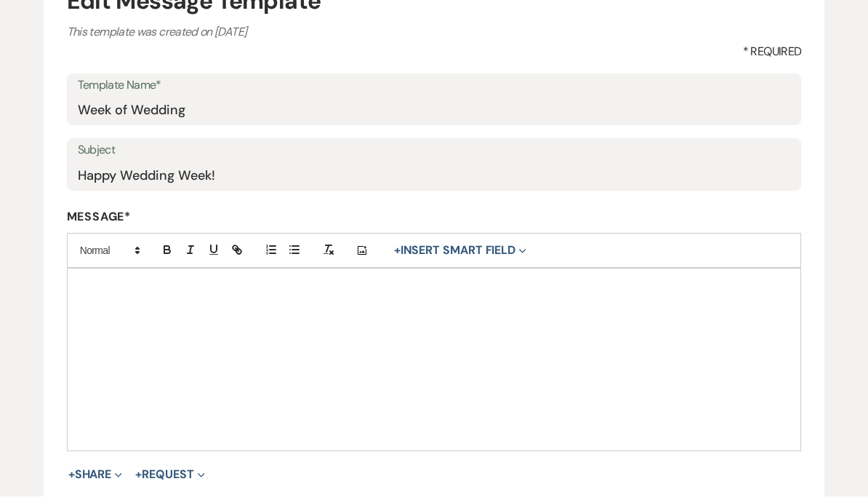
click at [85, 282] on p at bounding box center [435, 289] width 712 height 16
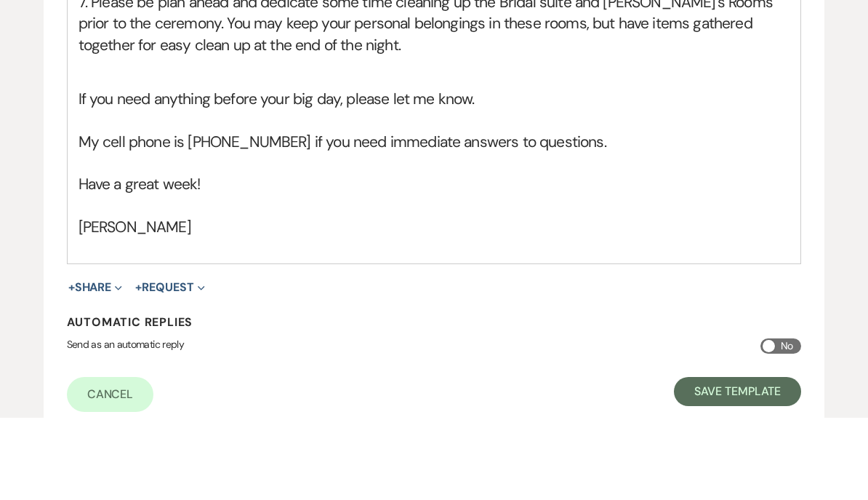
scroll to position [1332, 0]
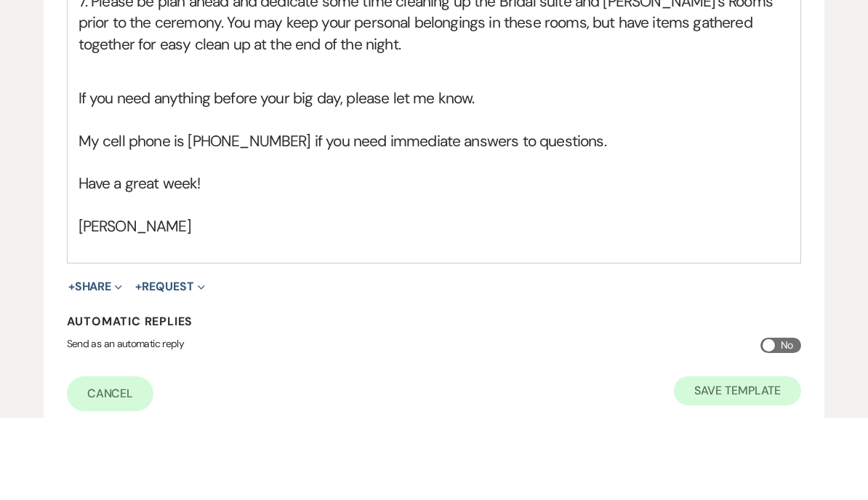
click at [736, 458] on button "Save Template" at bounding box center [737, 472] width 127 height 29
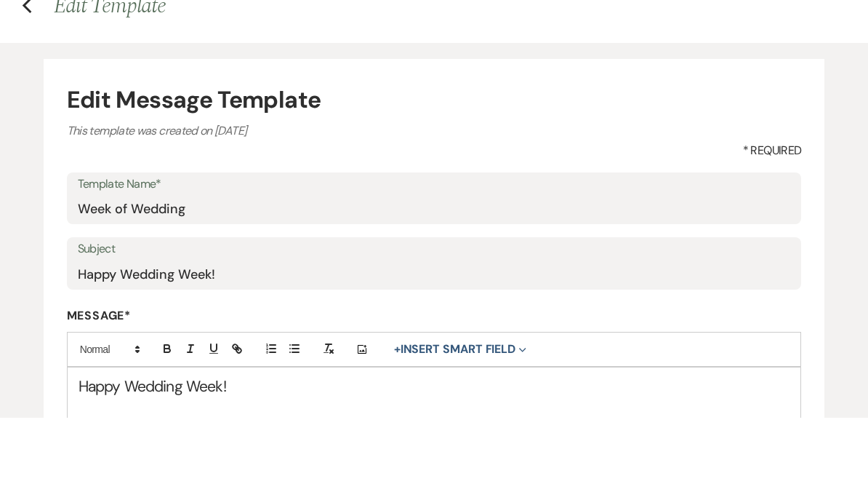
select select "Message Templates"
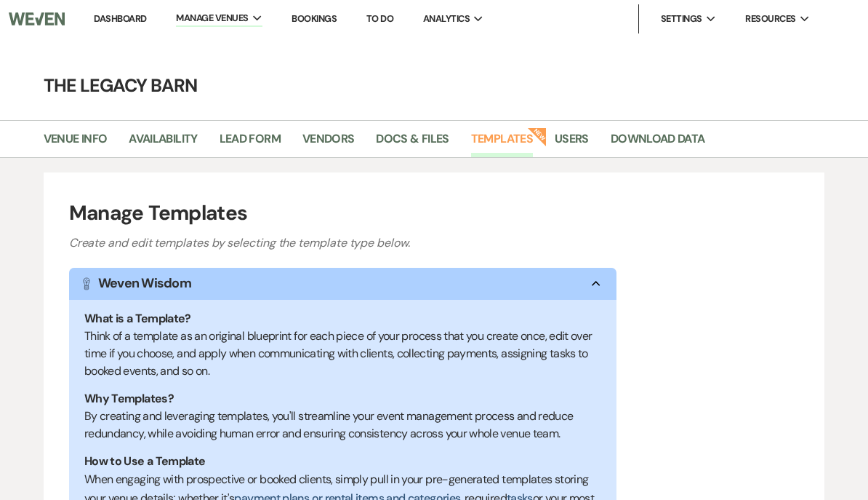
click at [115, 16] on link "Dashboard" at bounding box center [120, 18] width 52 height 12
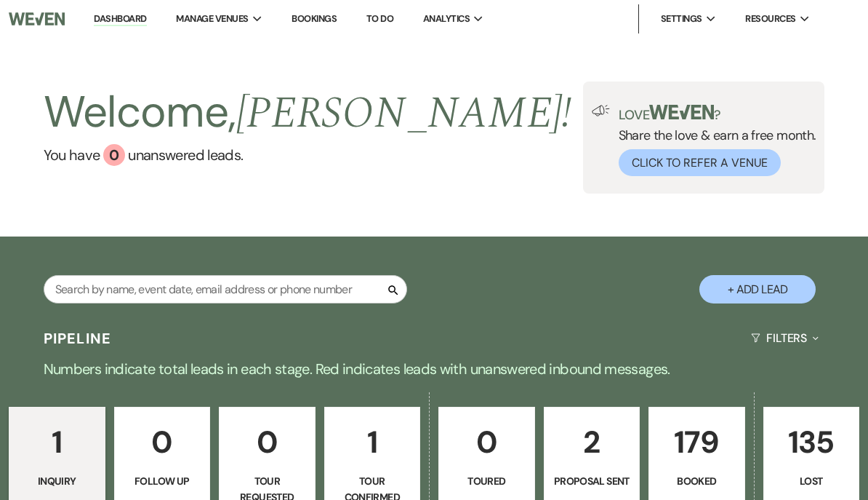
click at [685, 451] on p "179" at bounding box center [697, 441] width 78 height 49
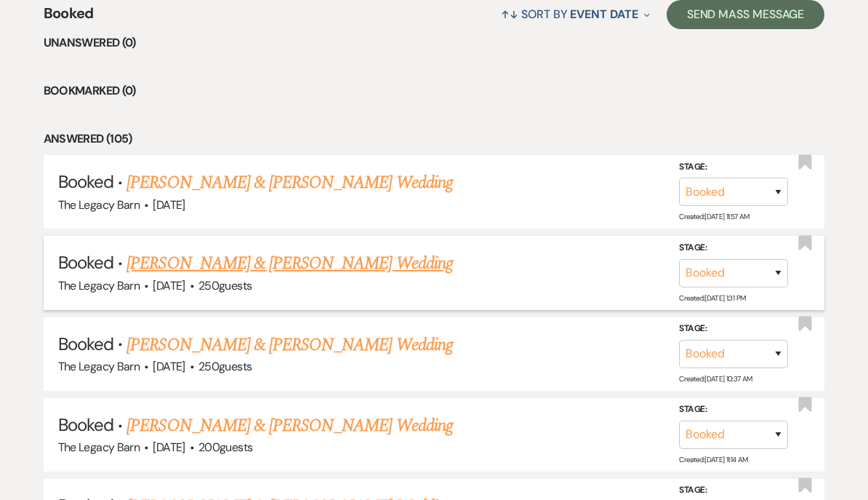
scroll to position [575, 0]
click at [160, 252] on link "[PERSON_NAME] & [PERSON_NAME] Wedding" at bounding box center [290, 263] width 326 height 26
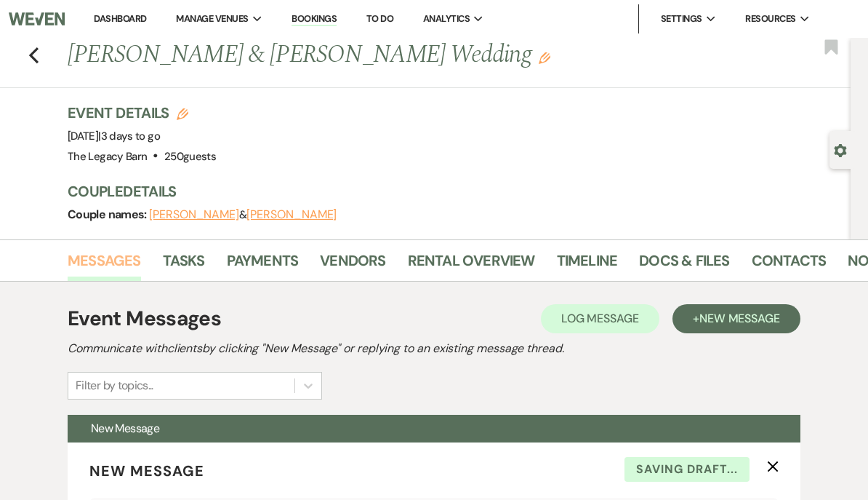
click at [90, 263] on link "Messages" at bounding box center [104, 265] width 73 height 32
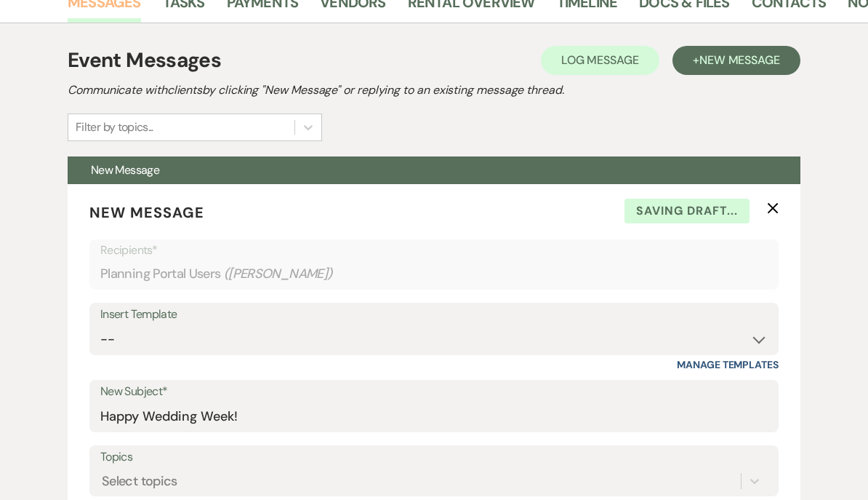
scroll to position [258, 0]
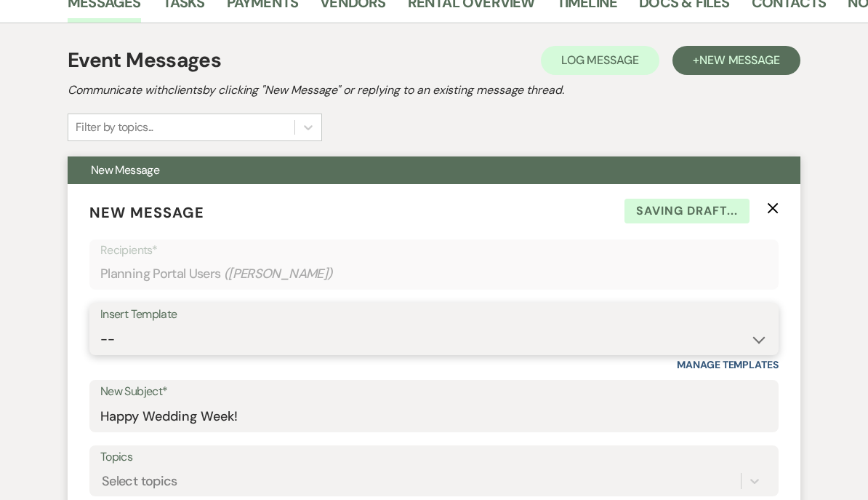
click at [119, 334] on select "-- Documents for Conversion Planning Portal Introduction Initial Inquiry Respon…" at bounding box center [434, 339] width 668 height 28
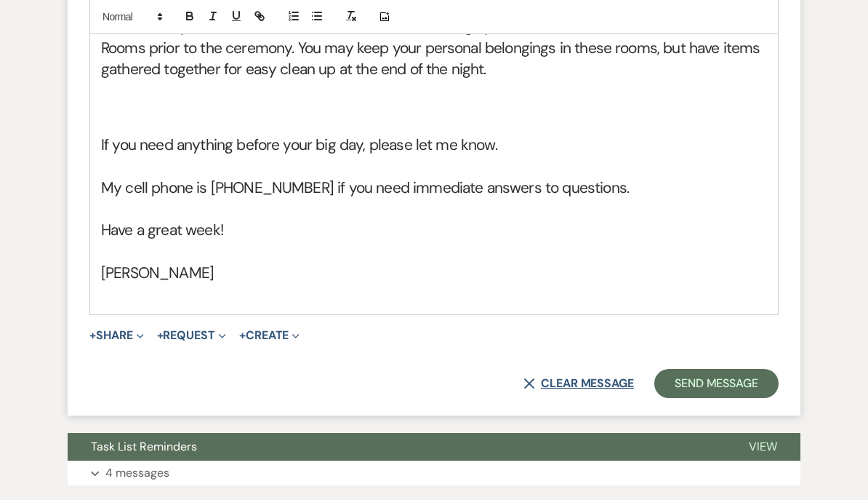
click at [591, 390] on button "X Clear message" at bounding box center [579, 384] width 111 height 12
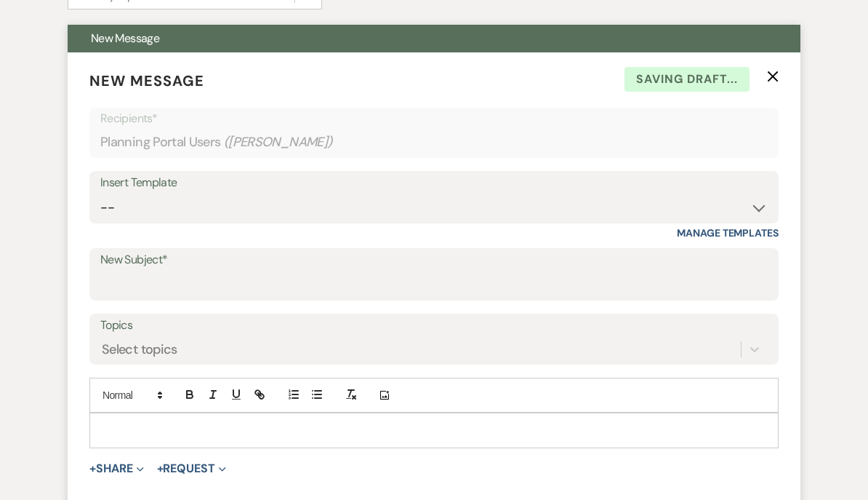
scroll to position [391, 0]
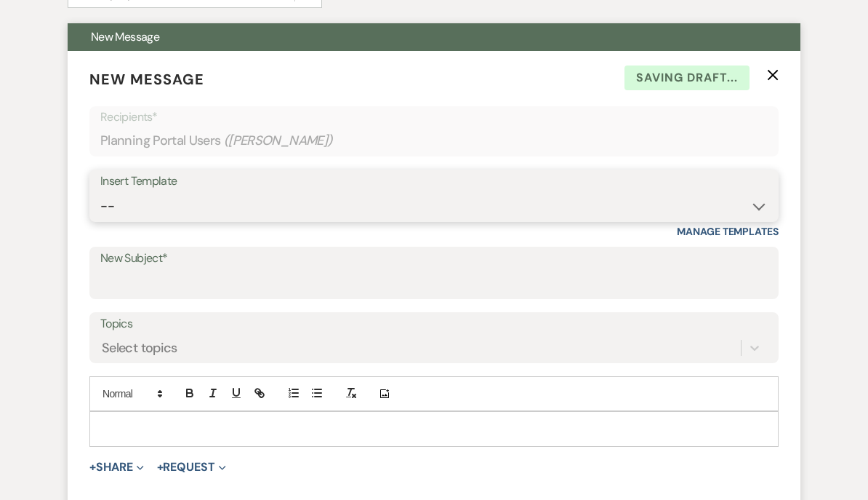
click at [126, 207] on select "-- Documents for Conversion Planning Portal Introduction Initial Inquiry Respon…" at bounding box center [434, 206] width 668 height 28
select select "3917"
type input "Happy Wedding Week!"
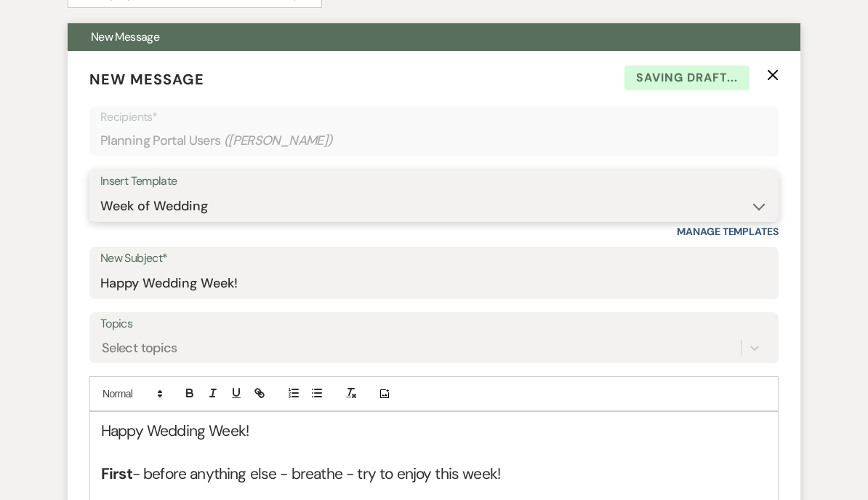
click at [356, 213] on select "-- Documents for Conversion Planning Portal Introduction Initial Inquiry Respon…" at bounding box center [434, 206] width 668 height 28
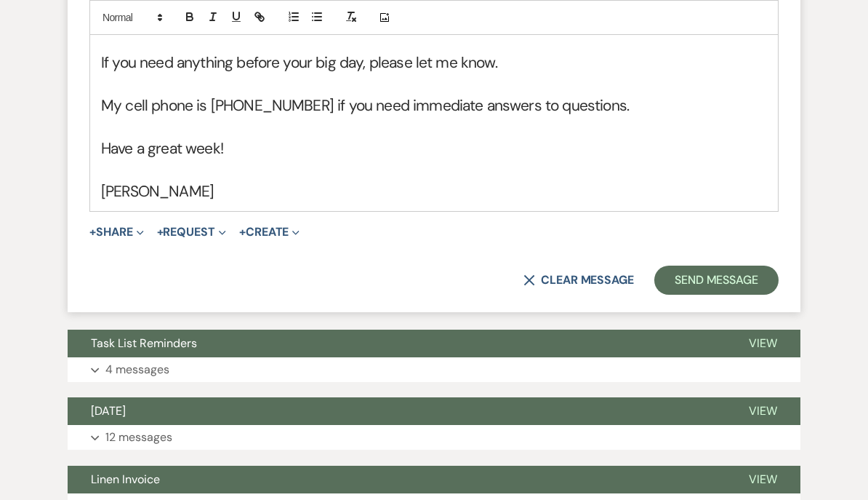
scroll to position [1834, 0]
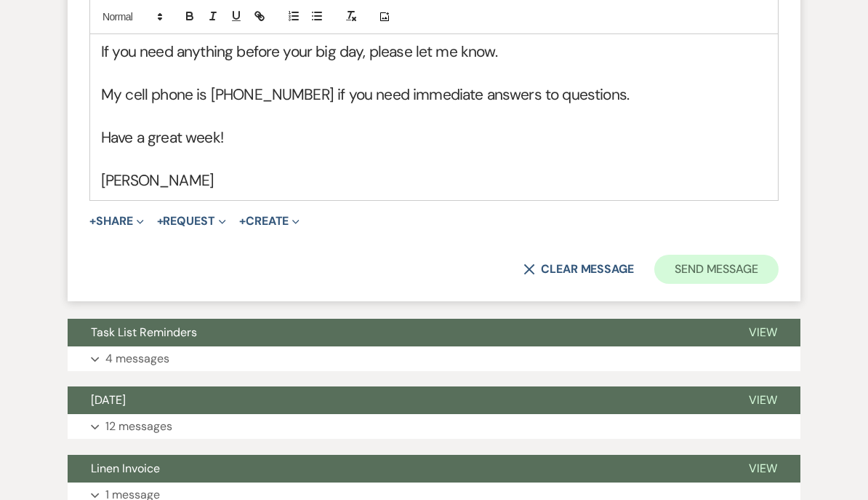
click at [686, 284] on button "Send Message" at bounding box center [717, 269] width 124 height 29
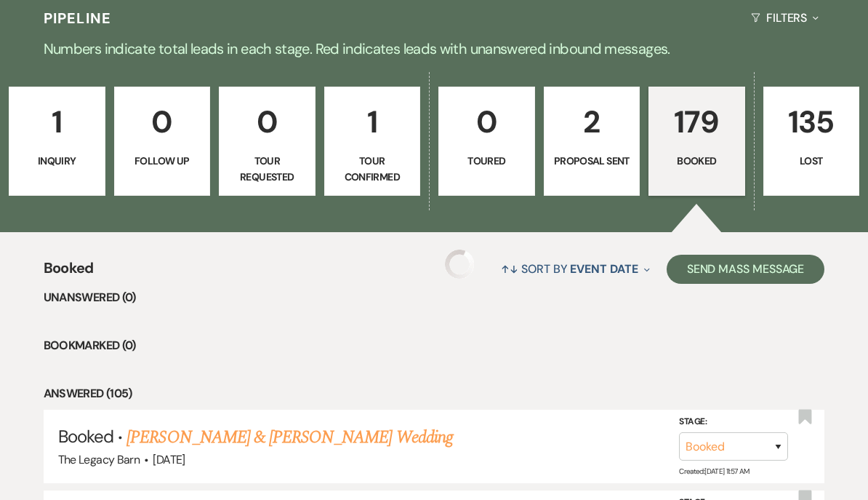
scroll to position [641, 0]
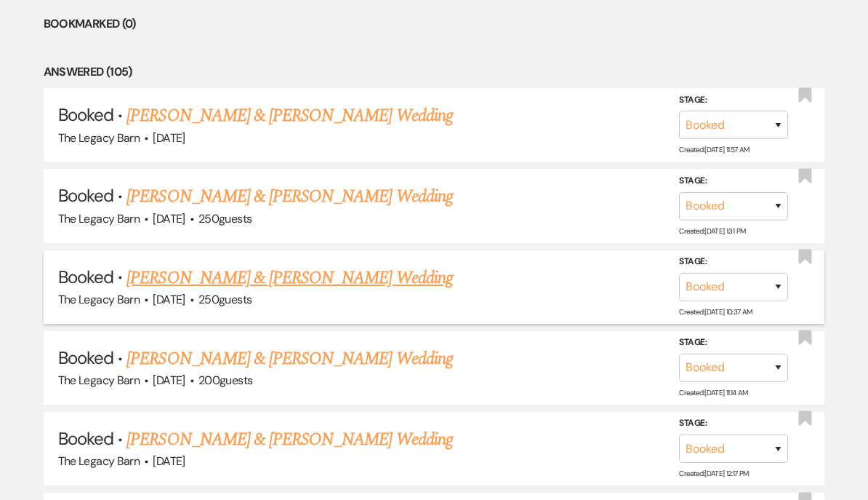
click at [158, 269] on link "[PERSON_NAME] & [PERSON_NAME] Wedding" at bounding box center [290, 278] width 326 height 26
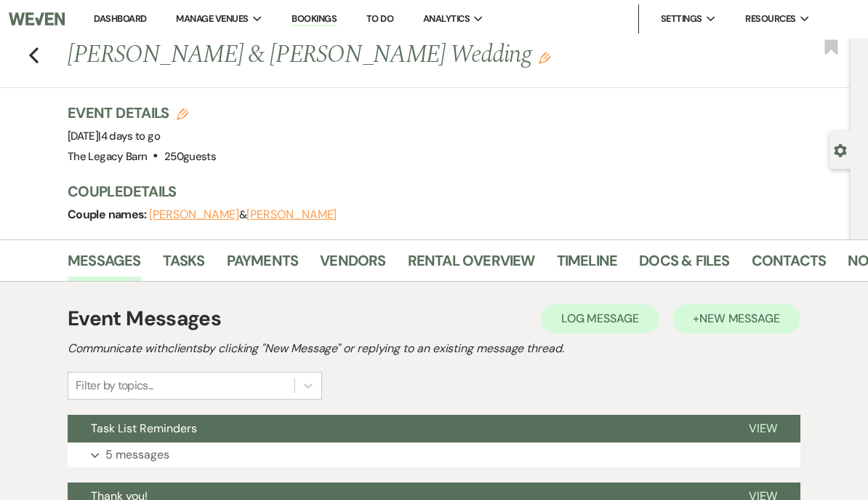
click at [734, 322] on span "New Message" at bounding box center [740, 318] width 81 height 15
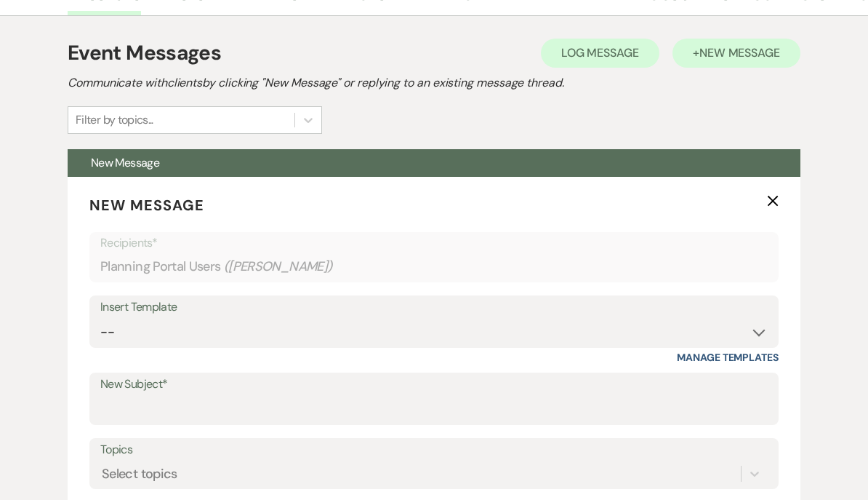
scroll to position [366, 0]
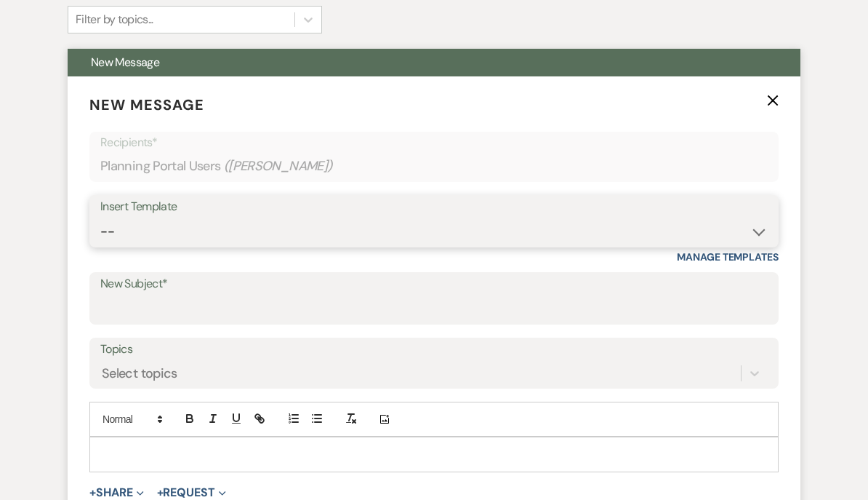
click at [126, 221] on select "-- Documents for Conversion Planning Portal Introduction Initial Inquiry Respon…" at bounding box center [434, 231] width 668 height 28
select select "3917"
type input "Happy Wedding Week!"
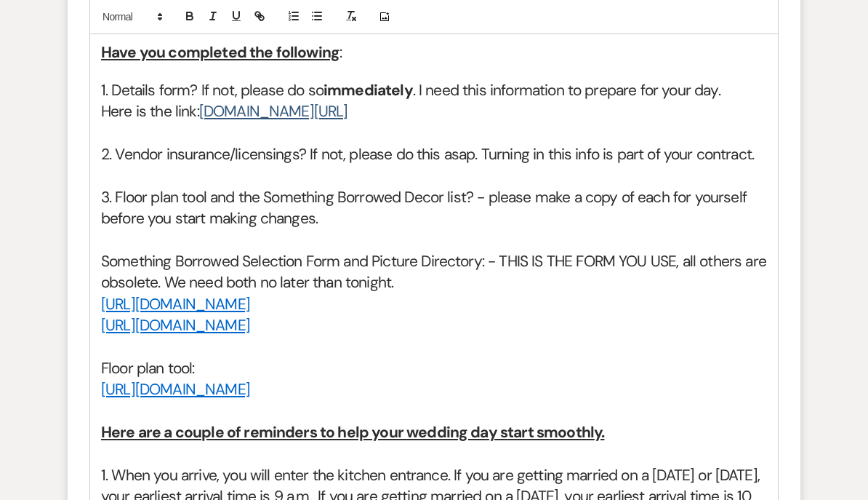
scroll to position [856, 0]
click at [426, 89] on span ". I need this information to prepare for your day." at bounding box center [567, 89] width 308 height 20
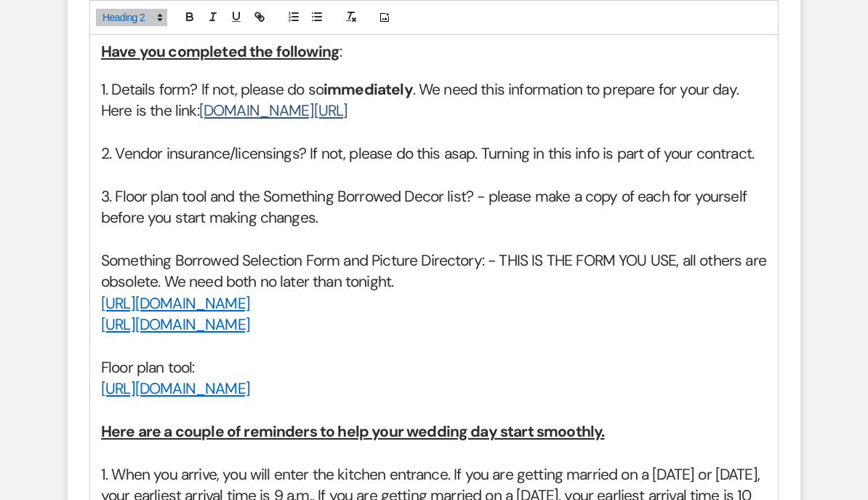
click at [480, 148] on span "2. Vendor insurance/licensings? If not, please do this asap. Turning in this in…" at bounding box center [427, 153] width 653 height 20
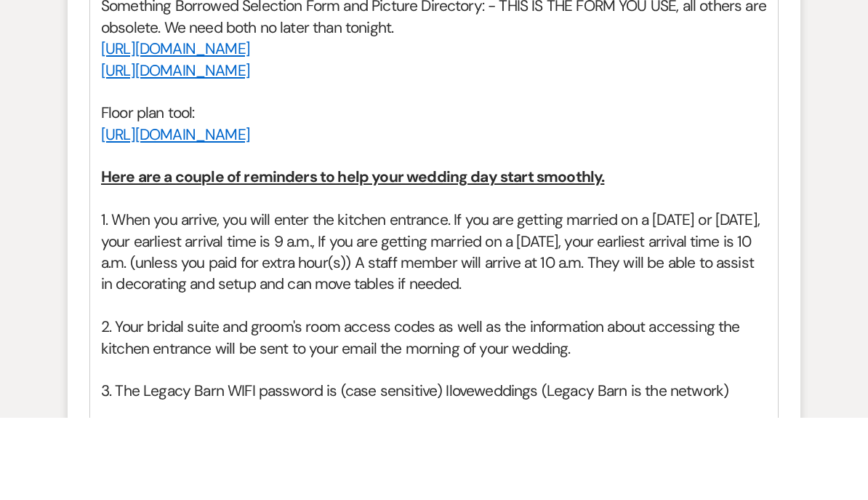
scroll to position [1050, 0]
click at [450, 291] on span "1. When you arrive, you will enter the kitchen entrance. If you are getting mar…" at bounding box center [432, 333] width 662 height 84
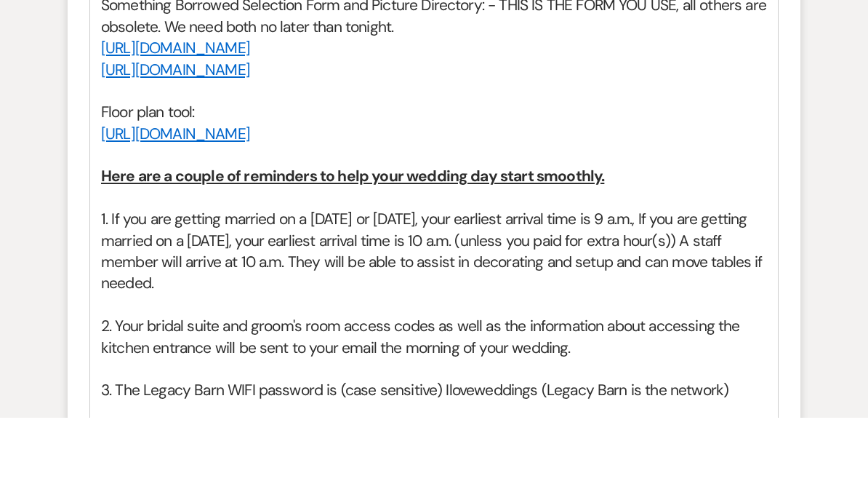
click at [663, 291] on span "1. If you are getting married on a Friday or Saturday, your earliest arrival ti…" at bounding box center [433, 333] width 665 height 84
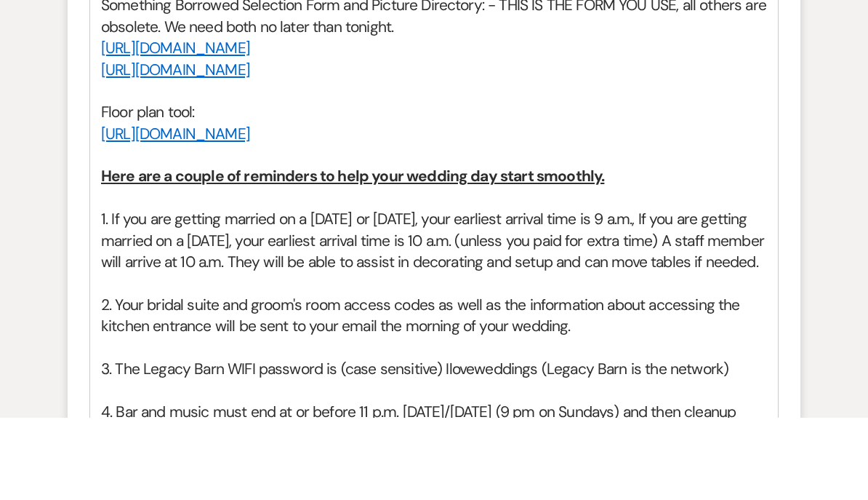
click at [113, 291] on span "1. If you are getting married on a Friday or Saturday, your earliest arrival ti…" at bounding box center [434, 322] width 667 height 63
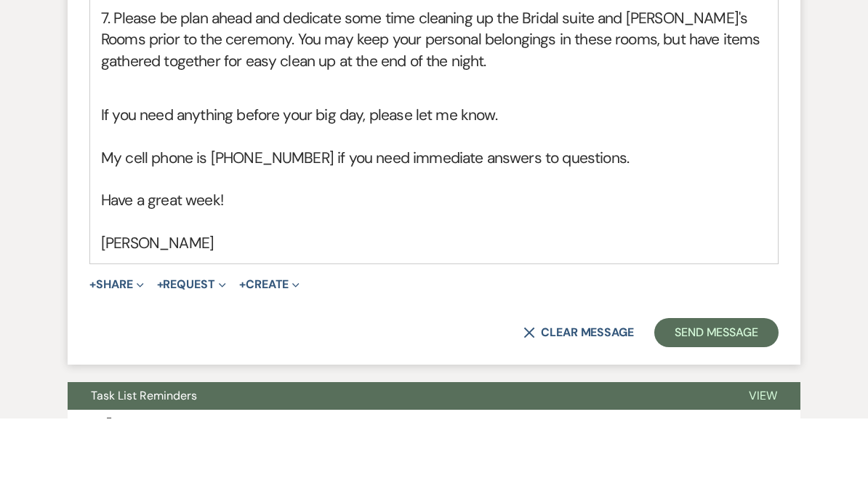
scroll to position [1730, 0]
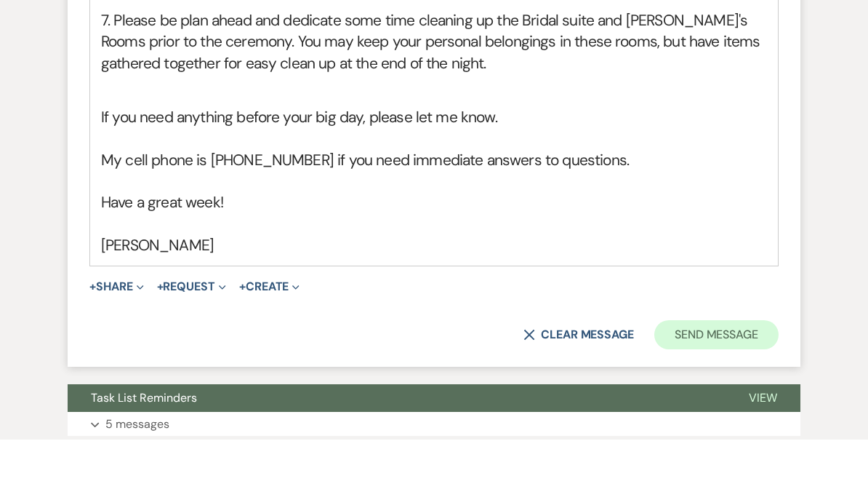
click at [716, 381] on button "Send Message" at bounding box center [717, 395] width 124 height 29
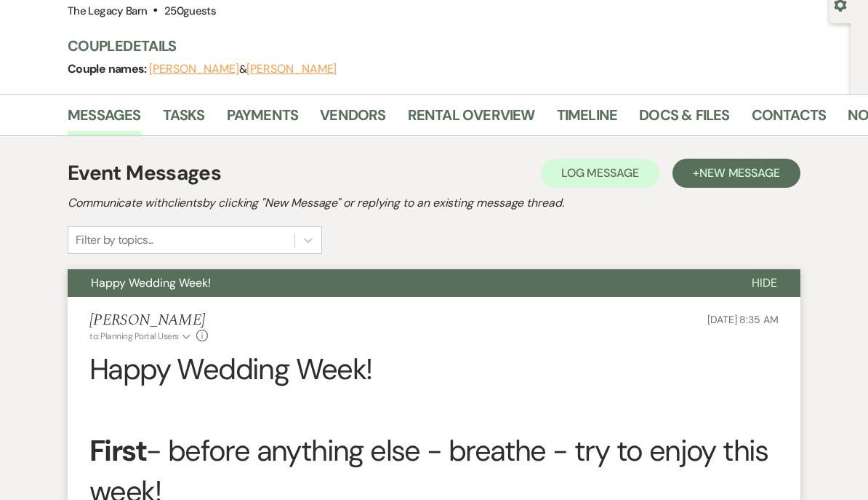
scroll to position [0, 0]
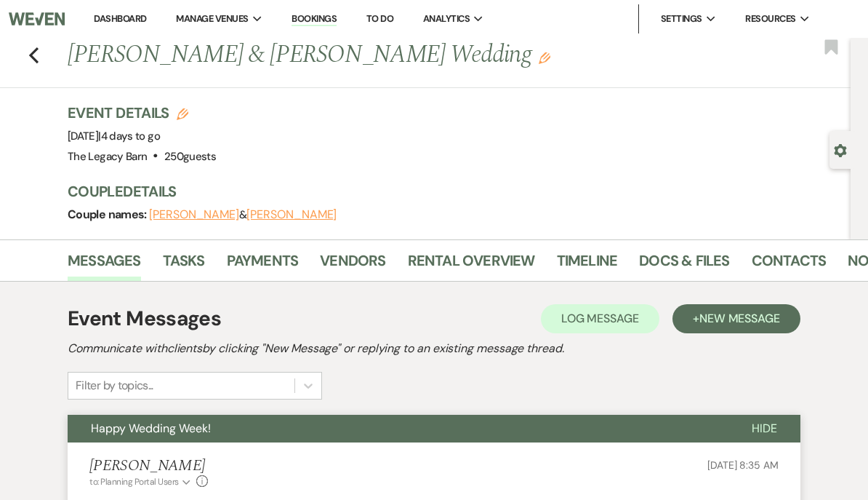
click at [126, 19] on link "Dashboard" at bounding box center [120, 18] width 52 height 12
